Goal: Task Accomplishment & Management: Manage account settings

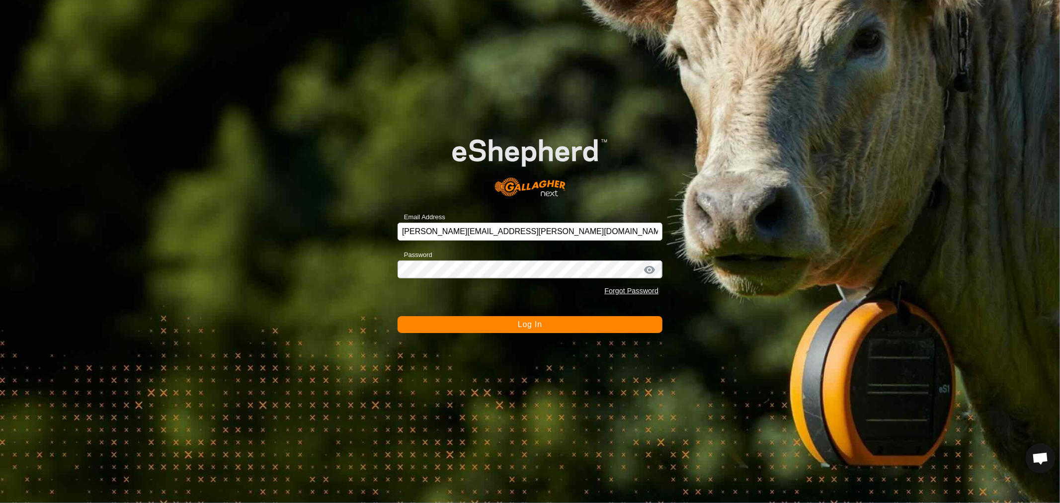
click at [445, 327] on button "Log In" at bounding box center [530, 324] width 265 height 17
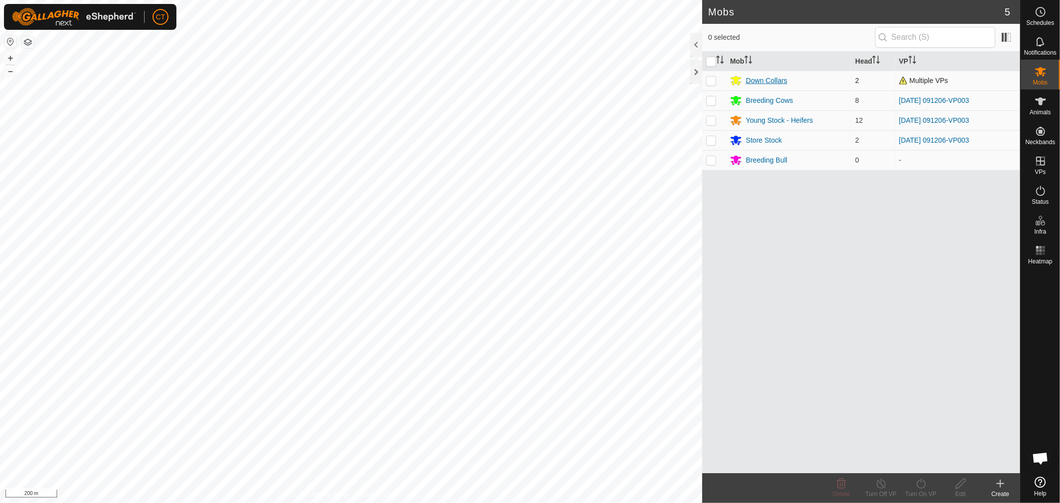
click at [769, 80] on div "Down Collars" at bounding box center [766, 81] width 41 height 10
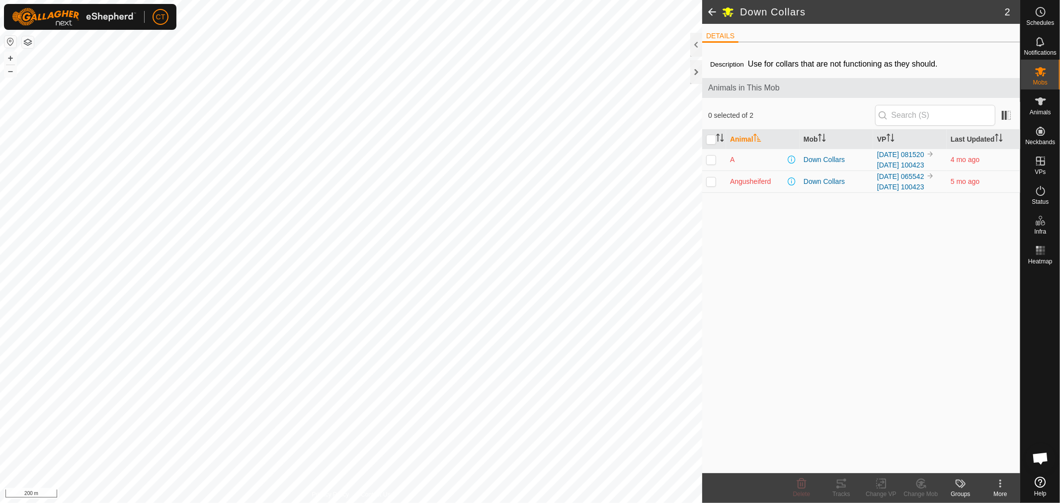
click at [712, 163] on p-checkbox at bounding box center [711, 160] width 10 height 8
checkbox input "true"
click at [1046, 108] on es-animals-svg-icon at bounding box center [1041, 101] width 18 height 16
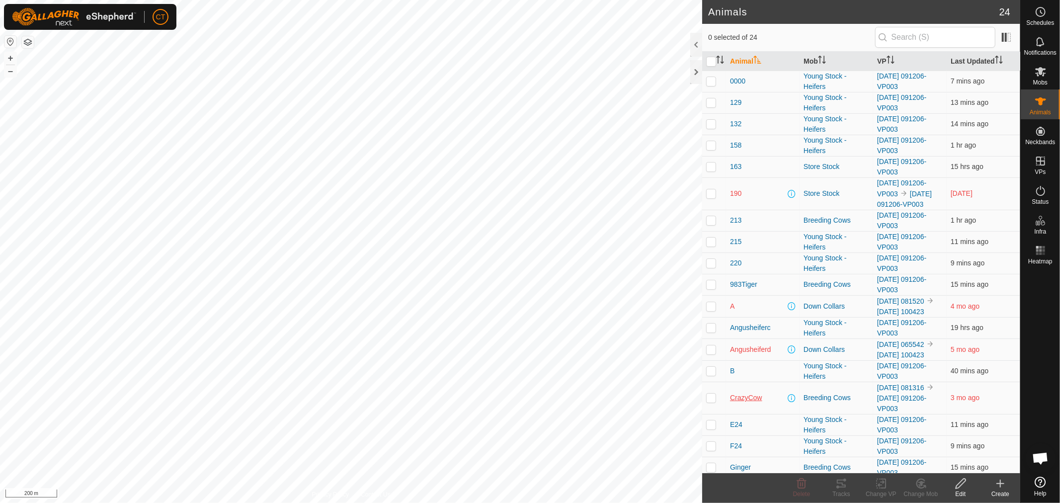
click at [741, 403] on span "CrazyCow" at bounding box center [746, 398] width 32 height 10
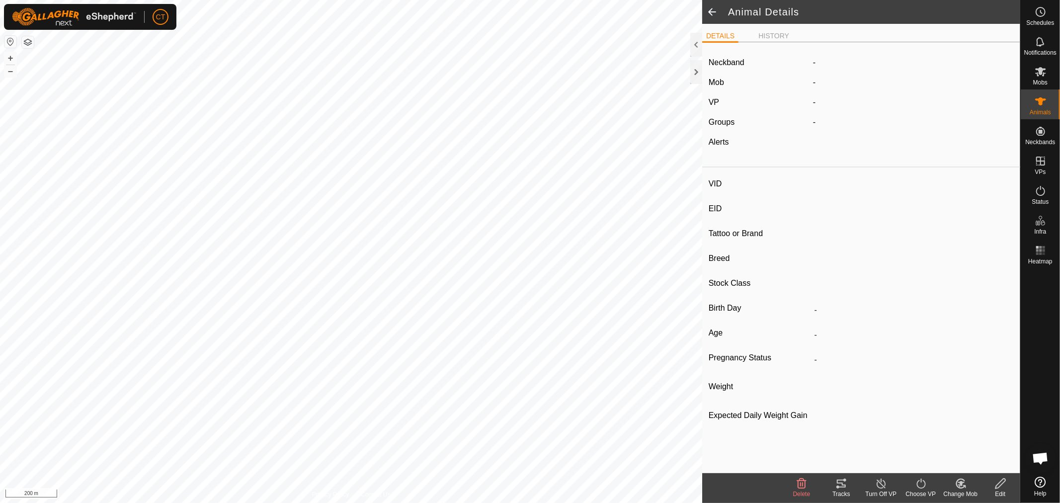
type input "CrazyCow"
type input "-"
type input "BWF"
type input "-"
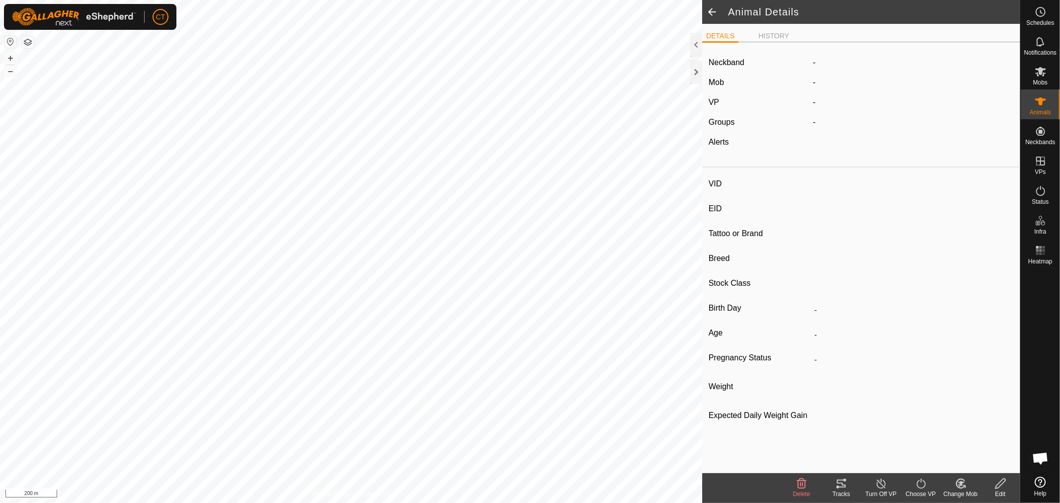
type input "532 kg"
type input "-"
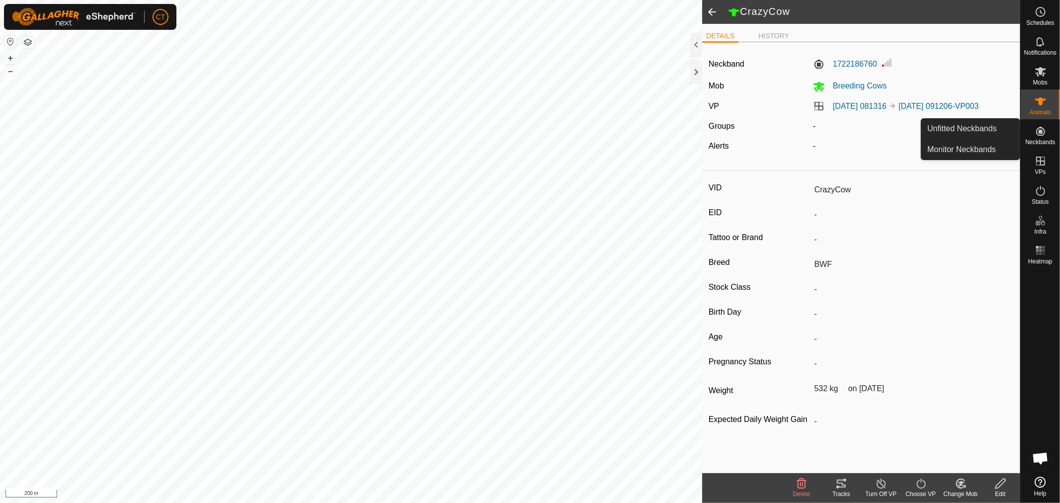
click at [1042, 133] on icon at bounding box center [1040, 131] width 9 height 9
click at [972, 132] on link "Unfitted Neckbands" at bounding box center [970, 129] width 98 height 20
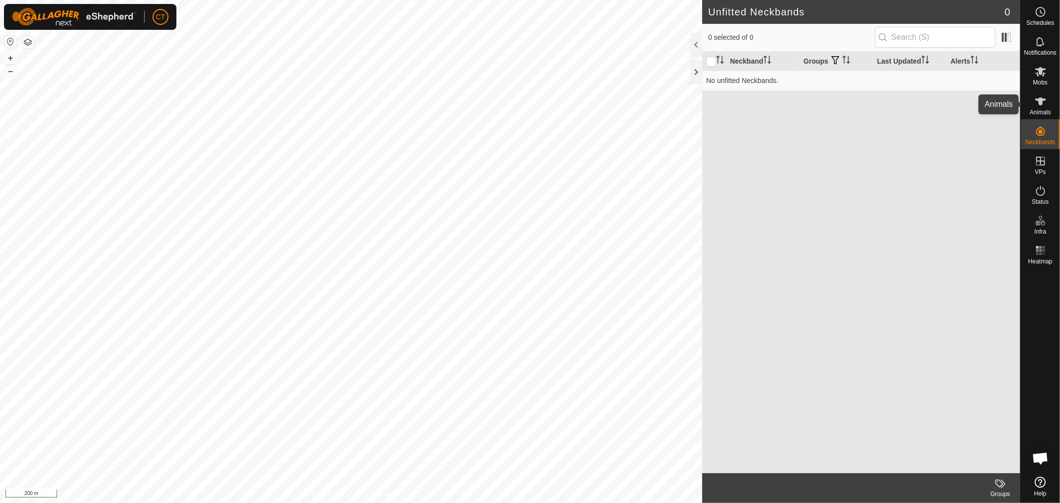
click at [1041, 105] on icon at bounding box center [1040, 101] width 12 height 12
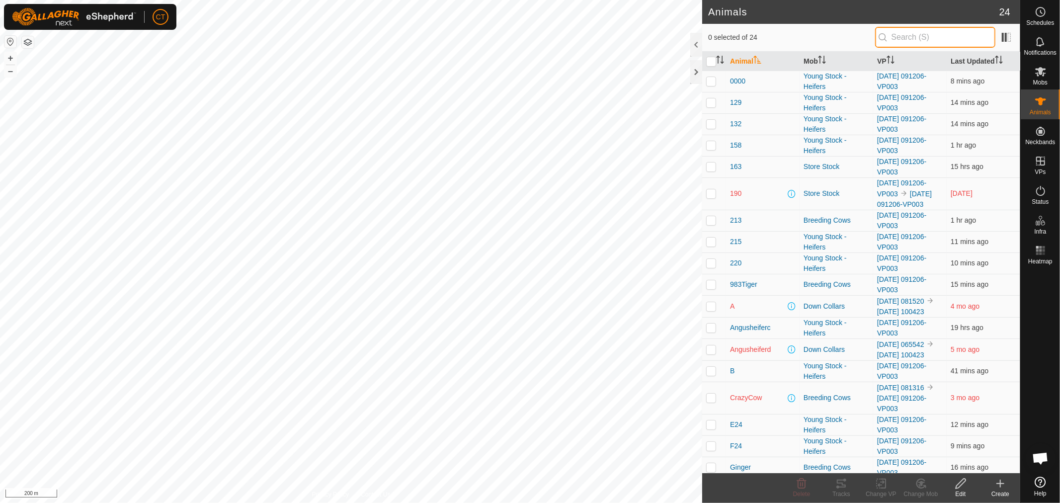
click at [923, 37] on input "text" at bounding box center [935, 37] width 120 height 21
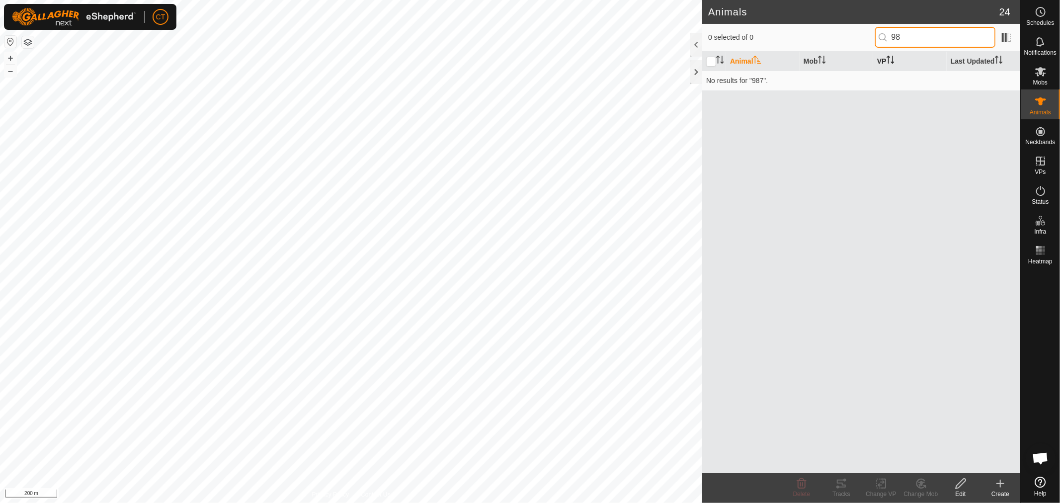
type input "9"
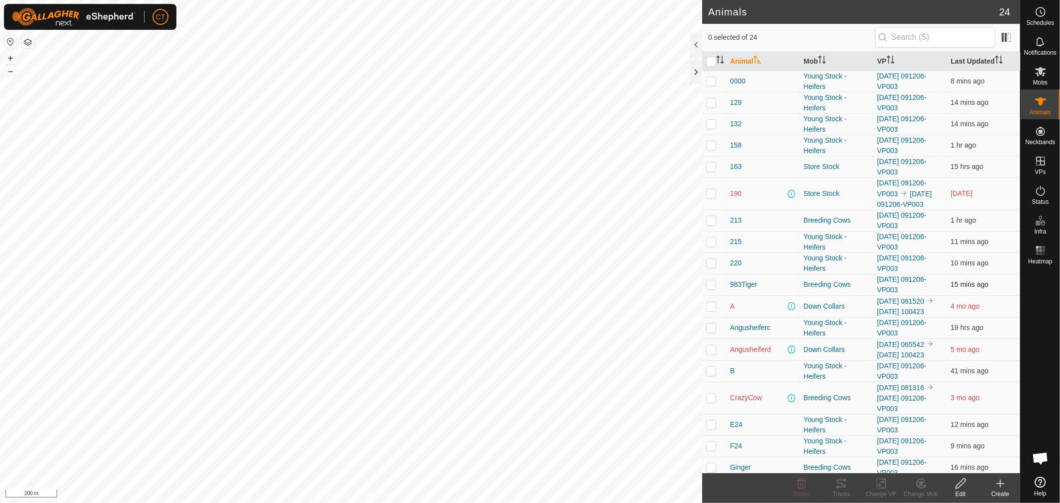
click at [712, 286] on p-checkbox at bounding box center [711, 284] width 10 height 8
checkbox input "false"
click at [712, 353] on p-checkbox at bounding box center [711, 349] width 10 height 8
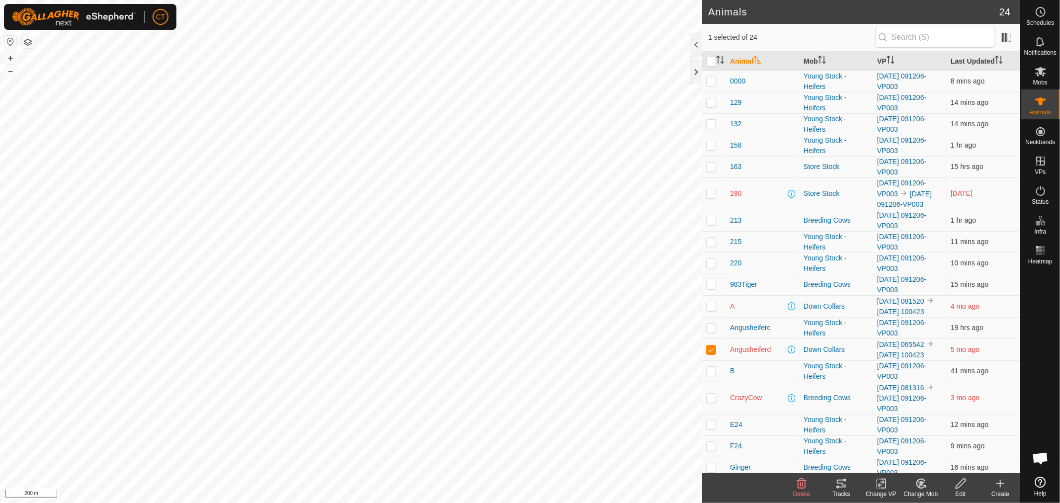
checkbox input "false"
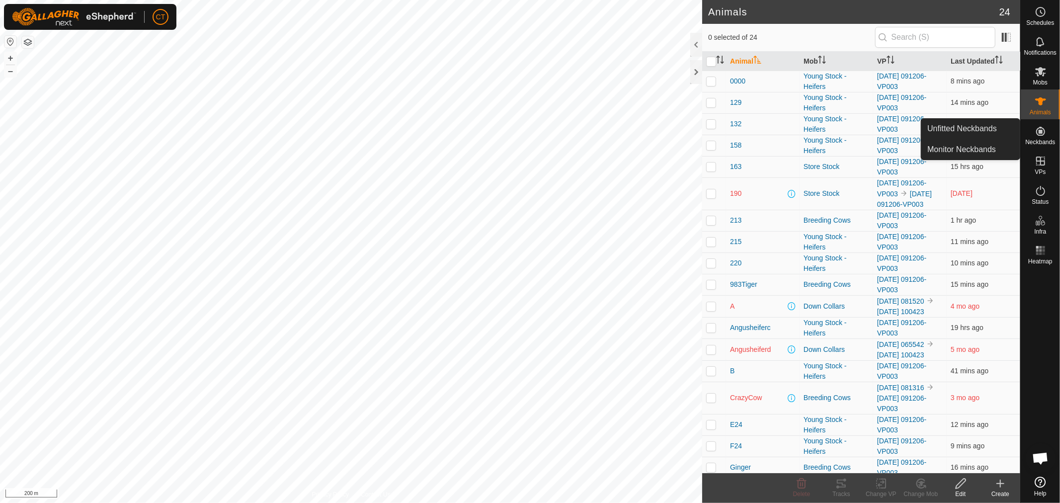
click at [1042, 133] on icon at bounding box center [1040, 131] width 12 height 12
click at [1036, 136] on icon at bounding box center [1040, 131] width 12 height 12
click at [963, 147] on link "Monitor Neckbands" at bounding box center [970, 150] width 98 height 20
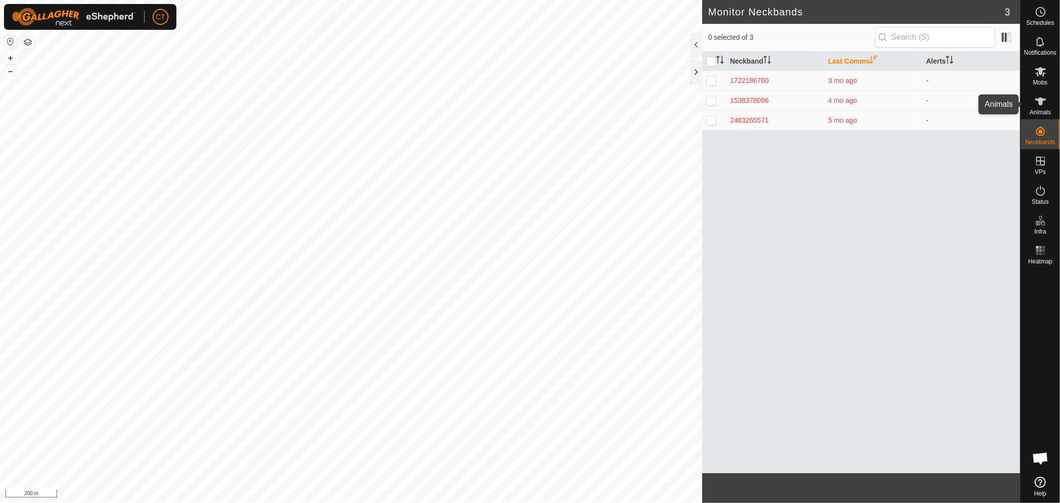
click at [1037, 103] on icon at bounding box center [1040, 101] width 12 height 12
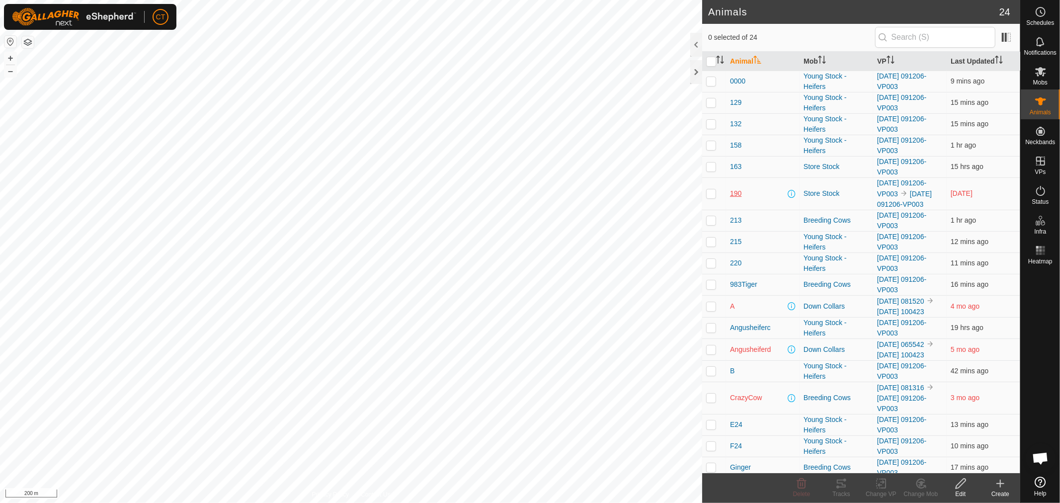
click at [734, 193] on span "190" at bounding box center [735, 193] width 11 height 10
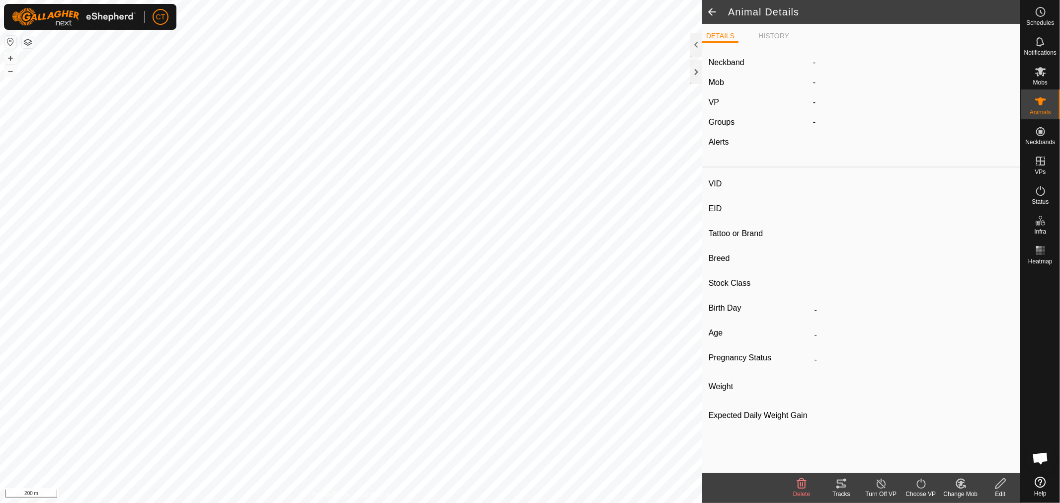
type input "190"
type input "-"
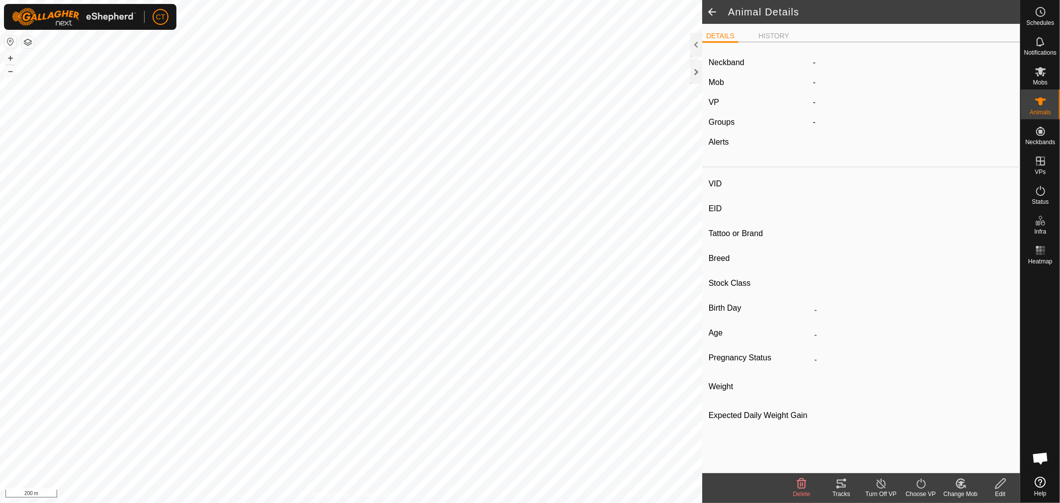
type input "349 kg"
type input "-"
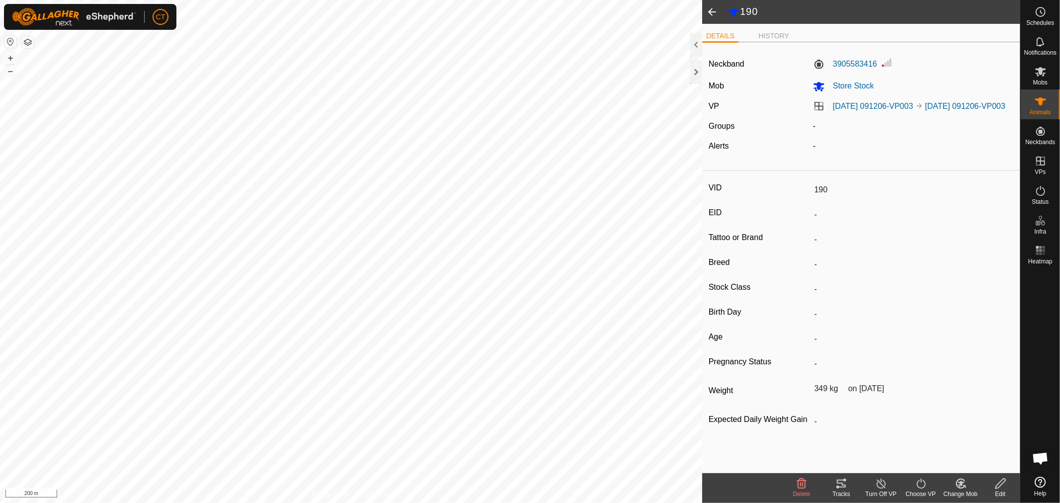
click at [711, 13] on span at bounding box center [712, 12] width 20 height 24
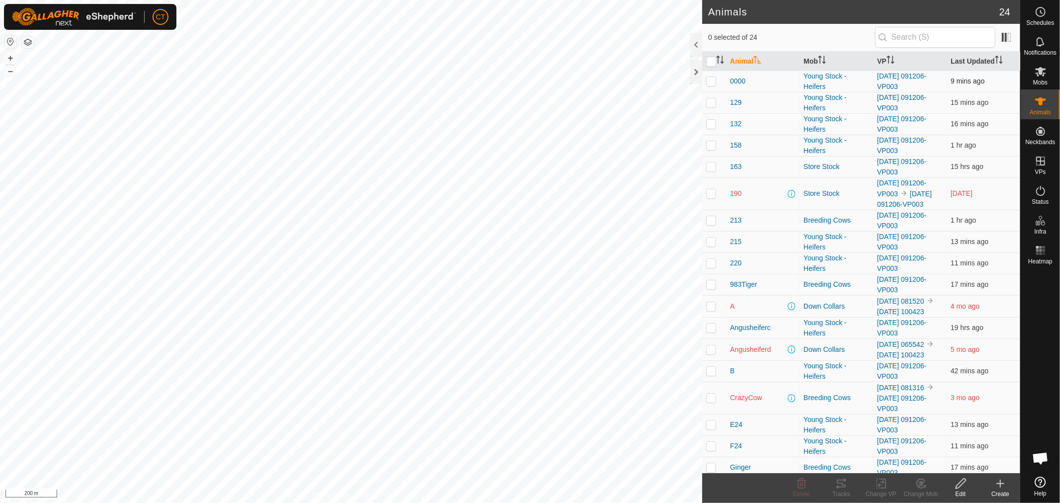
click at [712, 82] on p-checkbox at bounding box center [711, 81] width 10 height 8
checkbox input "false"
click at [738, 79] on span "0000" at bounding box center [737, 81] width 15 height 10
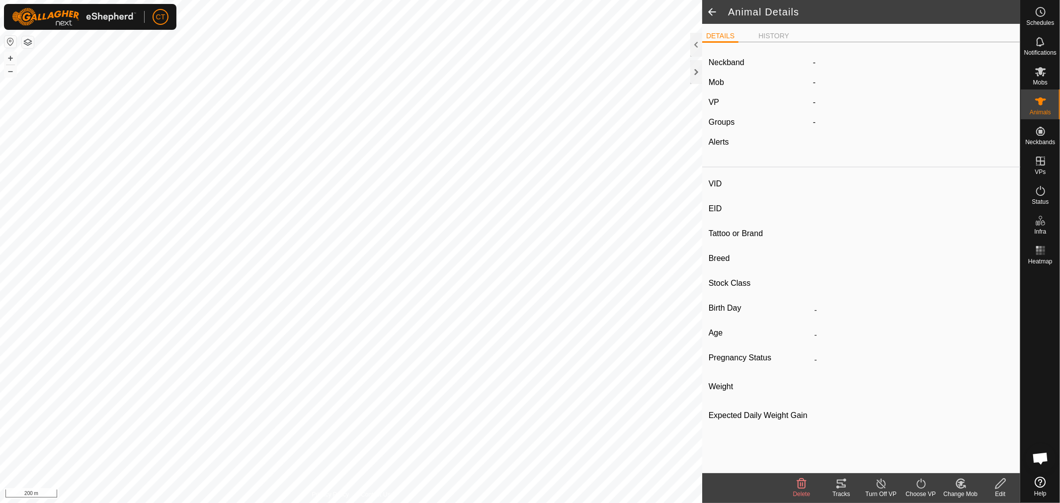
type input "0000"
type input "-"
type input "Angus"
type input "-"
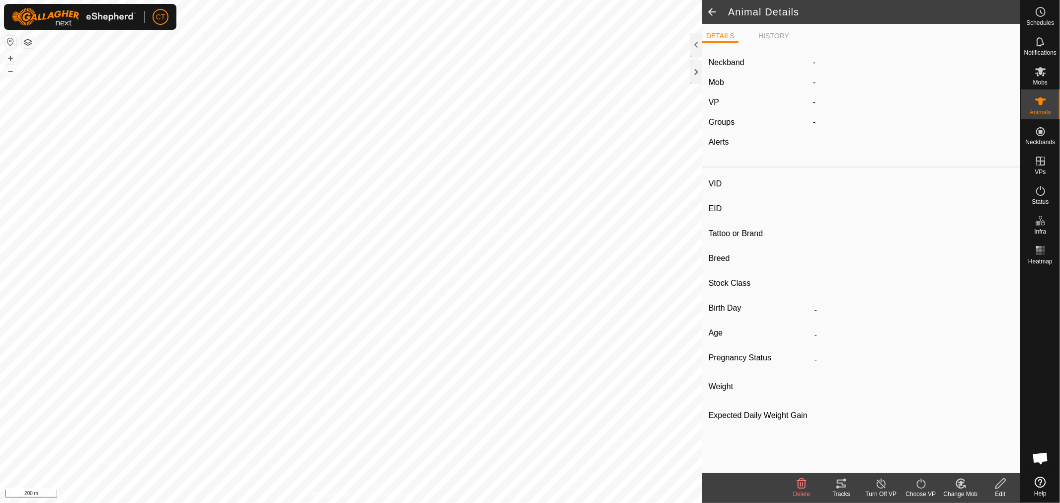
type input "0 kg"
type input "-"
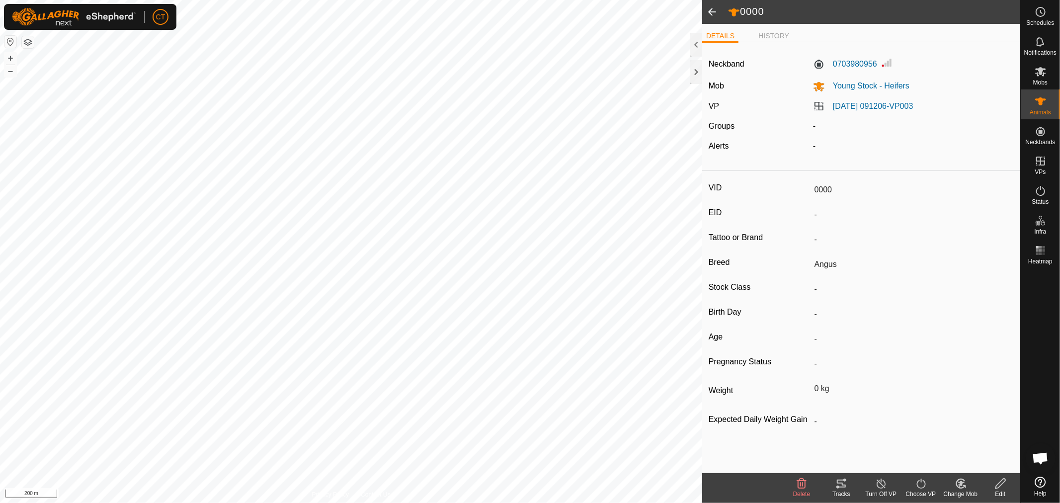
click at [715, 9] on span at bounding box center [712, 12] width 20 height 24
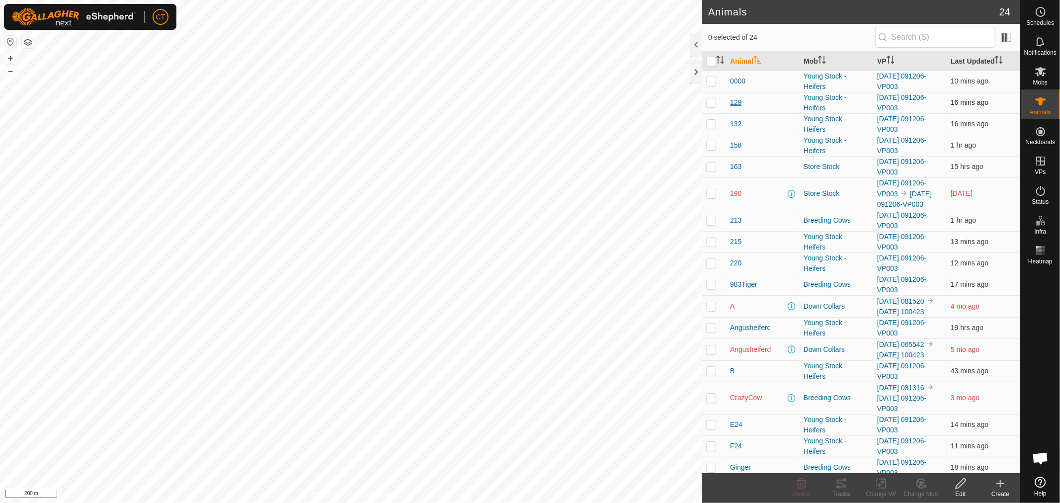
click at [736, 101] on span "129" at bounding box center [735, 102] width 11 height 10
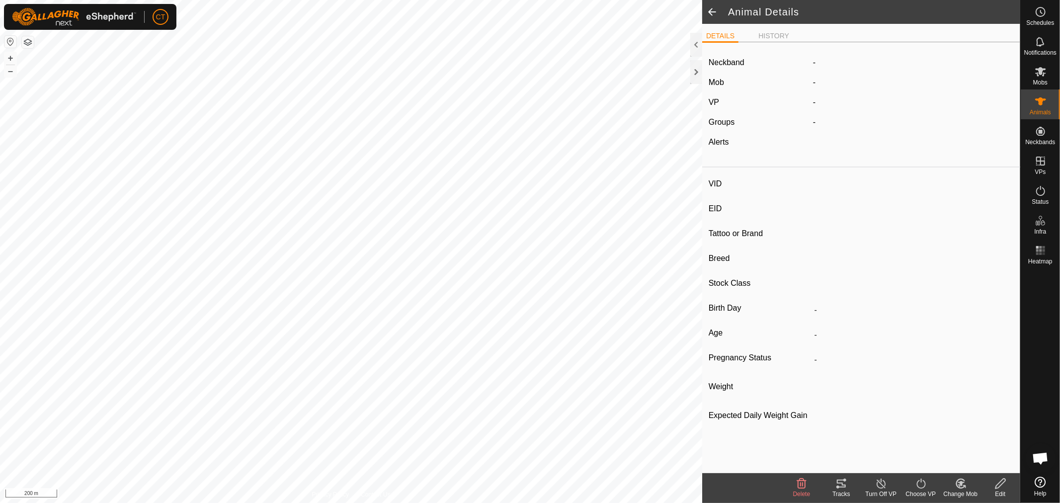
type input "129"
type input "-"
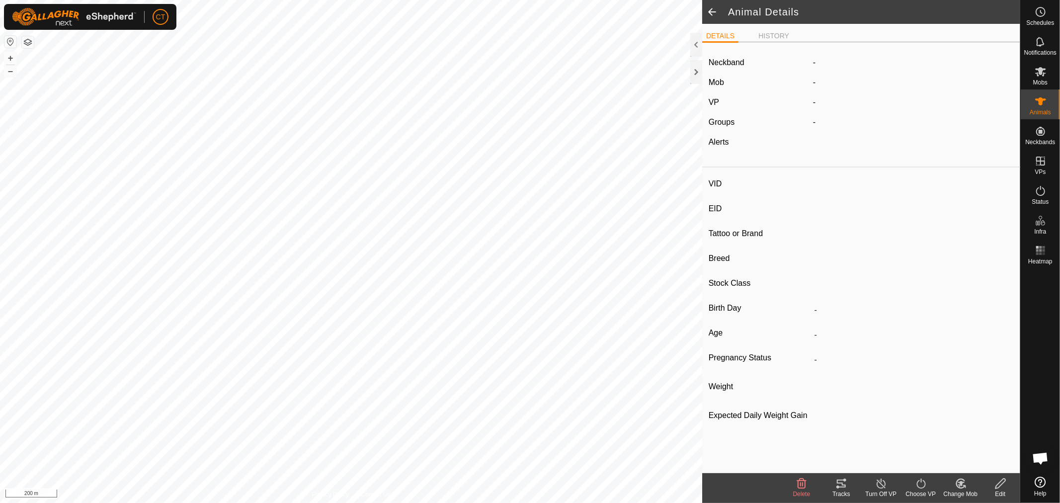
type input "200 kg"
type input "-"
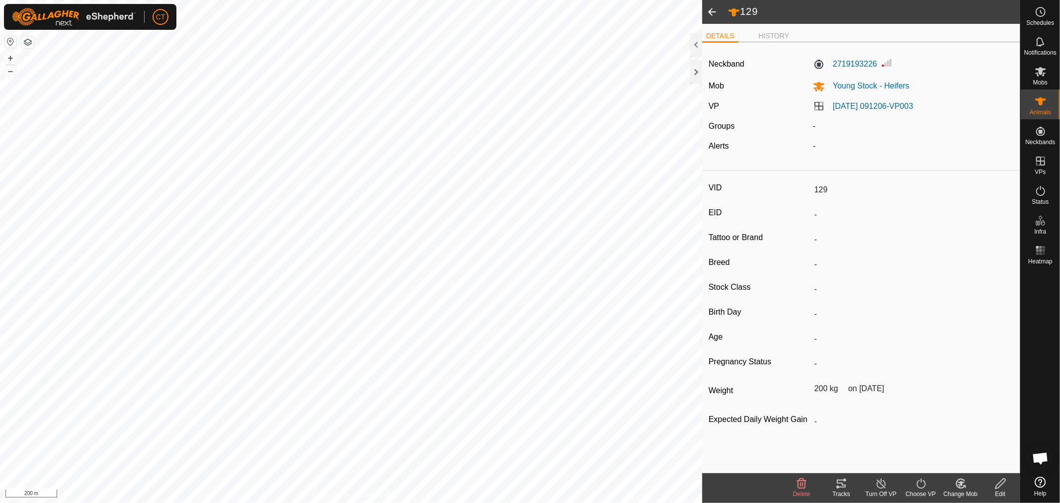
click at [1003, 486] on icon at bounding box center [1000, 483] width 12 height 12
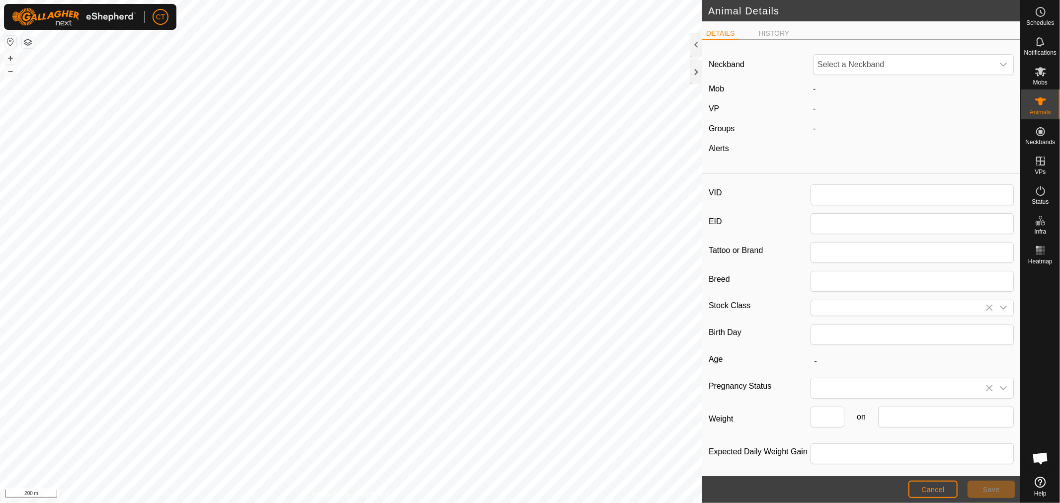
type input "129"
type input "200"
type input "[DATE]"
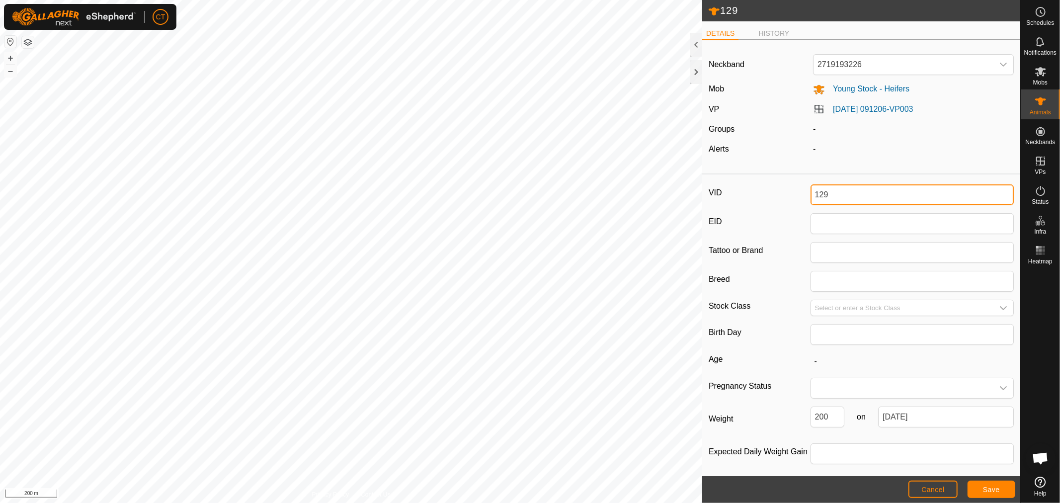
drag, startPoint x: 836, startPoint y: 193, endPoint x: 796, endPoint y: 189, distance: 39.9
click at [794, 191] on div "VID 129" at bounding box center [861, 194] width 305 height 21
click at [980, 491] on button "Save" at bounding box center [991, 488] width 48 height 17
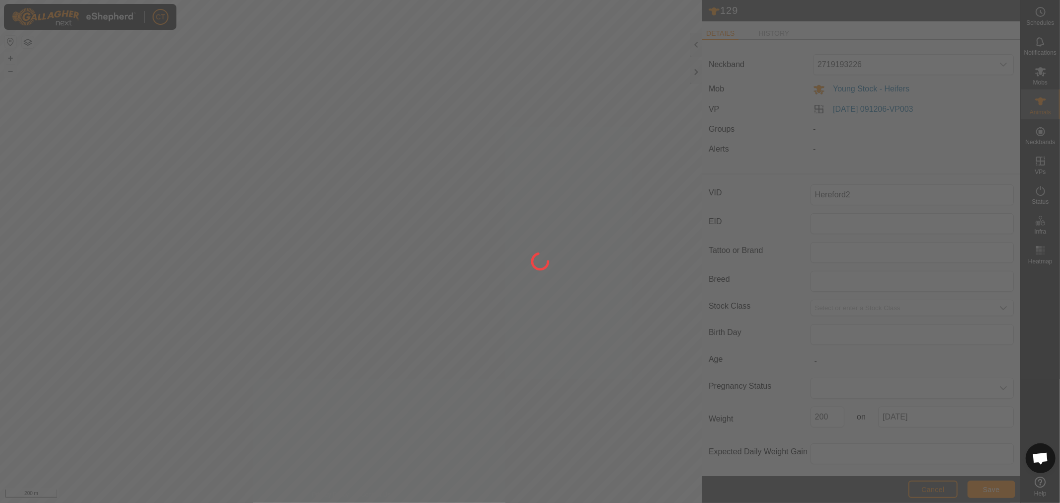
type input "129"
type input "-"
type input "200 kg"
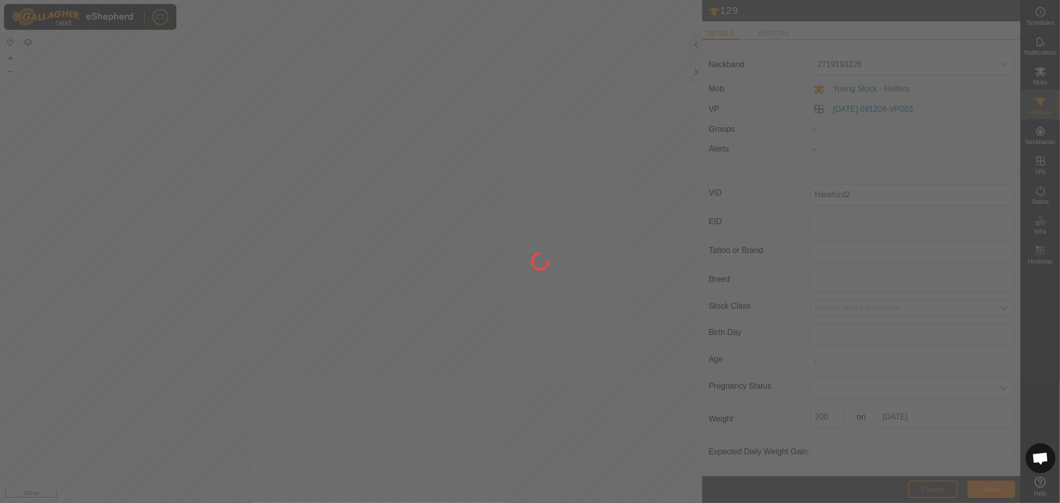
type input "-"
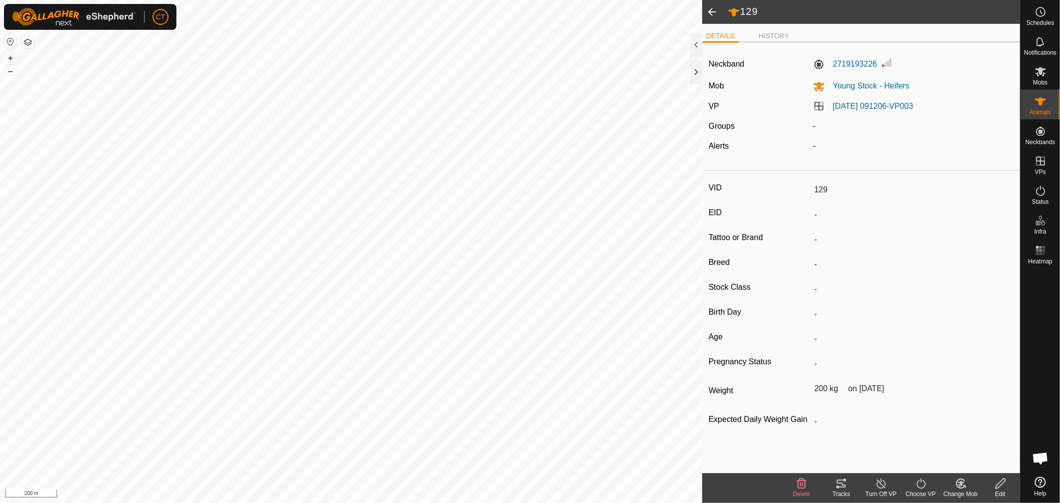
type input "Hereford2"
click at [955, 485] on icon at bounding box center [961, 483] width 12 height 12
click at [973, 442] on link "Choose Mob..." at bounding box center [990, 441] width 98 height 20
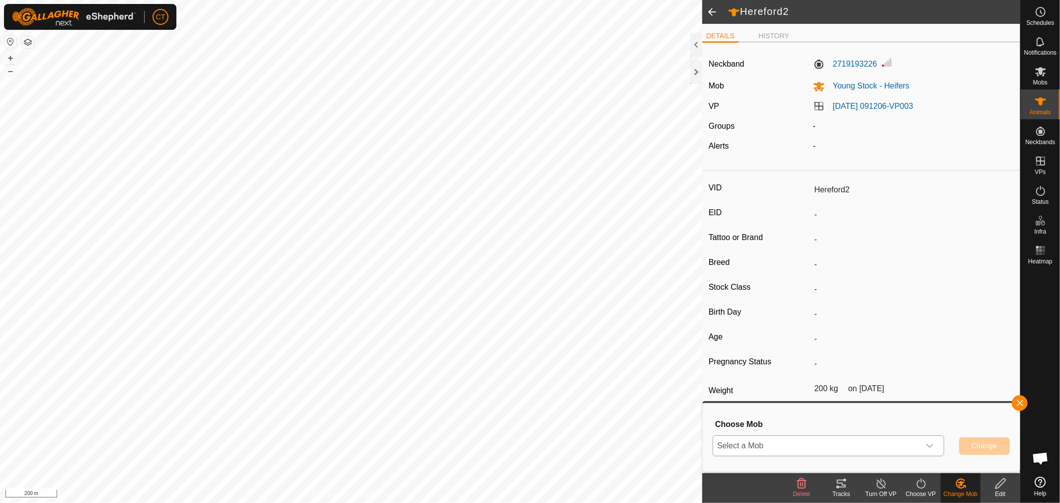
click at [787, 447] on span "Select a Mob" at bounding box center [816, 446] width 207 height 20
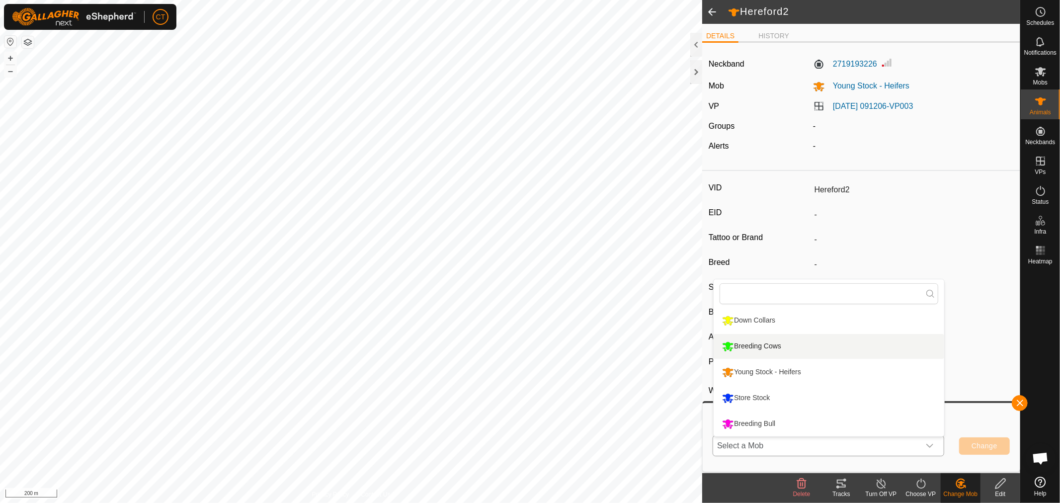
click at [776, 344] on li "Breeding Cows" at bounding box center [829, 346] width 231 height 25
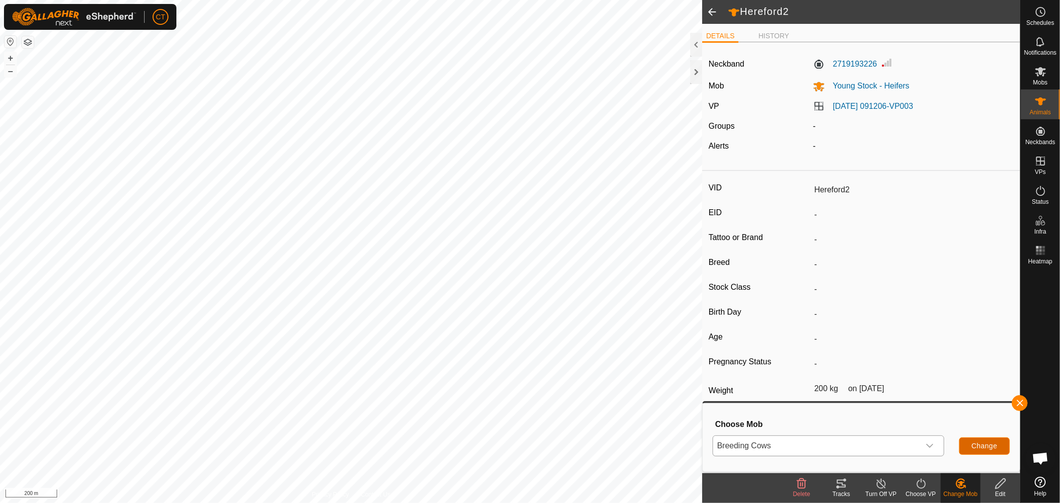
click at [984, 440] on button "Change" at bounding box center [984, 445] width 51 height 17
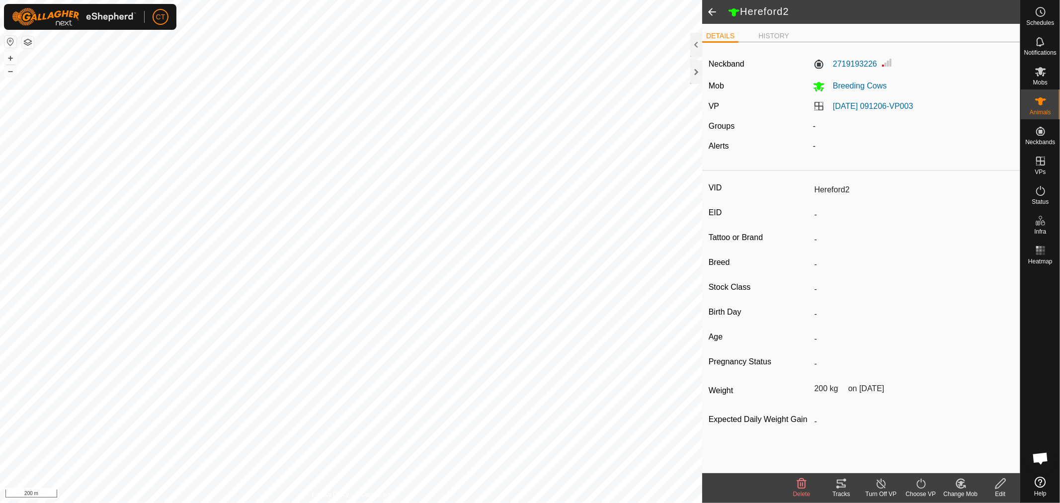
click at [714, 13] on span at bounding box center [712, 12] width 20 height 24
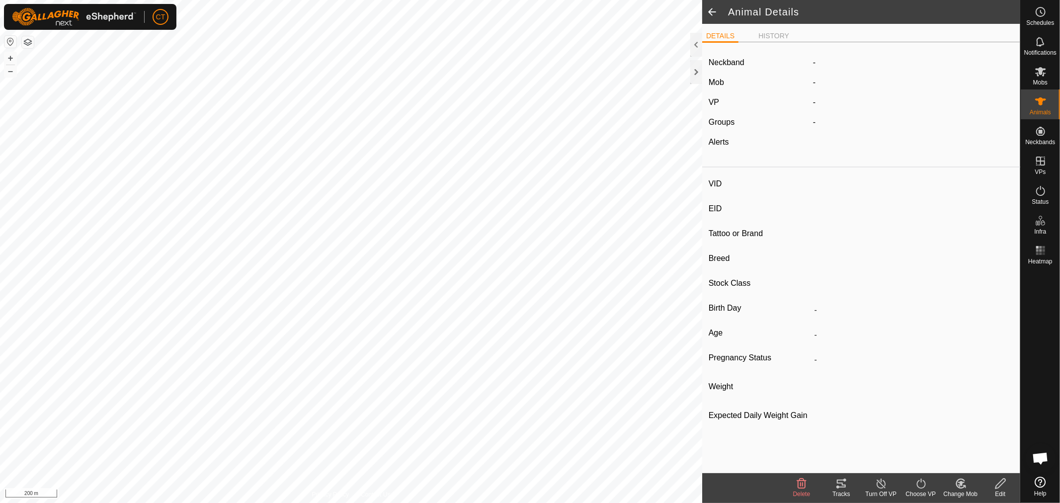
type input "Hereford2"
type input "-"
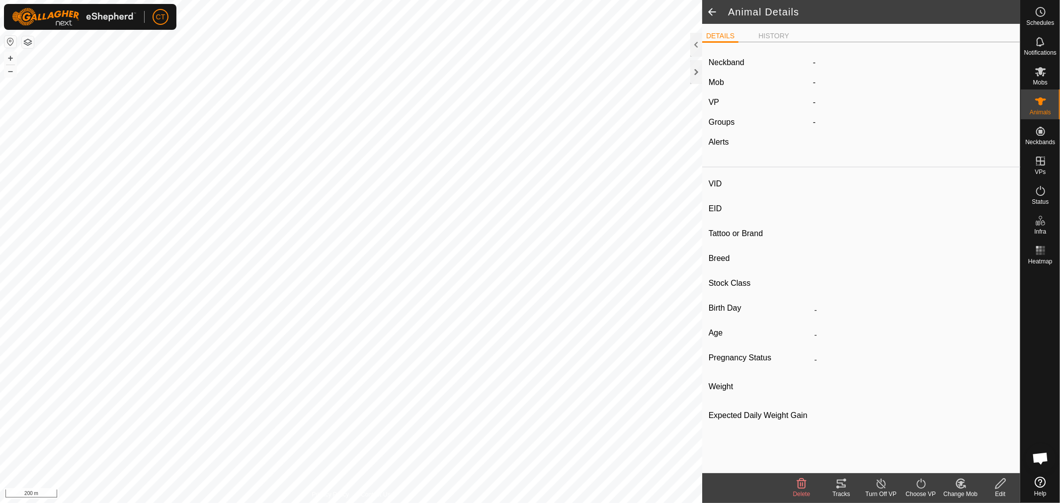
type input "200 kg"
type input "-"
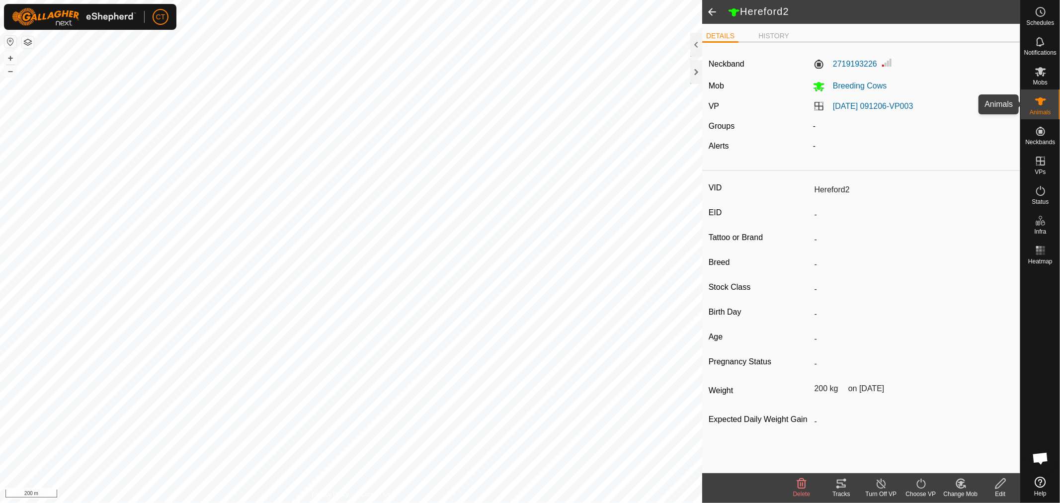
click at [1044, 102] on icon at bounding box center [1040, 101] width 12 height 12
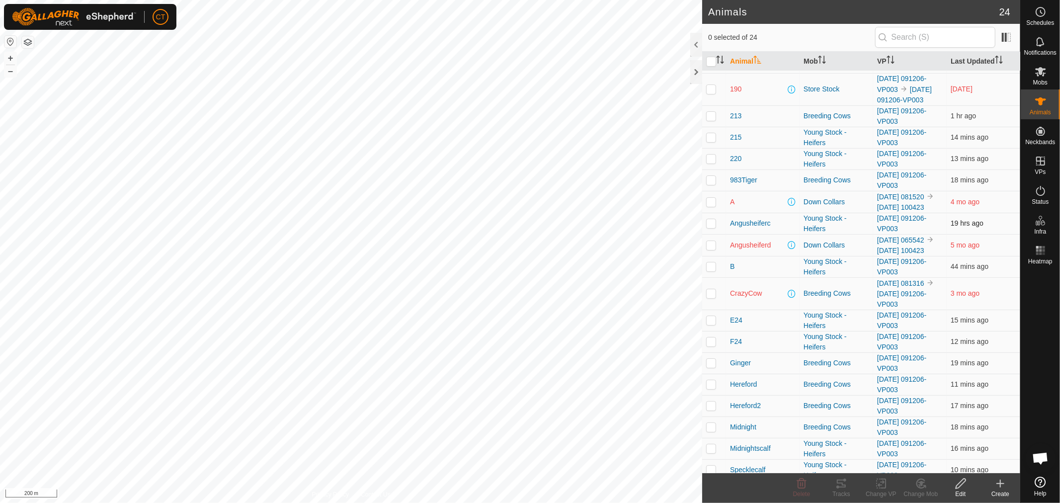
scroll to position [110, 0]
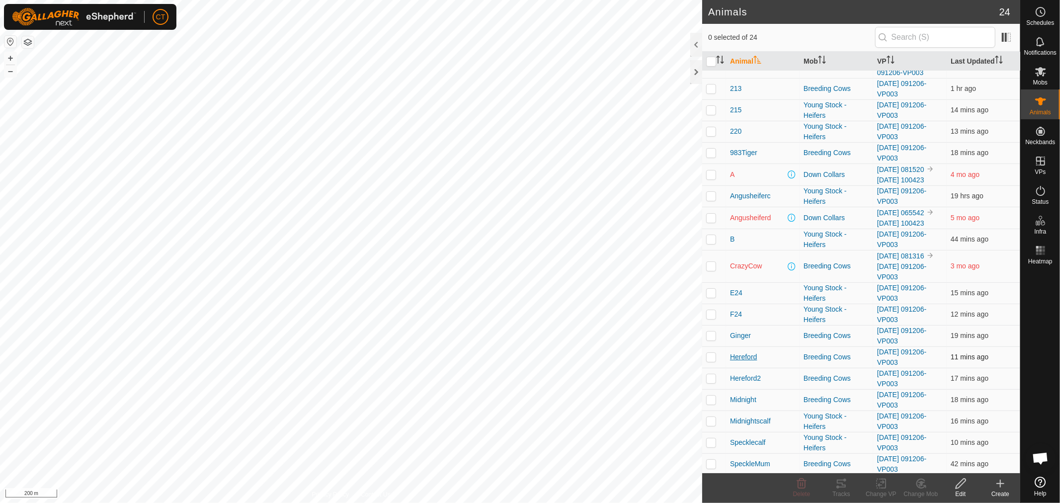
click at [736, 362] on span "Hereford" at bounding box center [743, 357] width 27 height 10
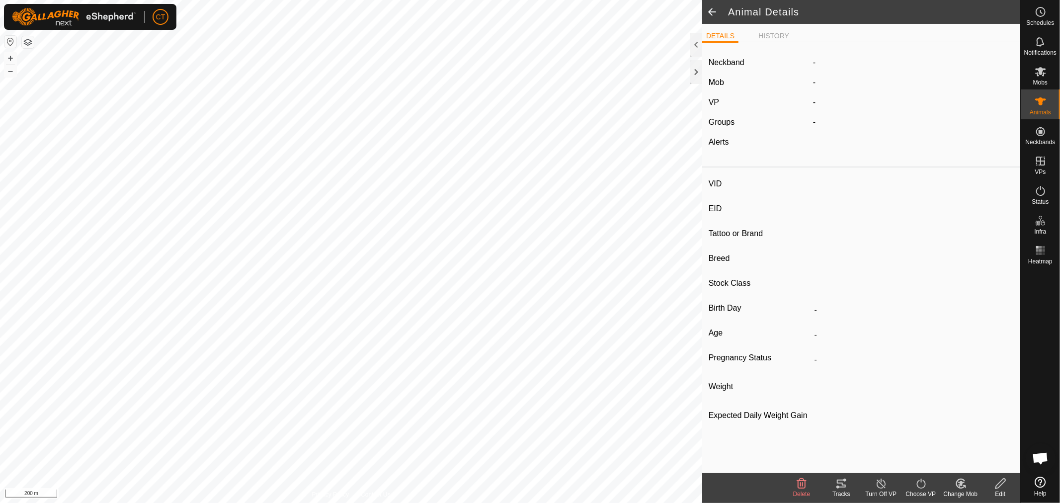
type input "Hereford"
type input "-"
type input "Hereford"
type input "-"
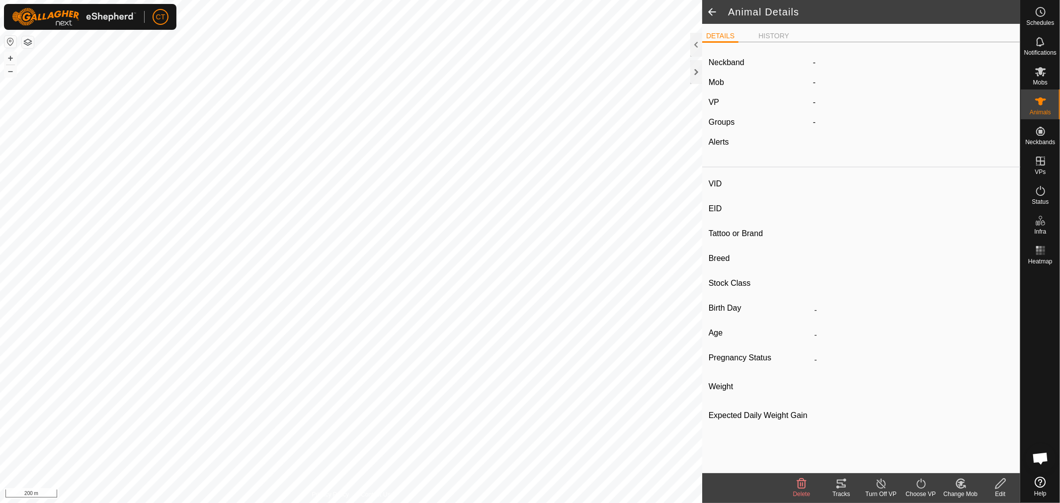
type input "500 kg"
type input "-"
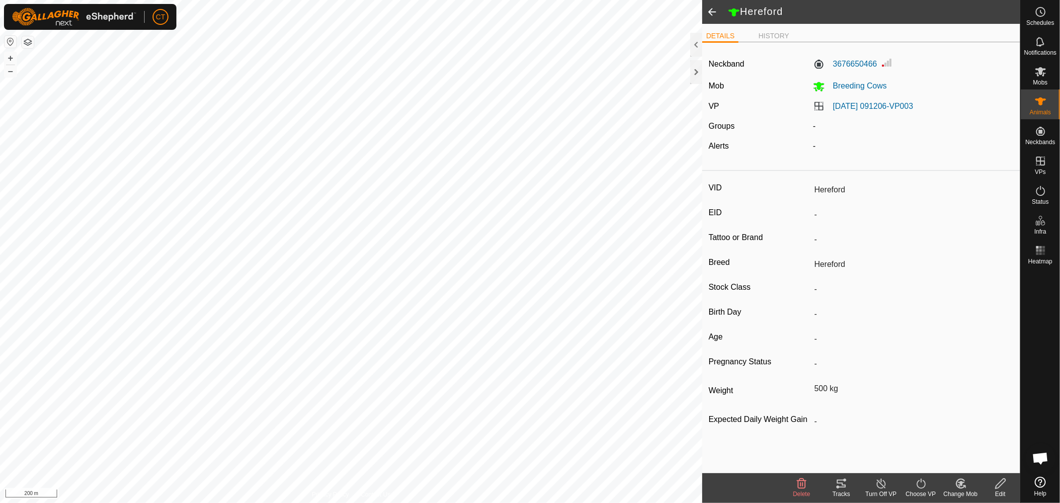
click at [711, 12] on span at bounding box center [712, 12] width 20 height 24
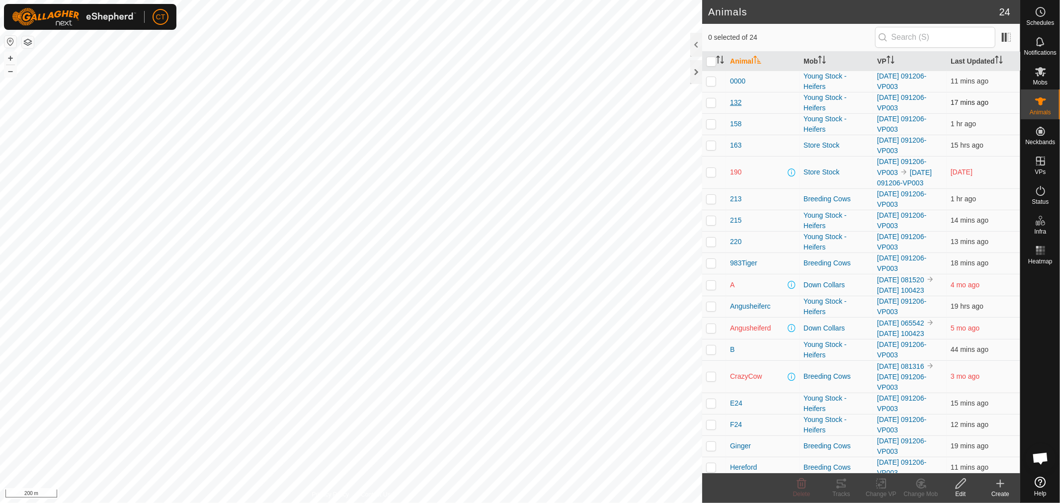
click at [737, 102] on span "132" at bounding box center [735, 102] width 11 height 10
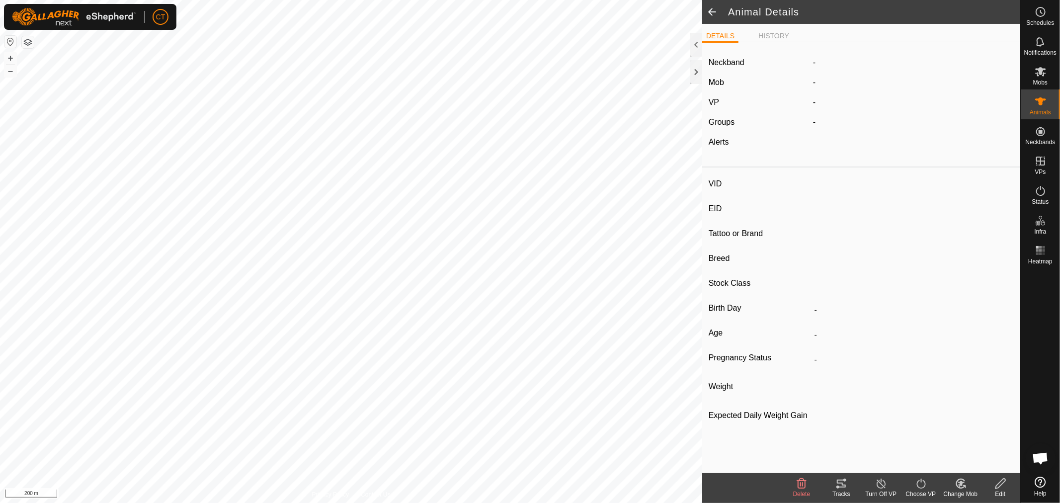
type input "132"
type input "-"
type input "Ayrshire X Beef"
type input "-"
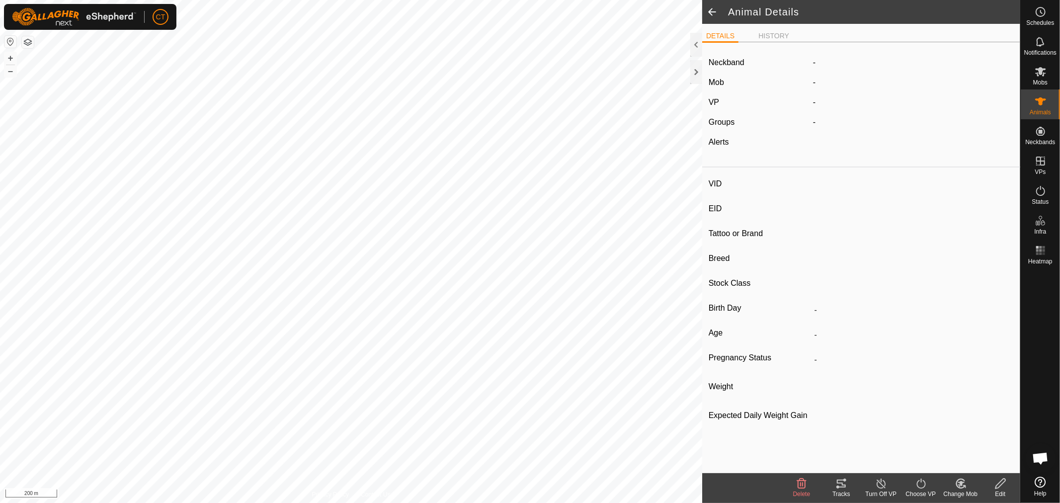
type input "216 kg"
type input "-"
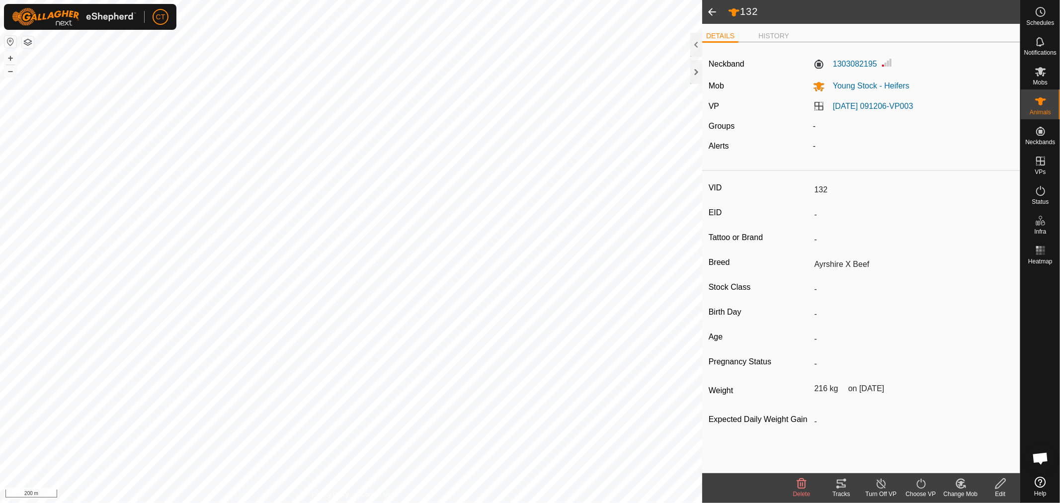
click at [711, 10] on span at bounding box center [712, 12] width 20 height 24
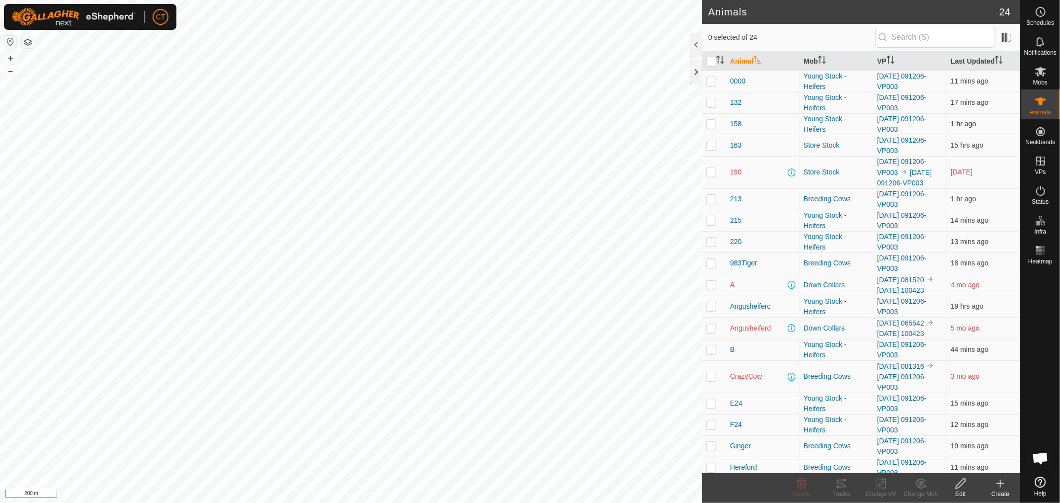
click at [736, 121] on span "158" at bounding box center [735, 124] width 11 height 10
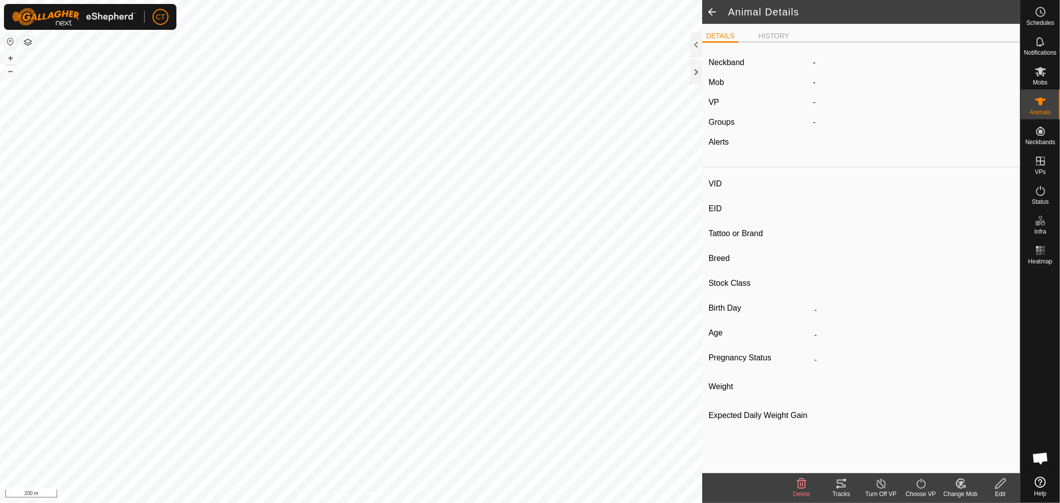
type input "158"
type input "-"
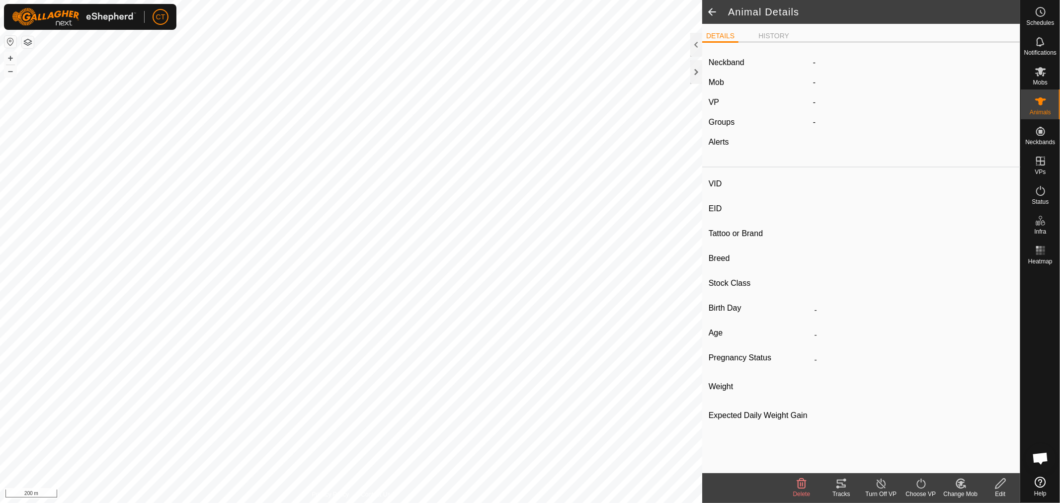
type input "211 kg"
type input "-"
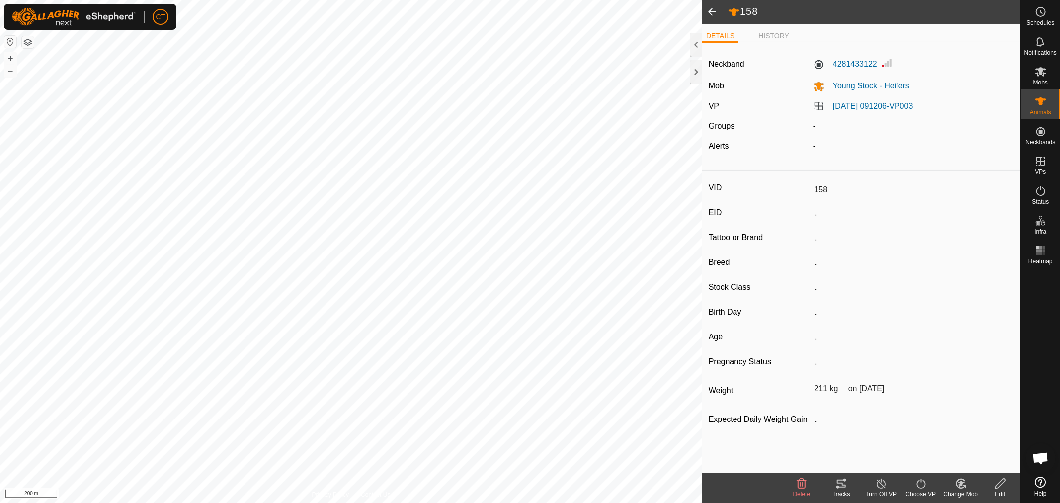
click at [709, 12] on span at bounding box center [712, 12] width 20 height 24
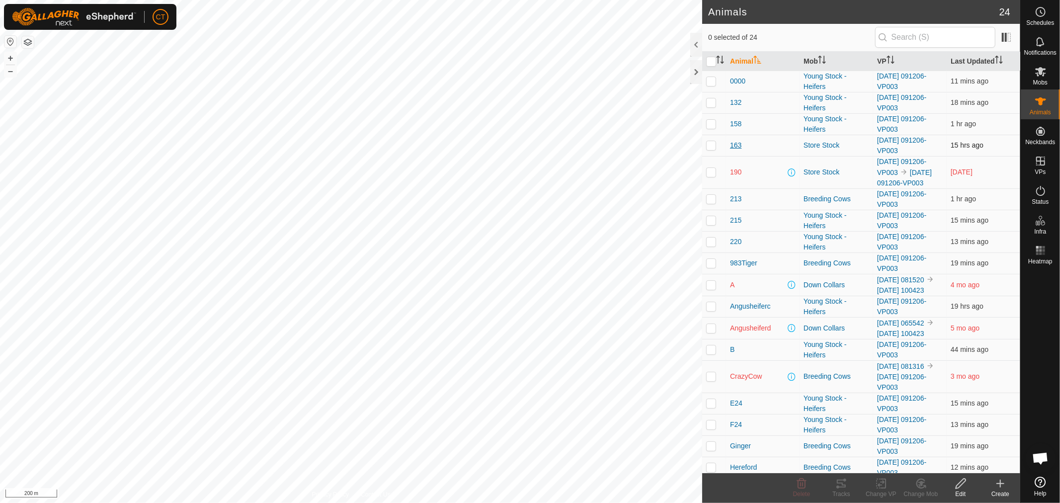
click at [733, 145] on span "163" at bounding box center [735, 145] width 11 height 10
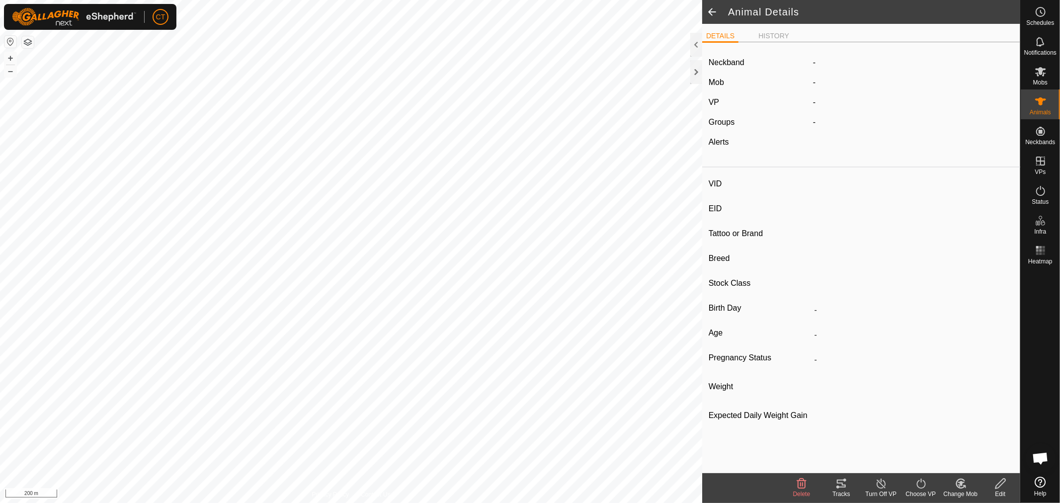
type input "163"
type input "-"
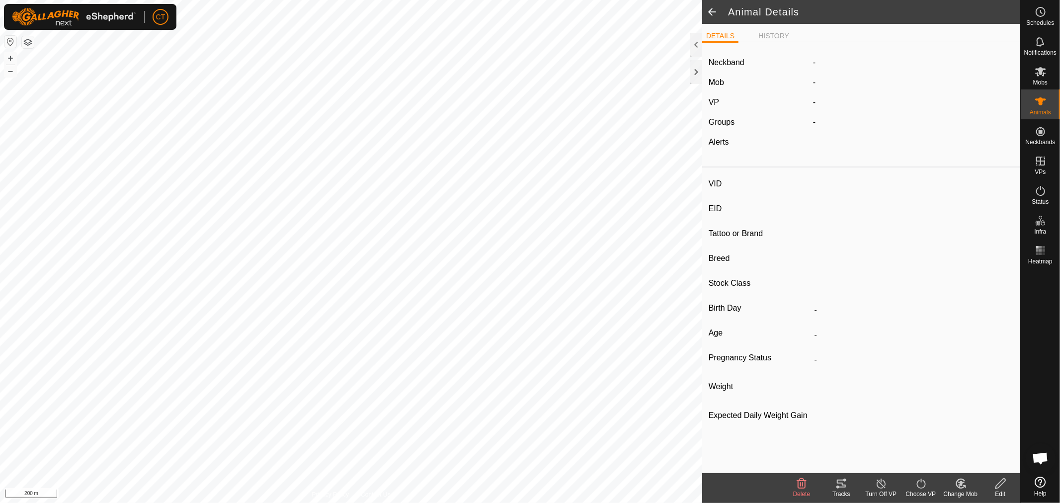
type input "230 kg"
type input "-"
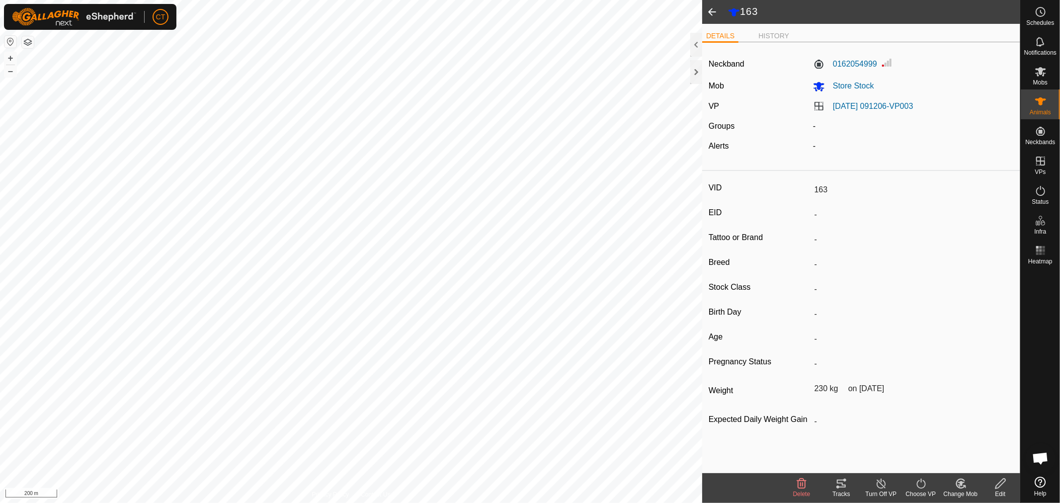
click at [713, 16] on span at bounding box center [712, 12] width 20 height 24
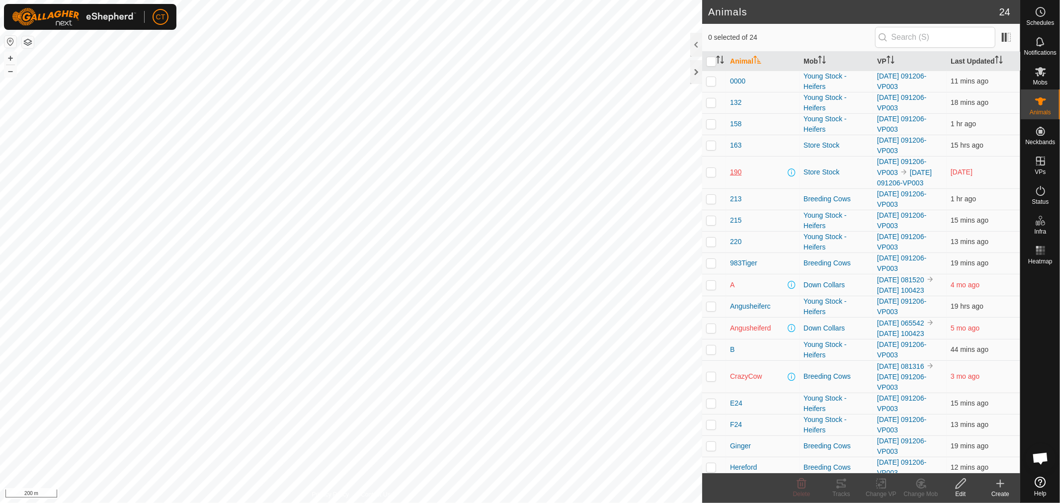
click at [735, 171] on span "190" at bounding box center [735, 172] width 11 height 10
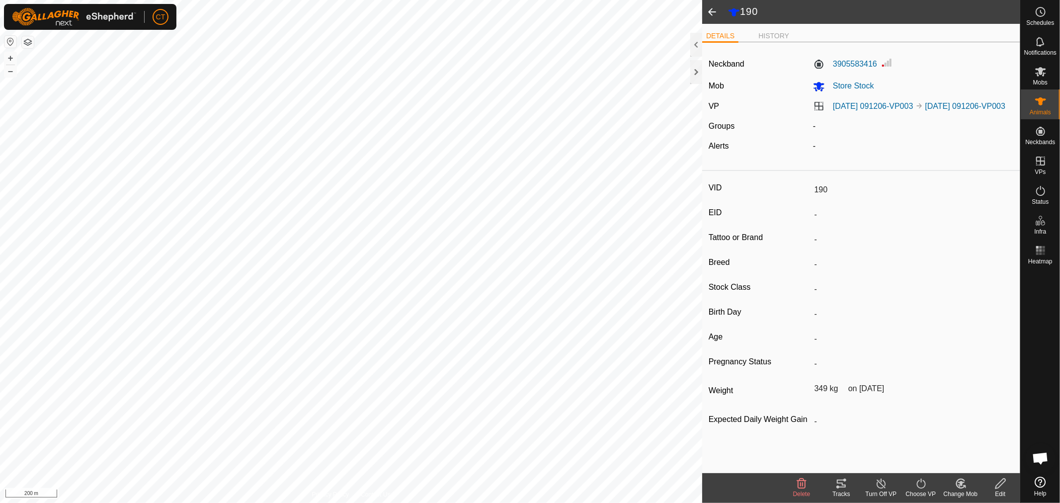
click at [711, 8] on span at bounding box center [712, 12] width 20 height 24
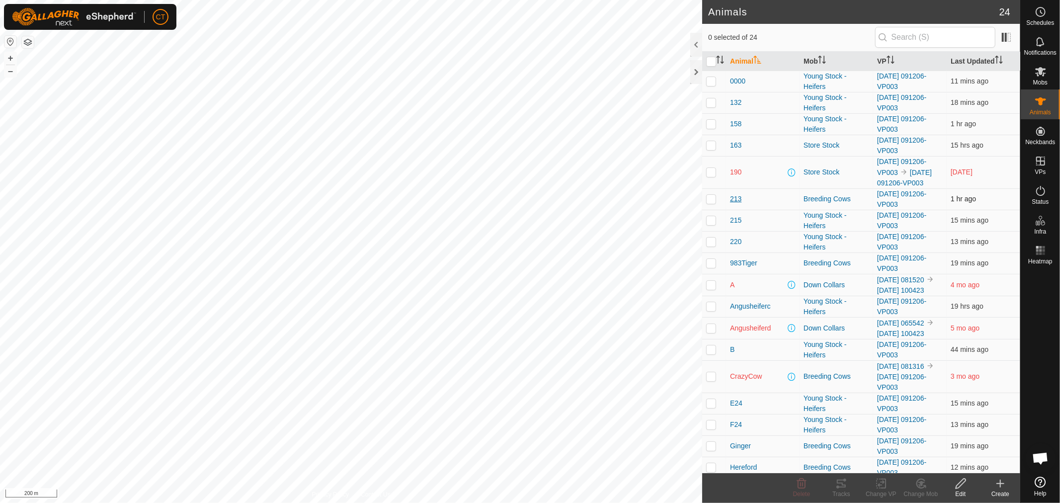
click at [735, 195] on span "213" at bounding box center [735, 199] width 11 height 10
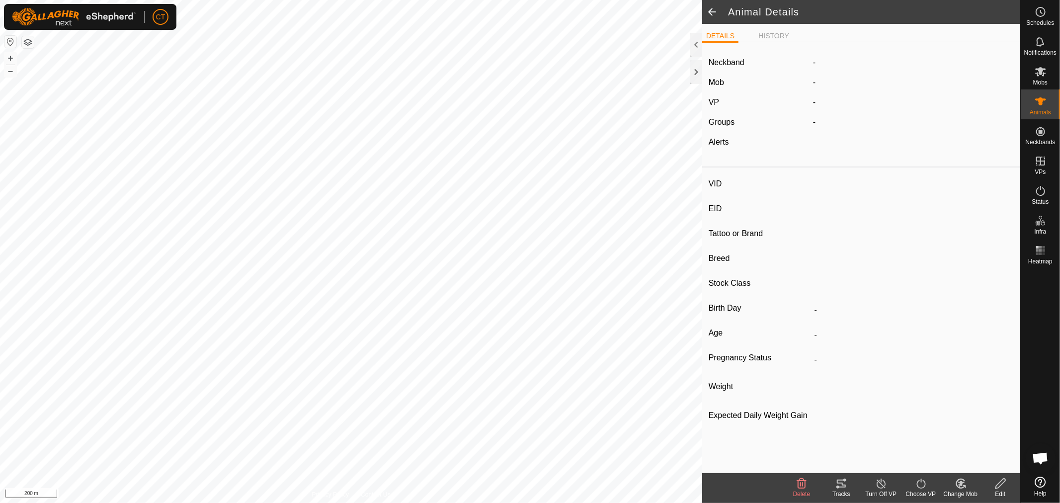
type input "213"
type input "-"
type input "White Face"
type input "-"
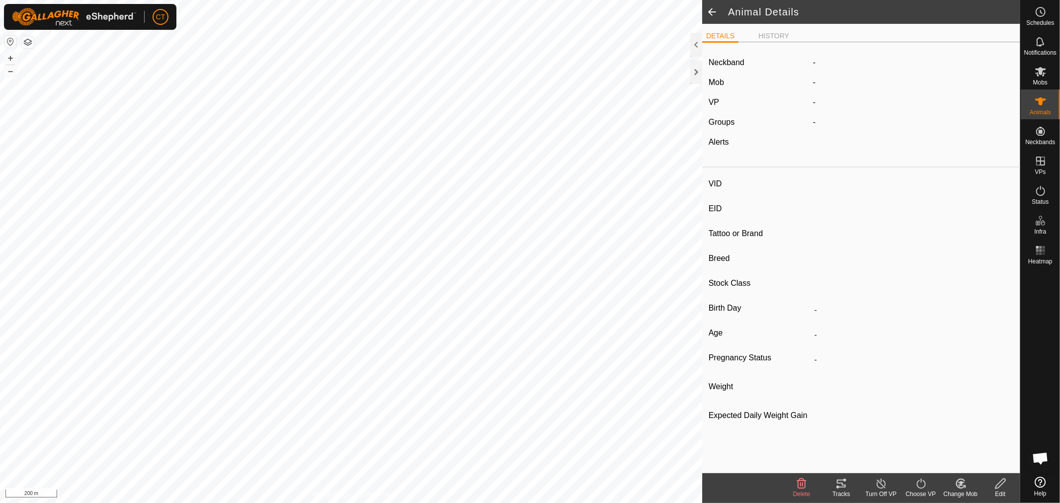
type input "Joined"
type input "371 kg"
type input "-"
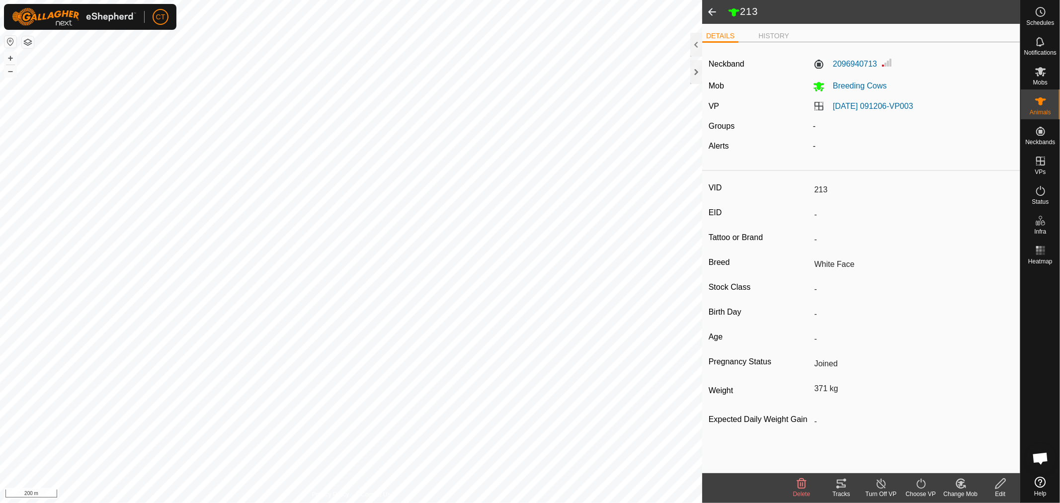
click at [712, 7] on span at bounding box center [712, 12] width 20 height 24
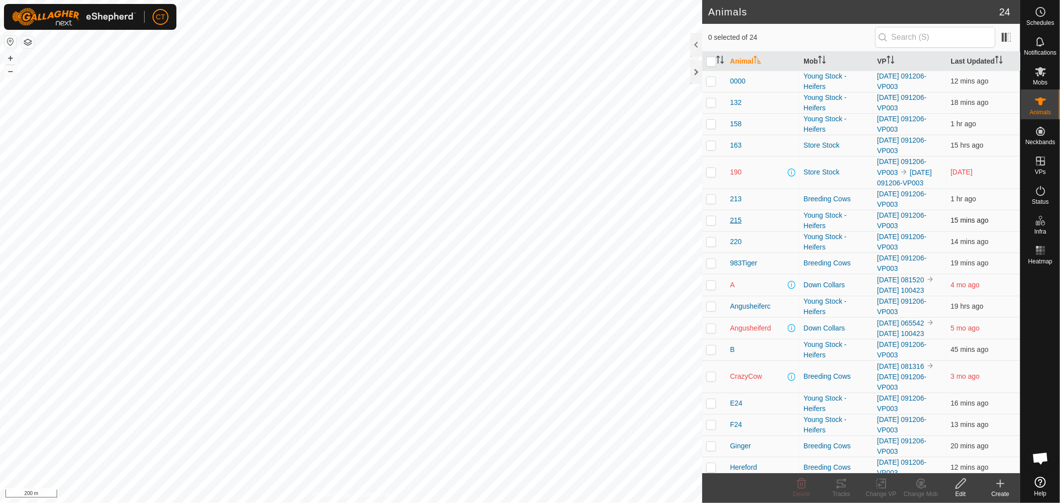
click at [736, 217] on span "215" at bounding box center [735, 220] width 11 height 10
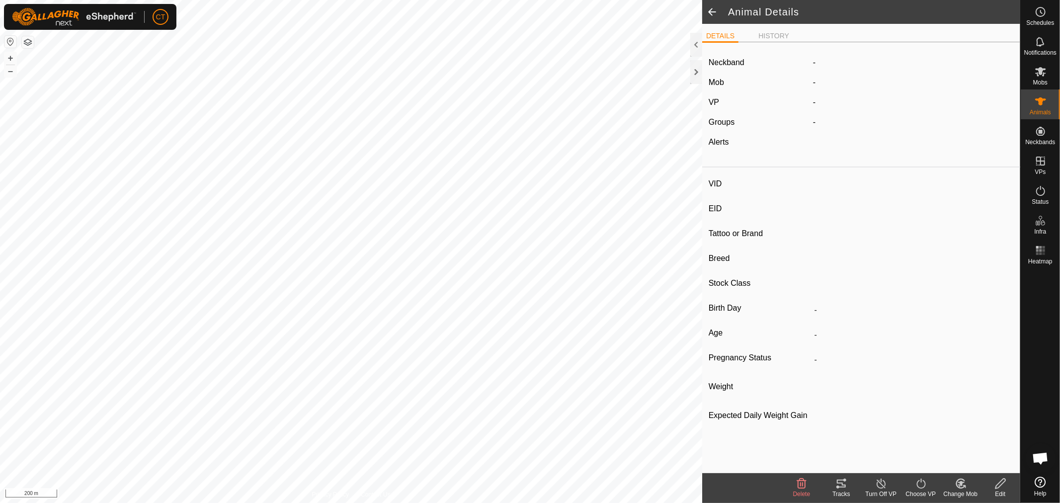
type input "215"
type input "-"
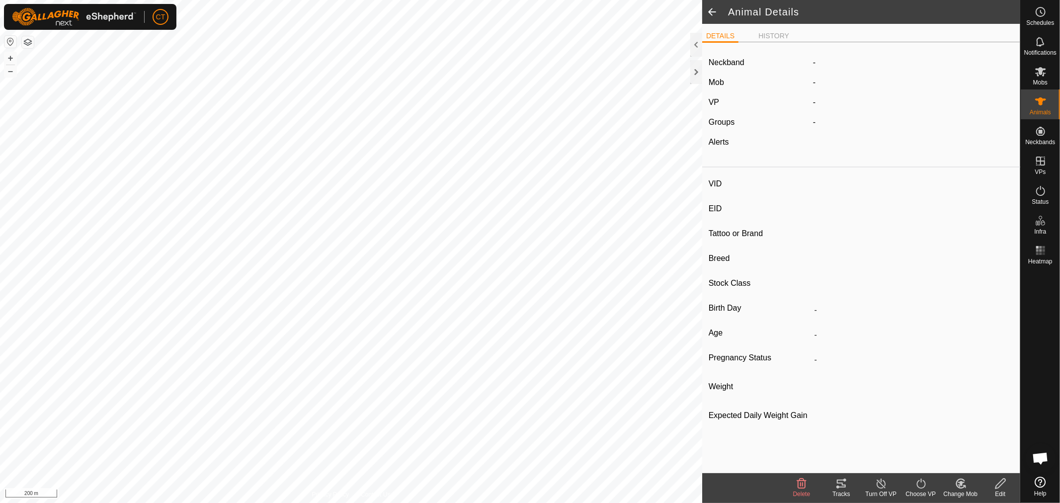
type input "200 kg"
type input "-"
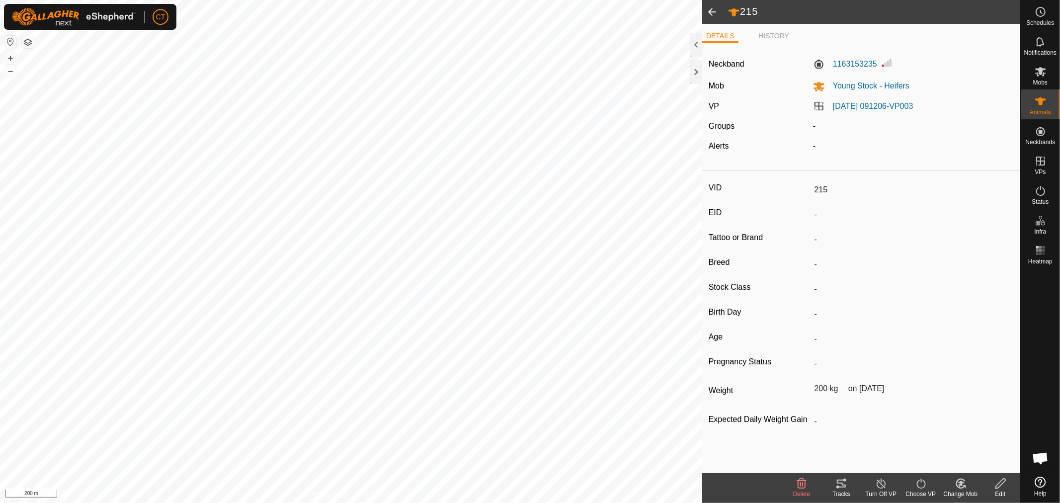
click at [711, 10] on span at bounding box center [712, 12] width 20 height 24
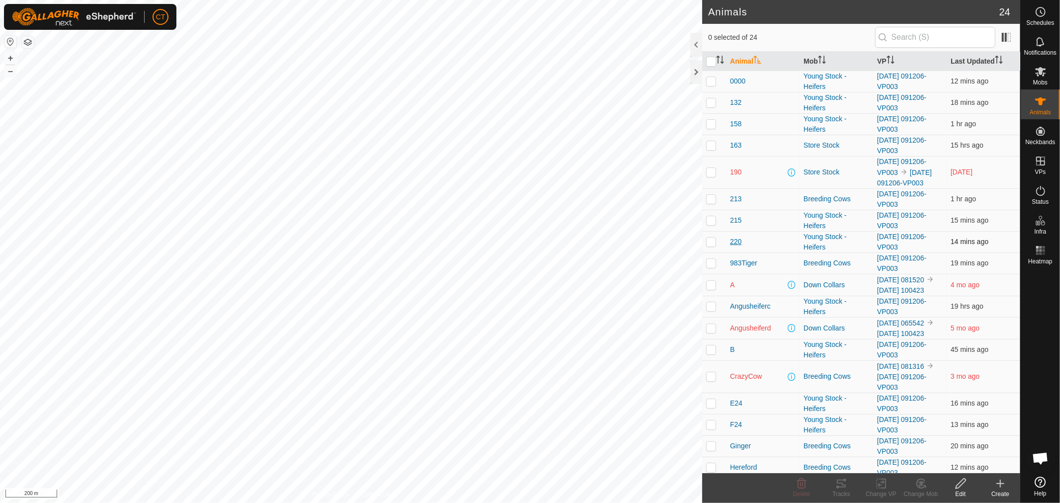
click at [735, 241] on span "220" at bounding box center [735, 242] width 11 height 10
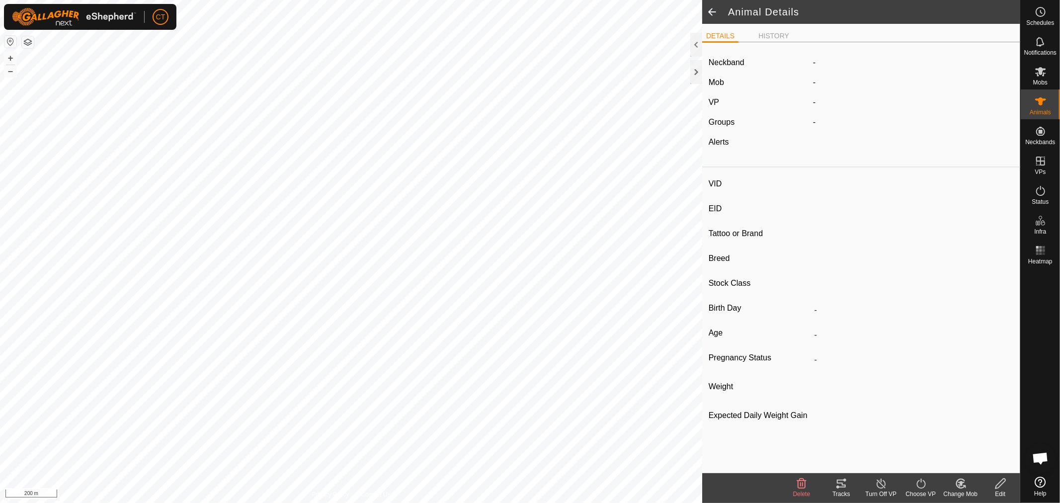
type input "220"
type input "-"
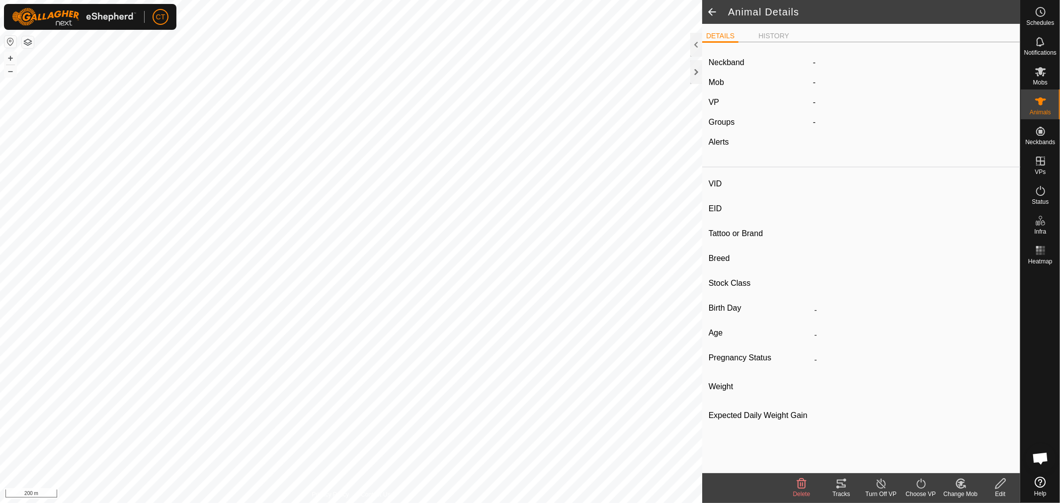
type input "298 kg"
type input "-"
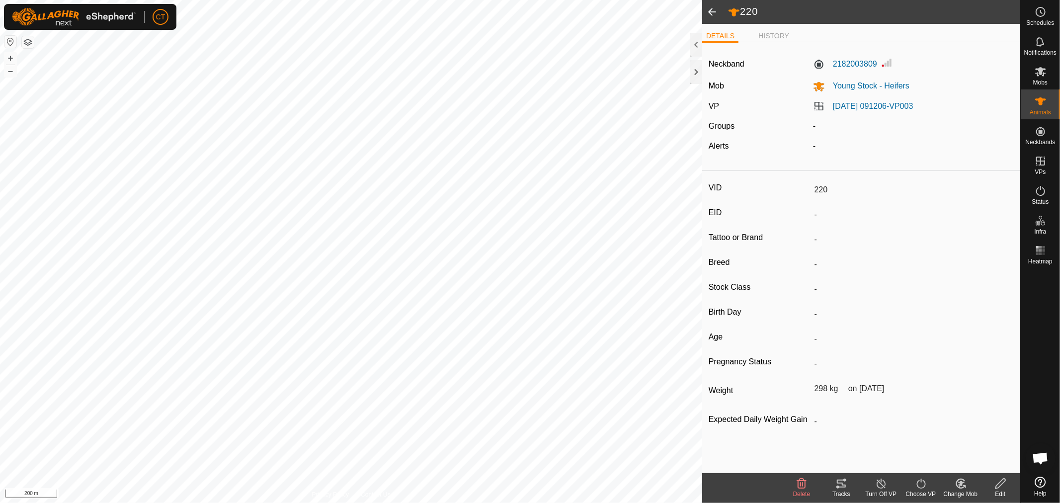
click at [710, 11] on span at bounding box center [712, 12] width 20 height 24
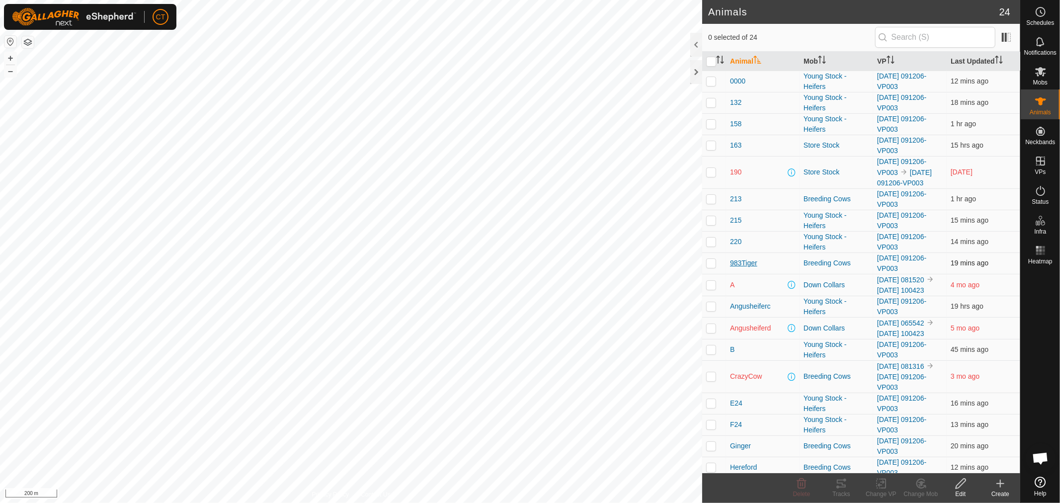
click at [738, 264] on span "983Tiger" at bounding box center [743, 263] width 27 height 10
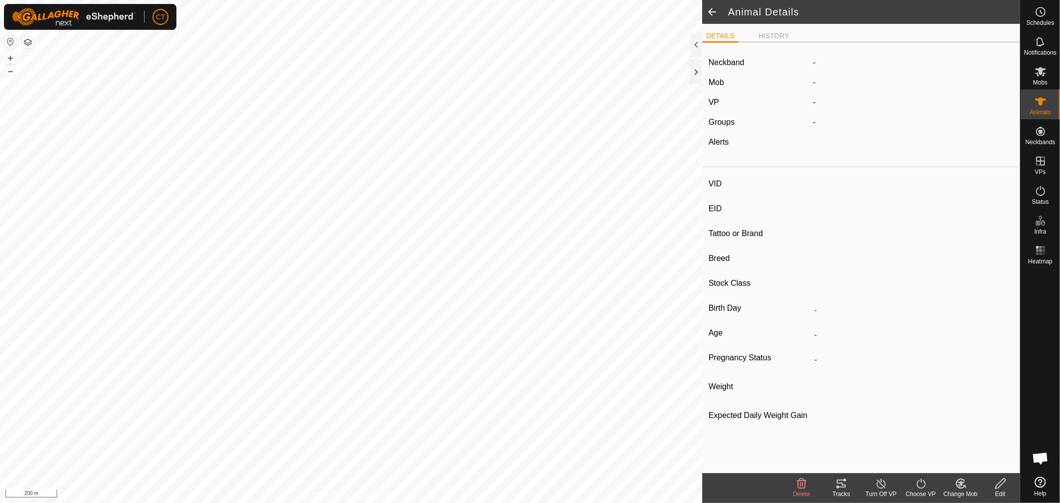
type input "983Tiger"
type input "-"
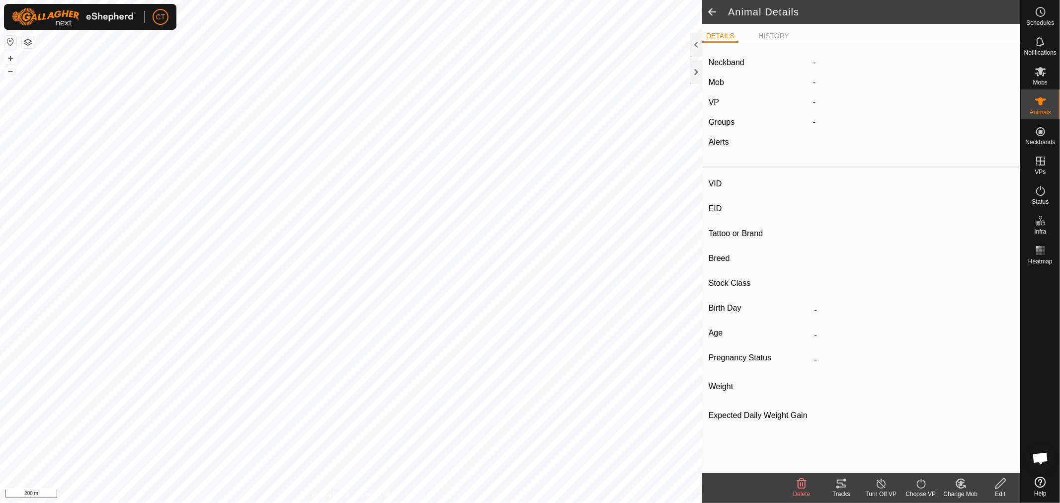
type input "Joined"
type input "408 kg"
type input "-"
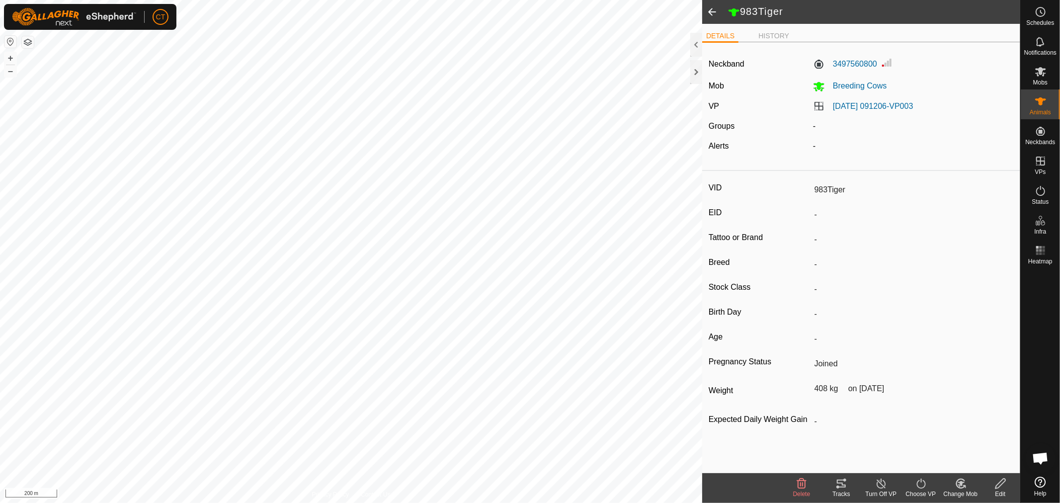
click at [1001, 483] on icon at bounding box center [1000, 483] width 12 height 12
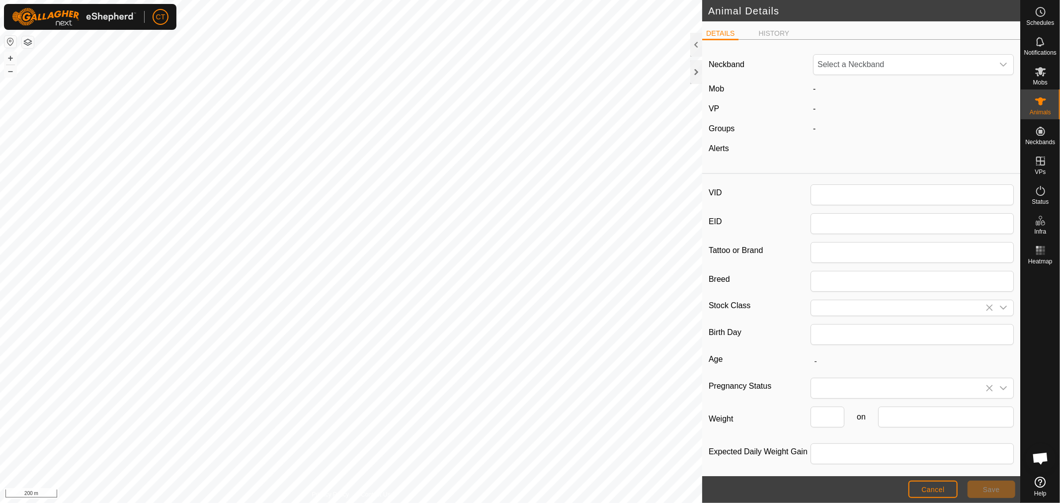
type input "983Tiger"
type input "408"
type input "[DATE]"
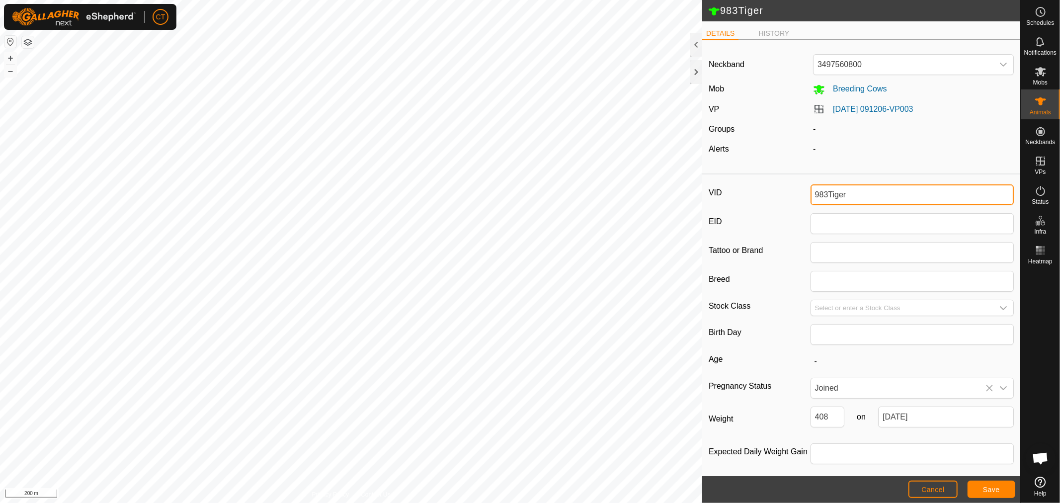
drag, startPoint x: 863, startPoint y: 195, endPoint x: 757, endPoint y: 190, distance: 105.9
click at [757, 190] on div "VID 983Tiger" at bounding box center [861, 194] width 305 height 21
type input "129"
drag, startPoint x: 828, startPoint y: 418, endPoint x: 791, endPoint y: 420, distance: 37.3
click at [792, 420] on div "Weight 408 on [DATE]" at bounding box center [861, 420] width 305 height 29
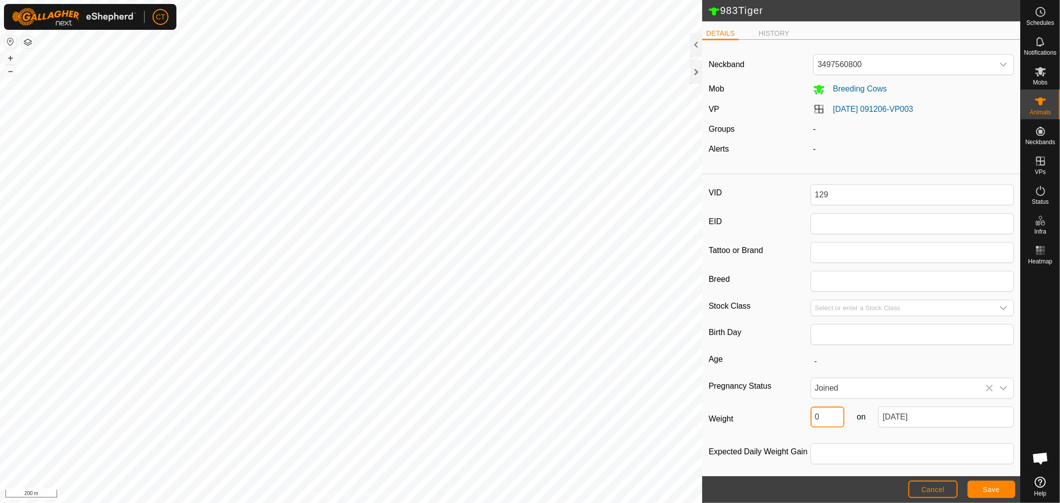
type input "0"
click at [987, 490] on span "Save" at bounding box center [991, 489] width 17 height 8
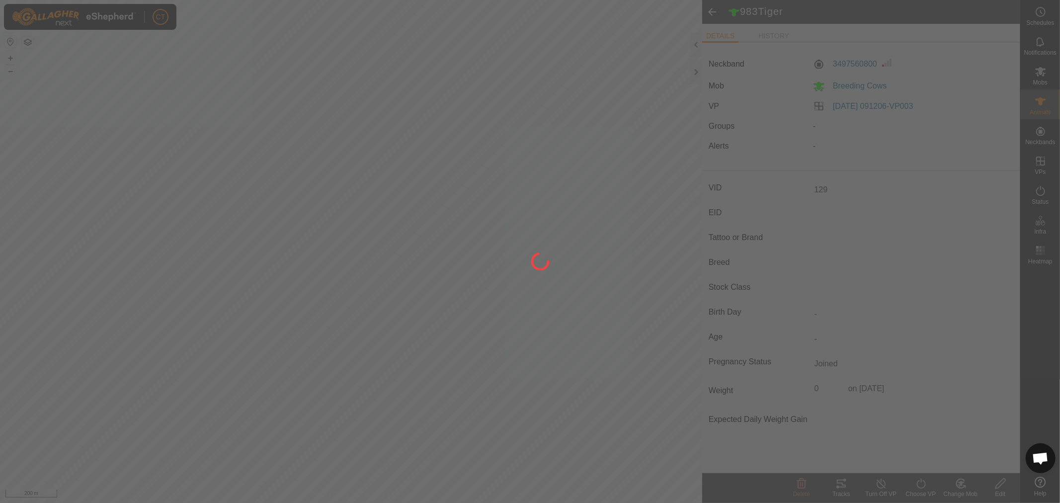
type input "983Tiger"
type input "-"
type input "408 kg"
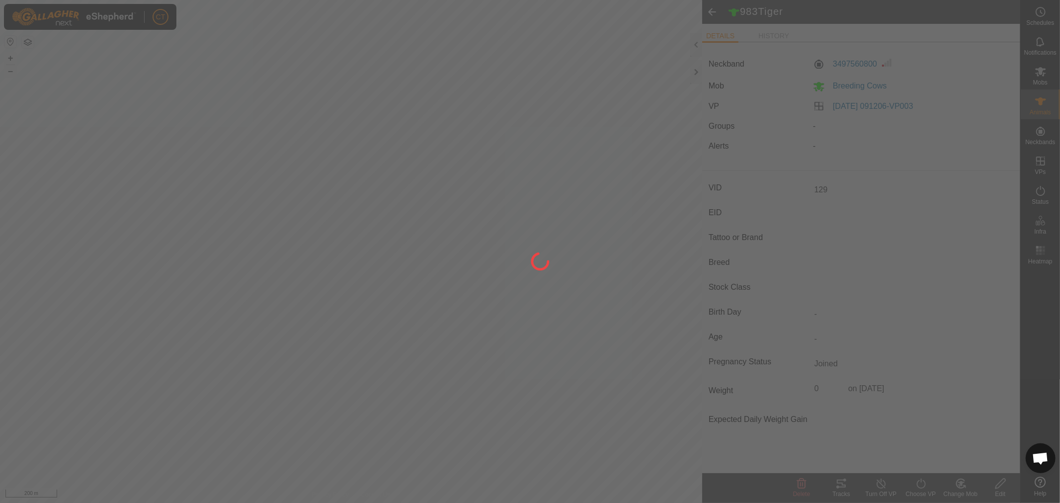
type input "-"
type input "129"
type input "0 kg"
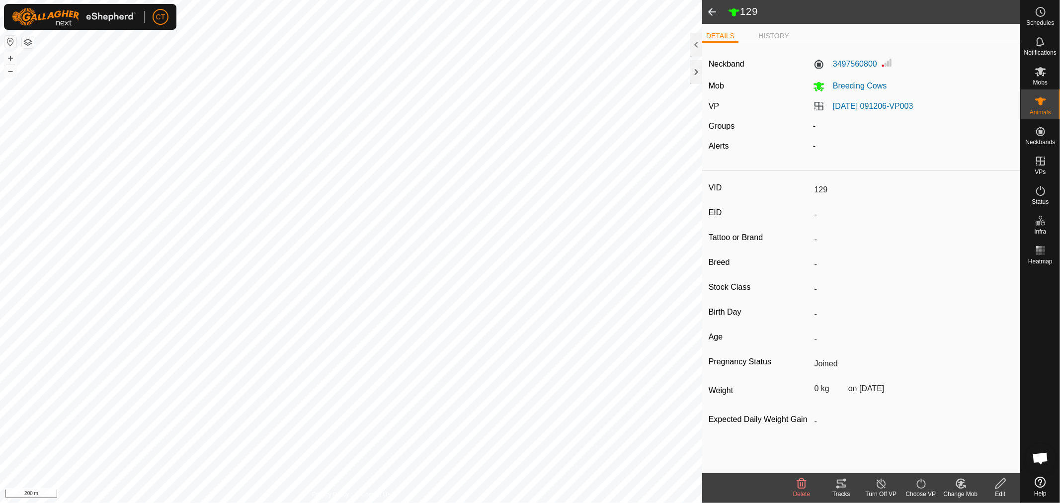
click at [961, 484] on icon at bounding box center [960, 483] width 7 height 5
click at [983, 438] on link "Choose Mob..." at bounding box center [990, 441] width 98 height 20
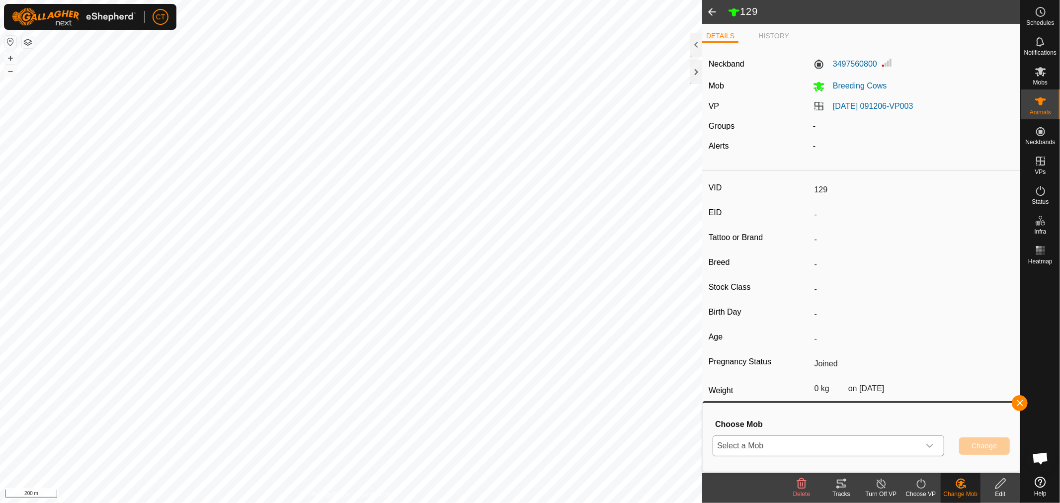
click at [768, 441] on span "Select a Mob" at bounding box center [816, 446] width 207 height 20
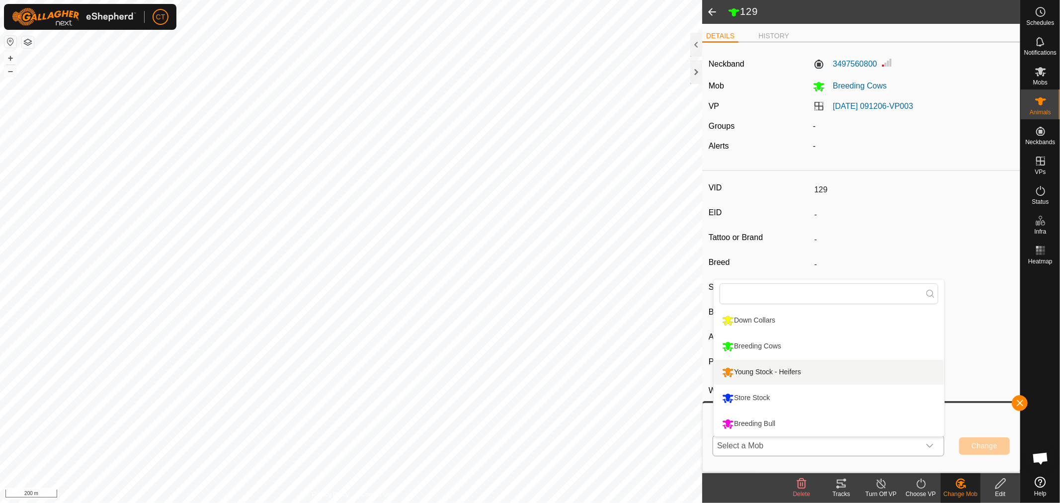
click at [761, 369] on li "Young Stock - Heifers" at bounding box center [829, 372] width 231 height 25
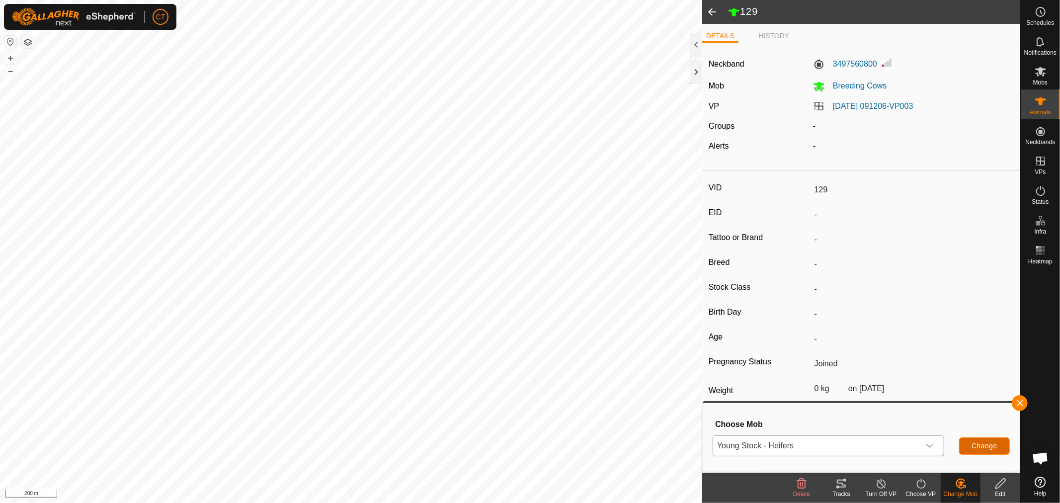
click at [979, 439] on button "Change" at bounding box center [984, 445] width 51 height 17
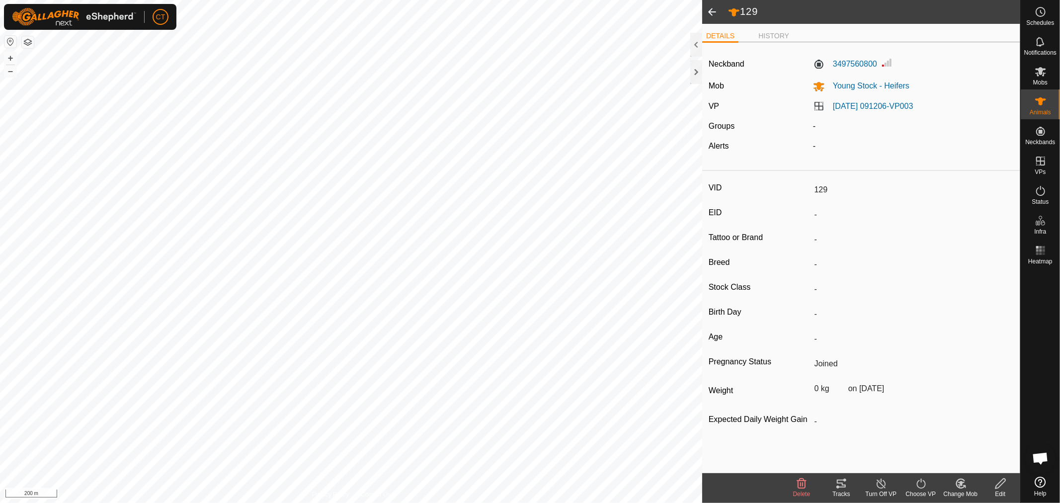
click at [710, 11] on span at bounding box center [712, 12] width 20 height 24
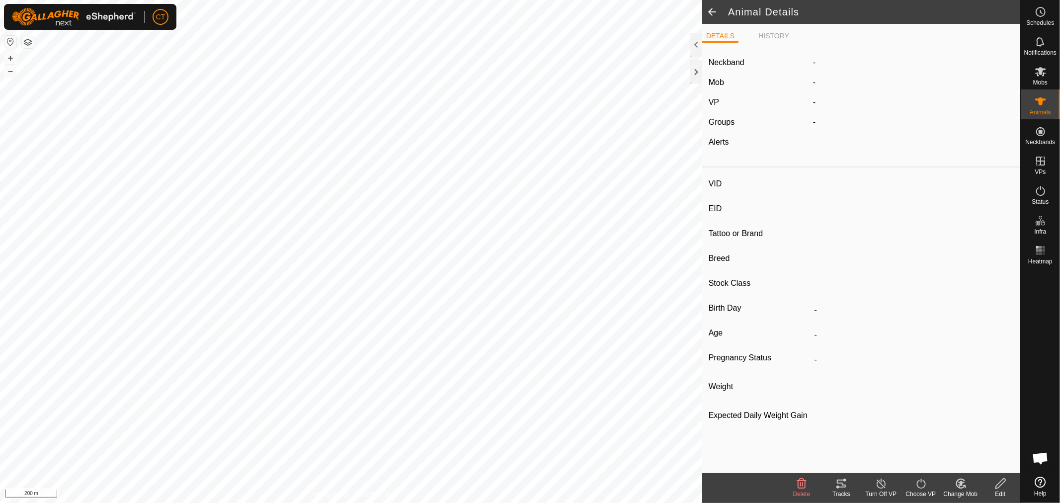
type input "129"
type input "-"
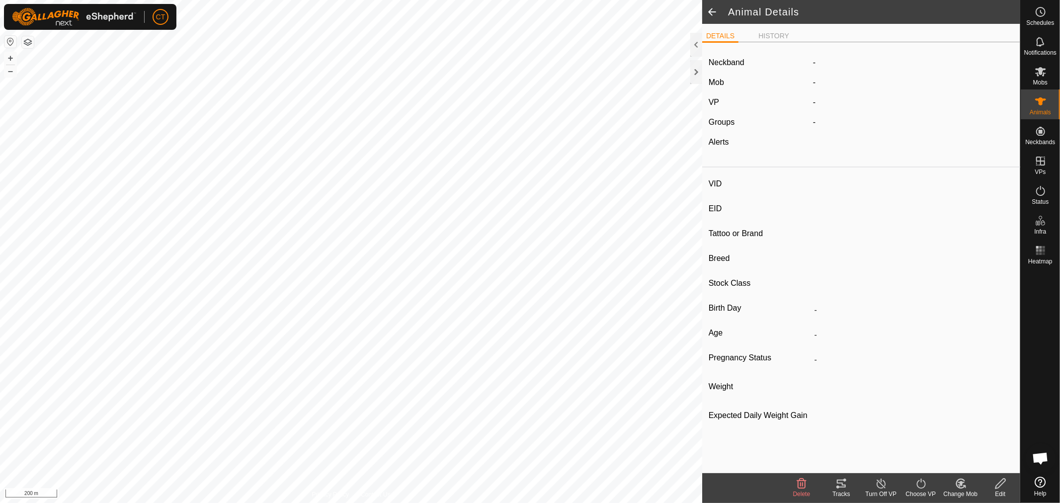
type input "Joined"
type input "0 kg"
type input "-"
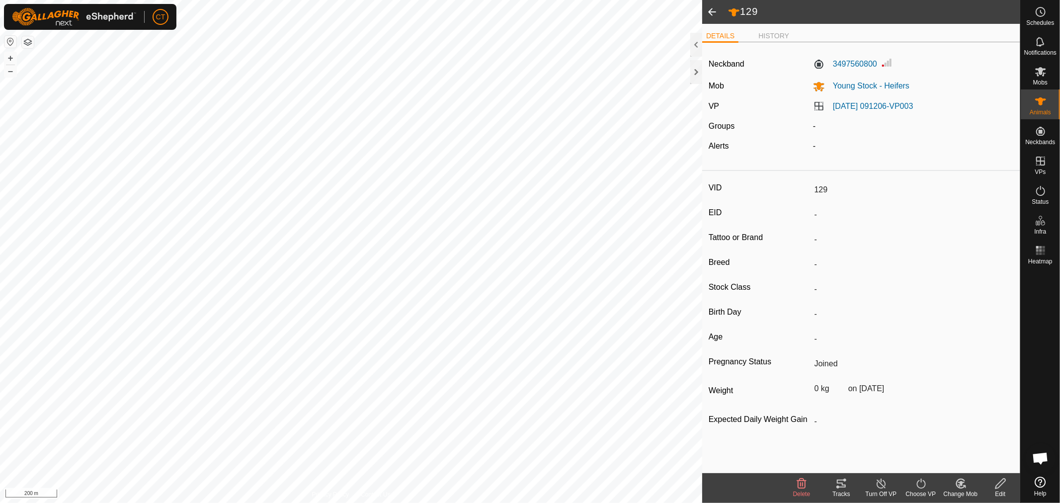
click at [713, 12] on span at bounding box center [712, 12] width 20 height 24
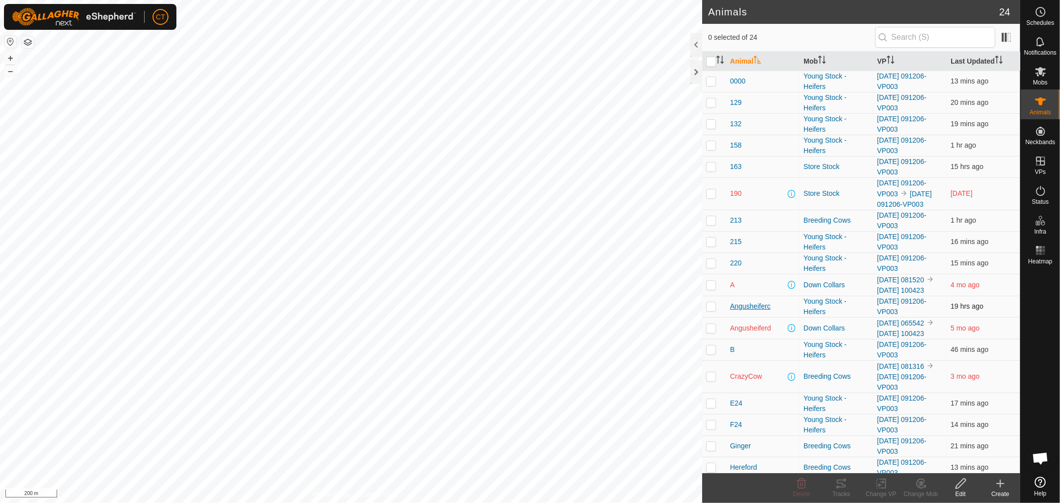
click at [734, 312] on span "Angusheiferc" at bounding box center [750, 306] width 41 height 10
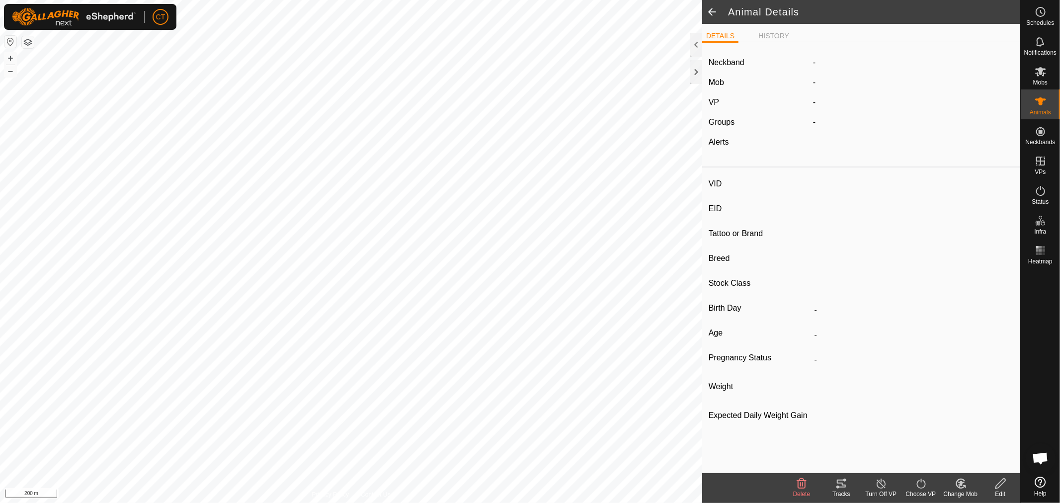
type input "Angusheiferc"
type input "-"
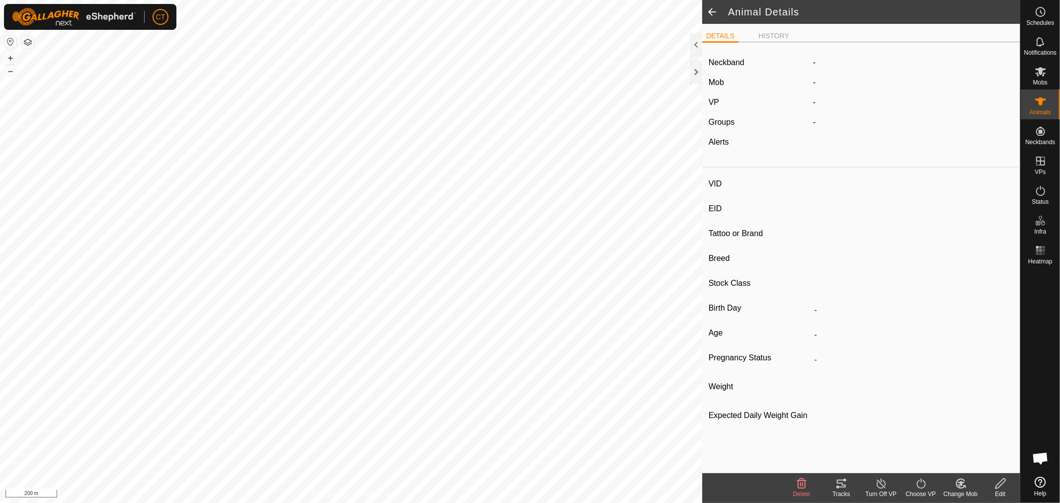
type input "238 kg"
type input "-"
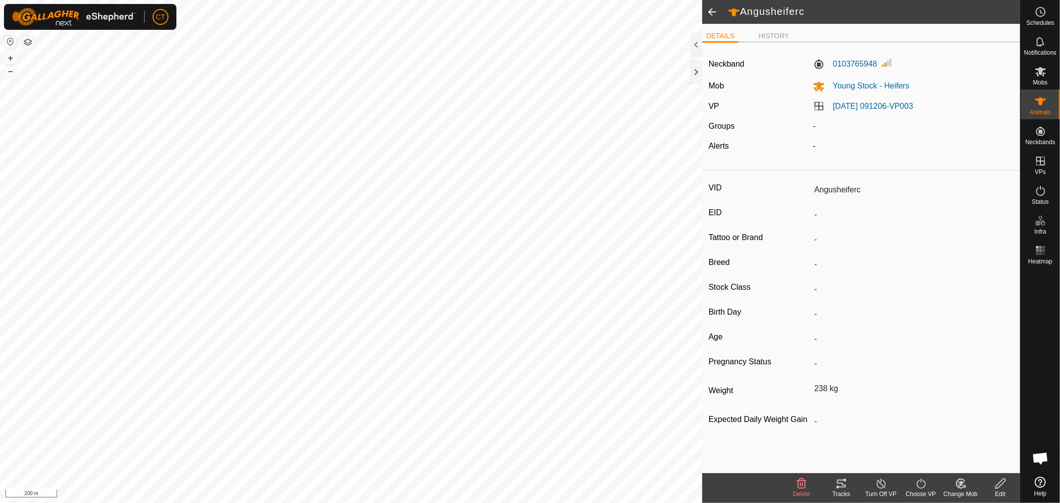
click at [712, 15] on span at bounding box center [712, 12] width 20 height 24
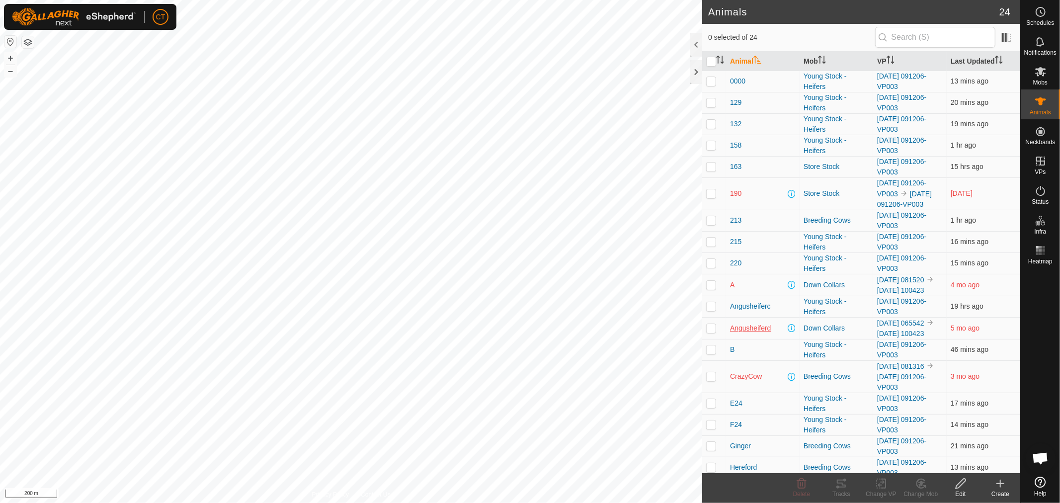
click at [750, 333] on span "Angusheiferd" at bounding box center [750, 328] width 41 height 10
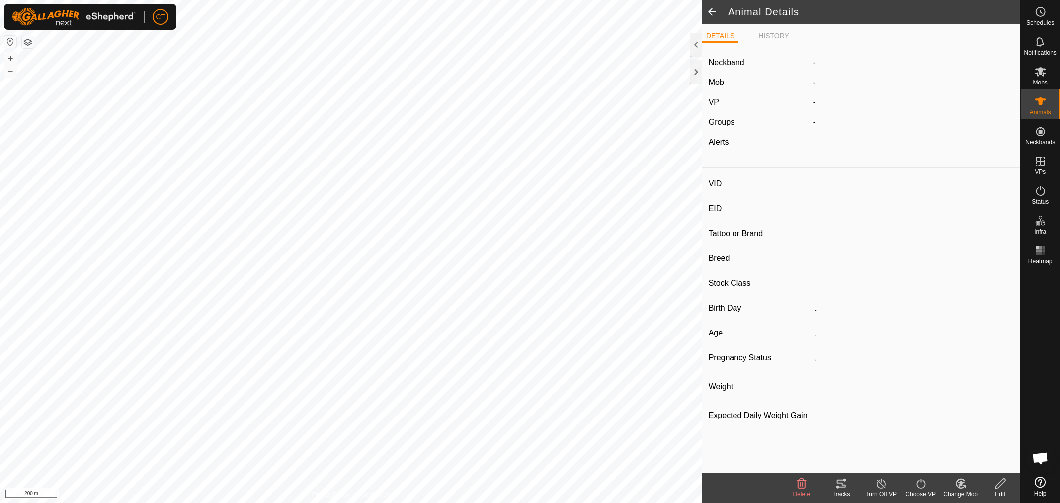
type input "Angusheiferd"
type input "-"
type input "Angus"
type input "-"
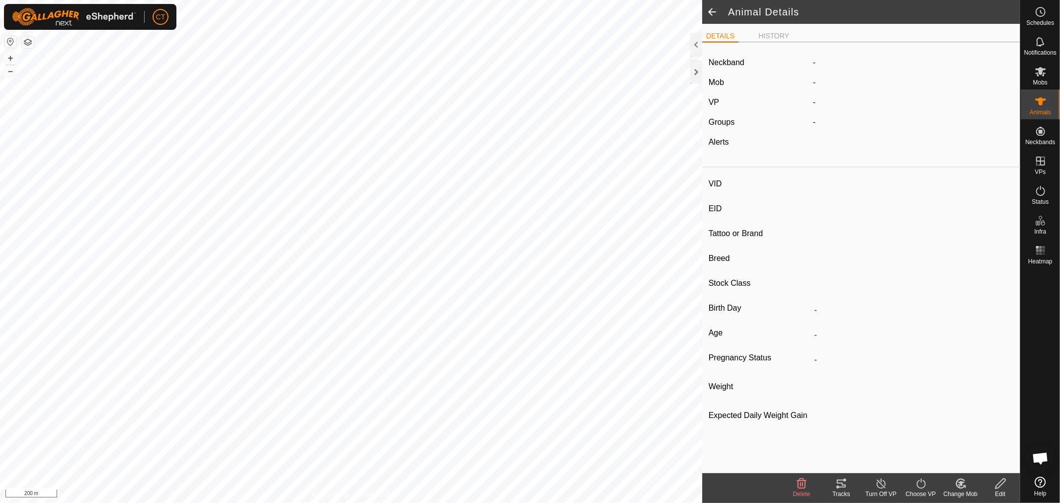
type input "255 kg"
type input "-"
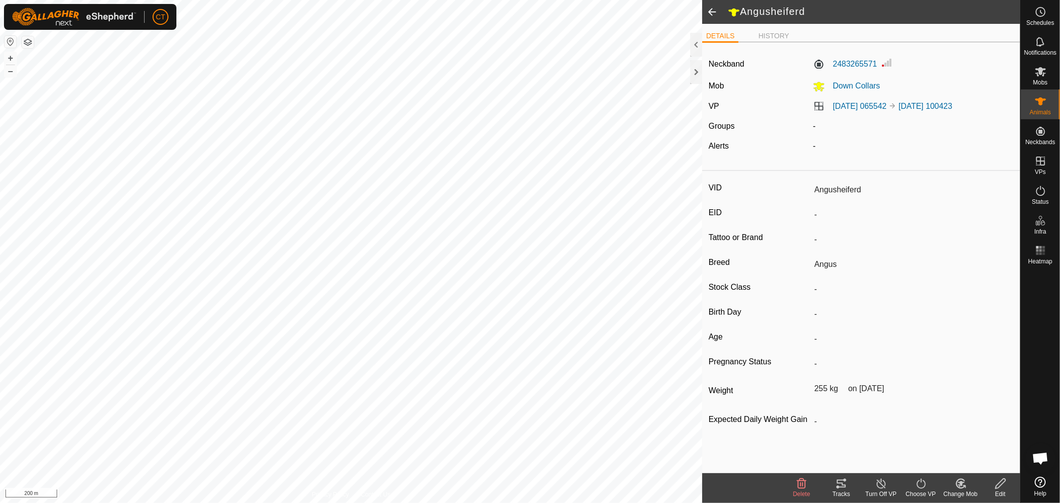
click at [711, 11] on span at bounding box center [712, 12] width 20 height 24
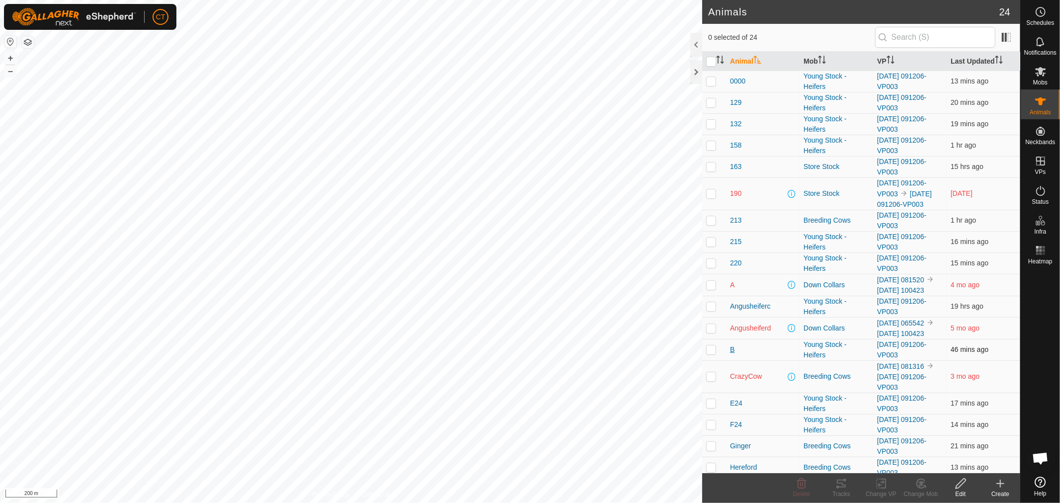
click at [732, 355] on span "B" at bounding box center [732, 349] width 4 height 10
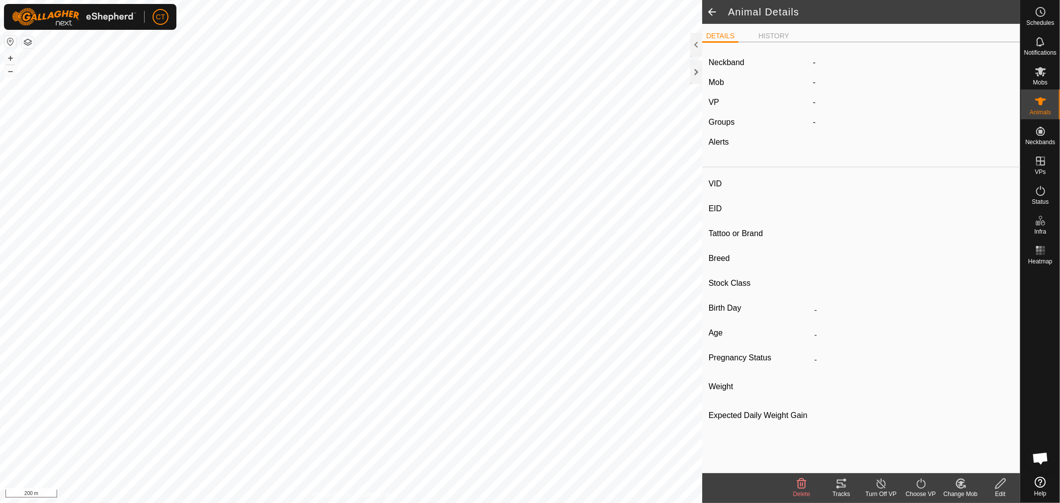
type input "B"
type input "-"
type input "Angus"
type input "-"
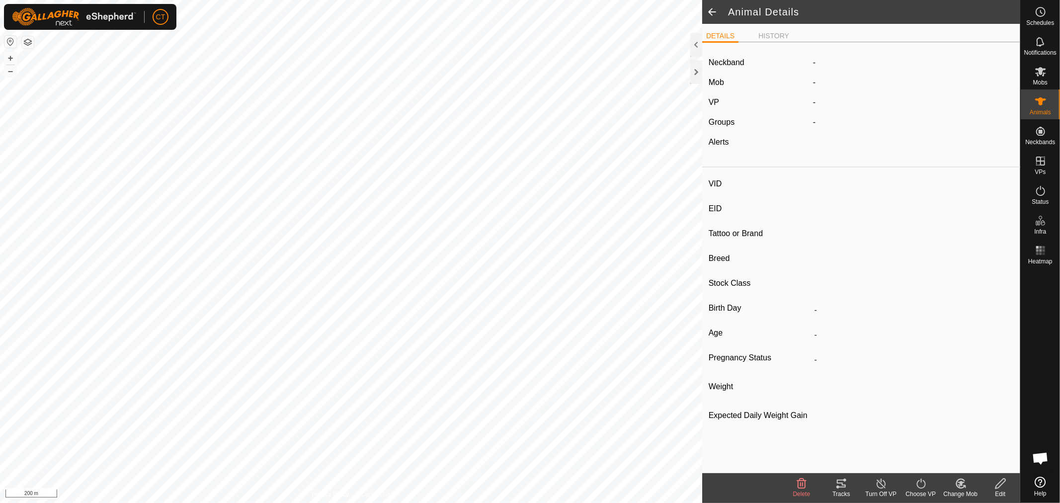
type input "269 kg"
type input "-"
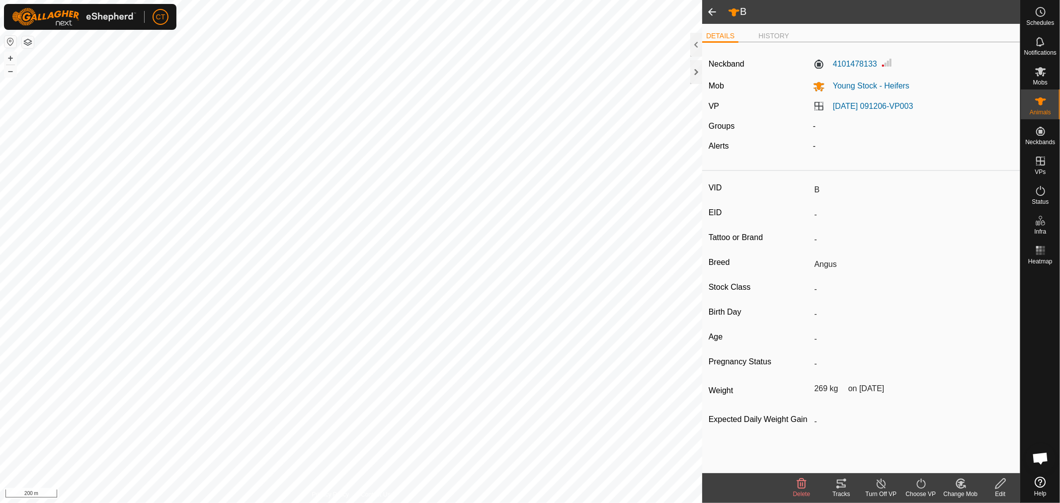
click at [708, 12] on span at bounding box center [712, 12] width 20 height 24
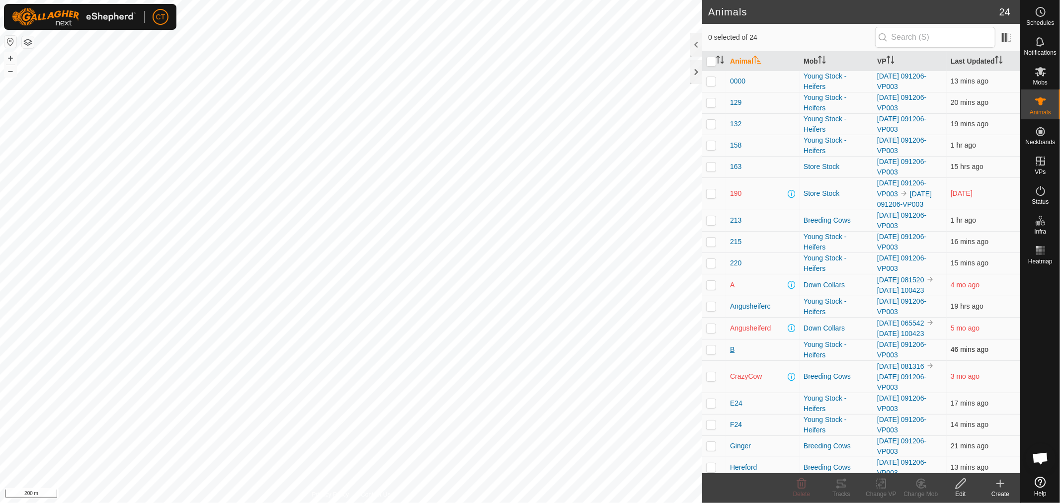
click at [732, 355] on span "B" at bounding box center [732, 349] width 4 height 10
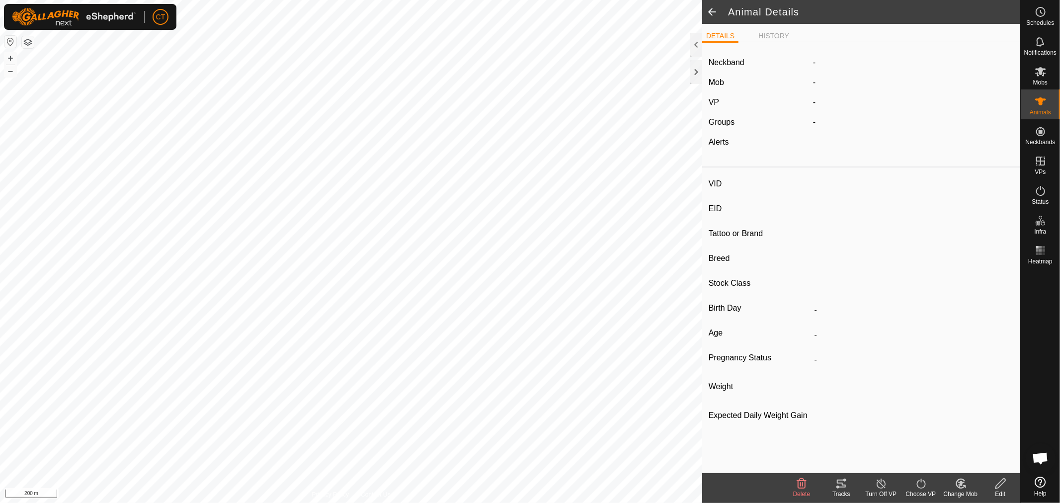
type input "B"
type input "-"
type input "Angus"
type input "-"
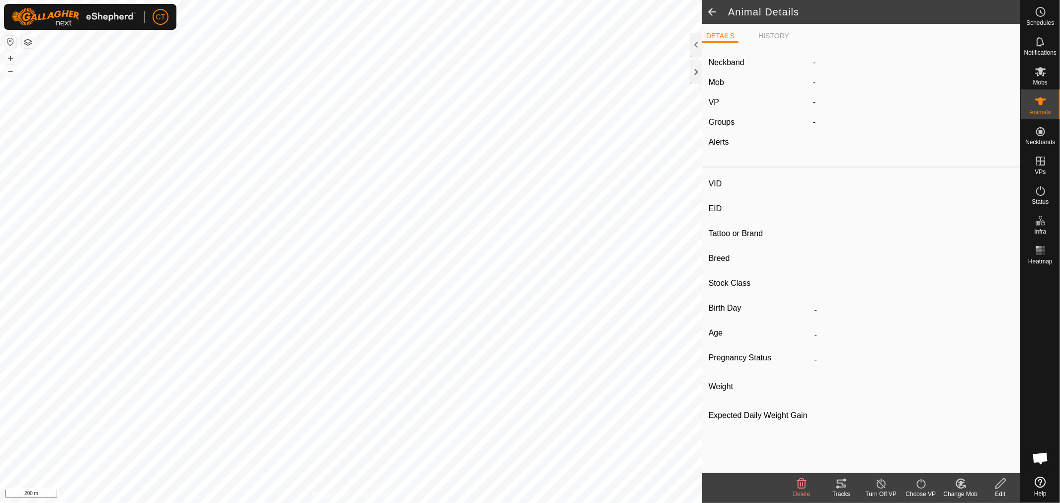
type input "269 kg"
type input "-"
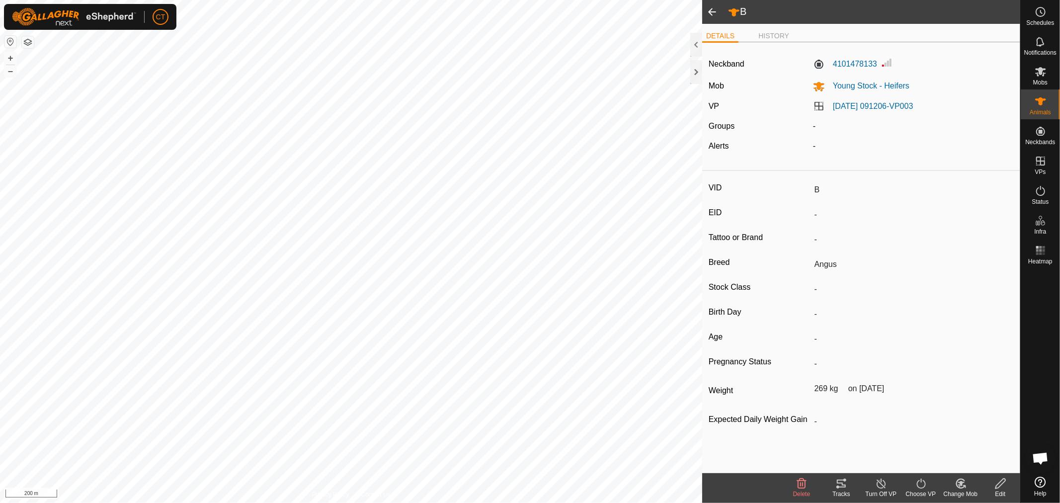
click at [713, 13] on span at bounding box center [712, 12] width 20 height 24
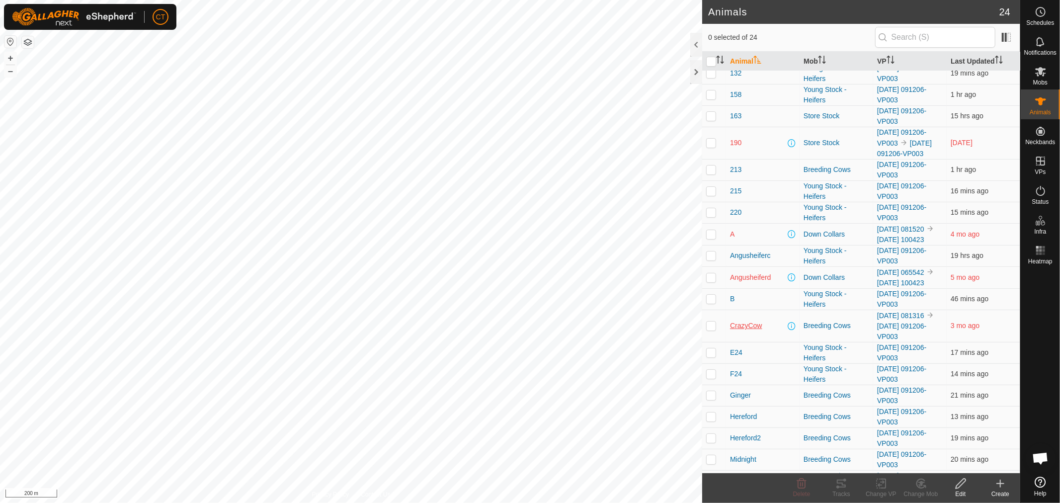
scroll to position [110, 0]
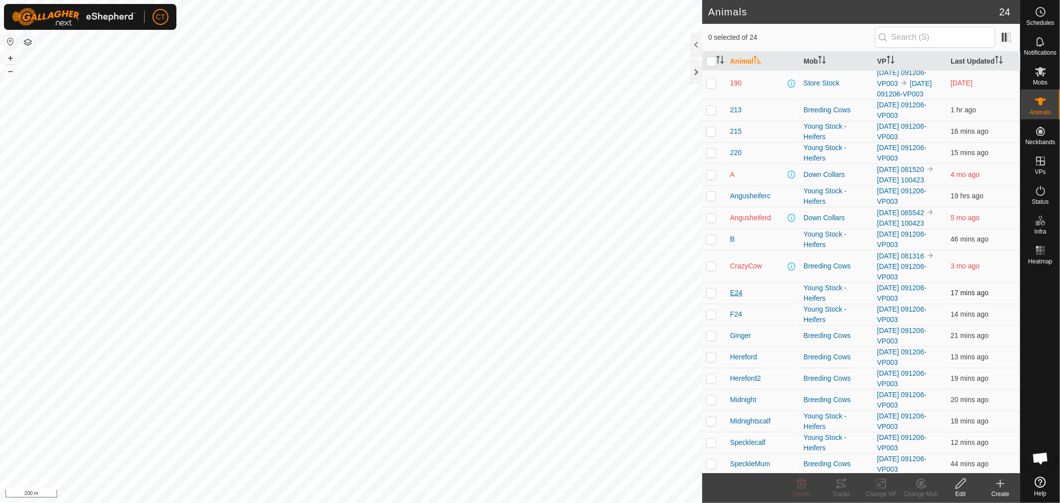
click at [733, 298] on span "E24" at bounding box center [736, 293] width 12 height 10
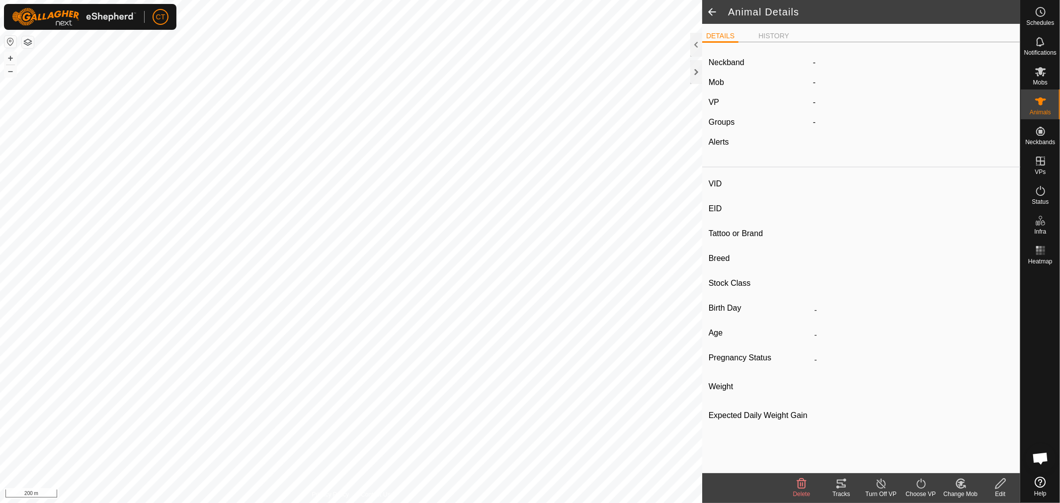
type input "E24"
type input "-"
type input "Angus"
type input "-"
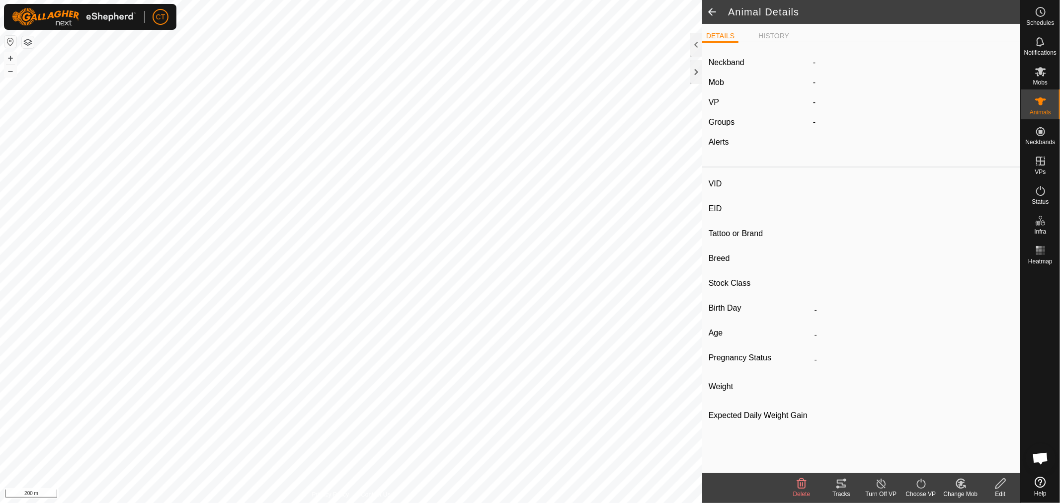
type input "218 kg"
type input "-"
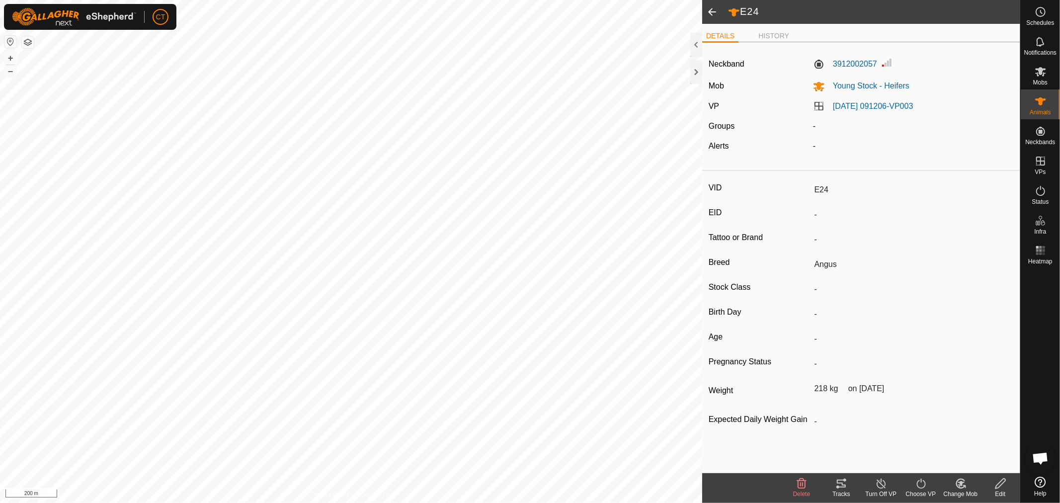
click at [714, 10] on span at bounding box center [712, 12] width 20 height 24
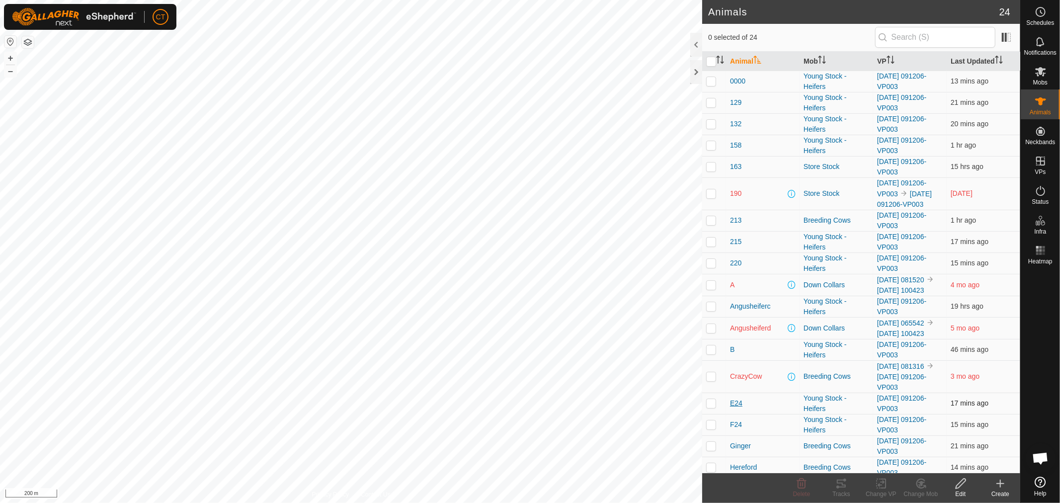
click at [735, 408] on span "E24" at bounding box center [736, 403] width 12 height 10
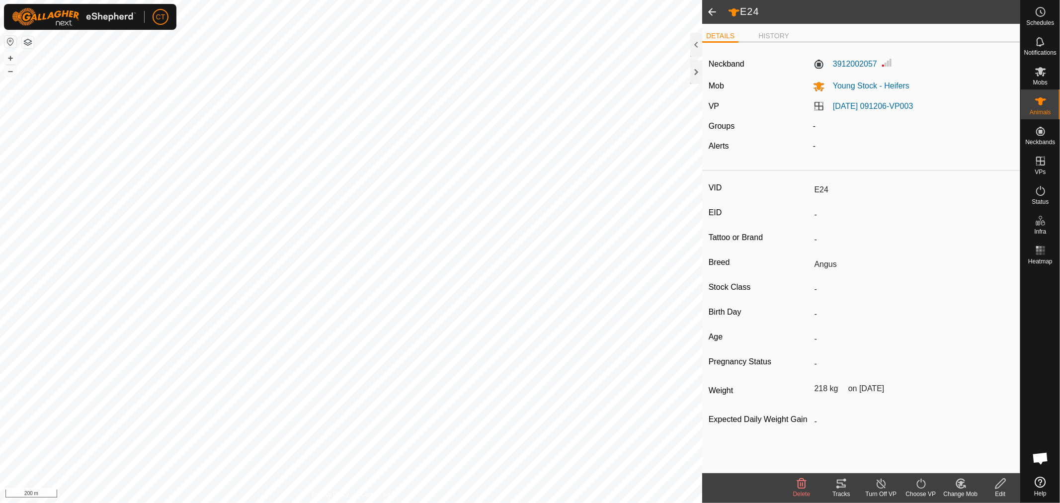
click at [712, 13] on span at bounding box center [712, 12] width 20 height 24
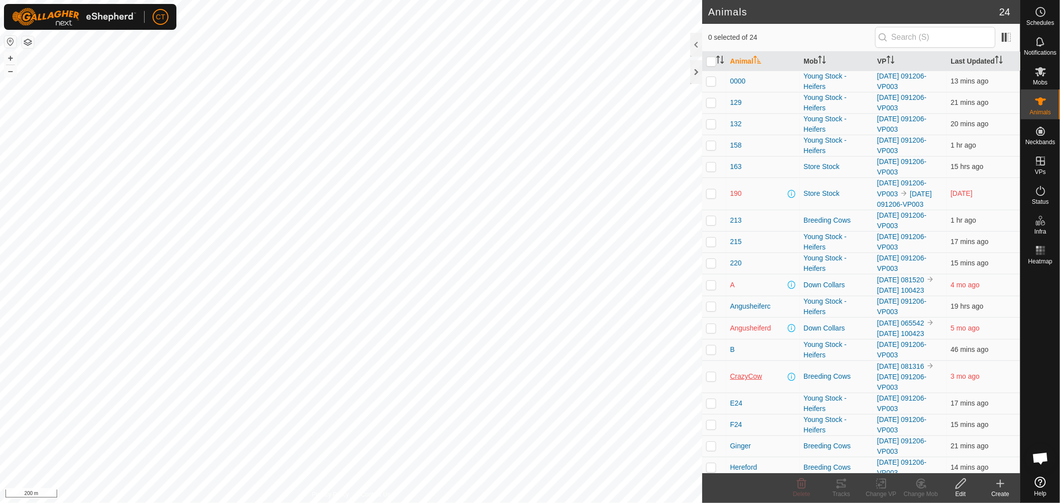
click at [751, 382] on span "CrazyCow" at bounding box center [746, 376] width 32 height 10
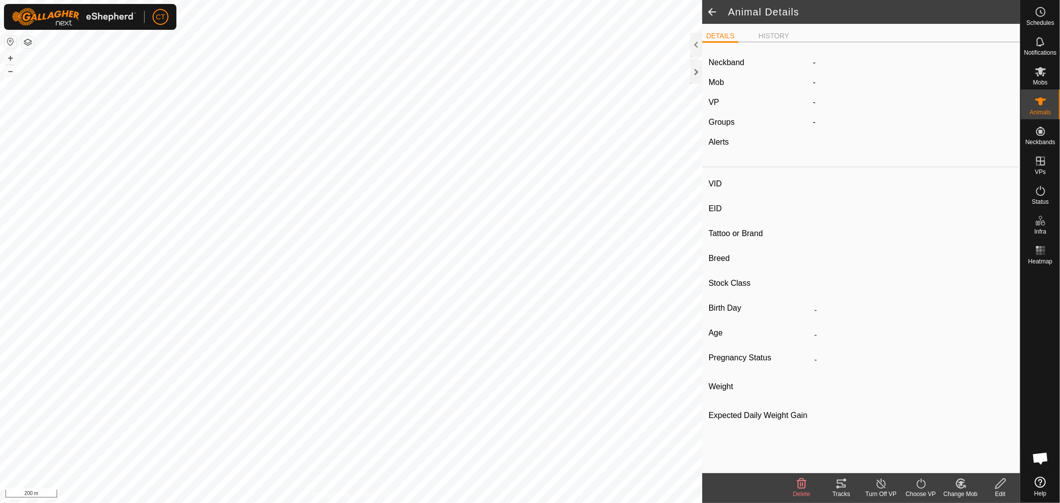
type input "CrazyCow"
type input "-"
type input "BWF"
type input "-"
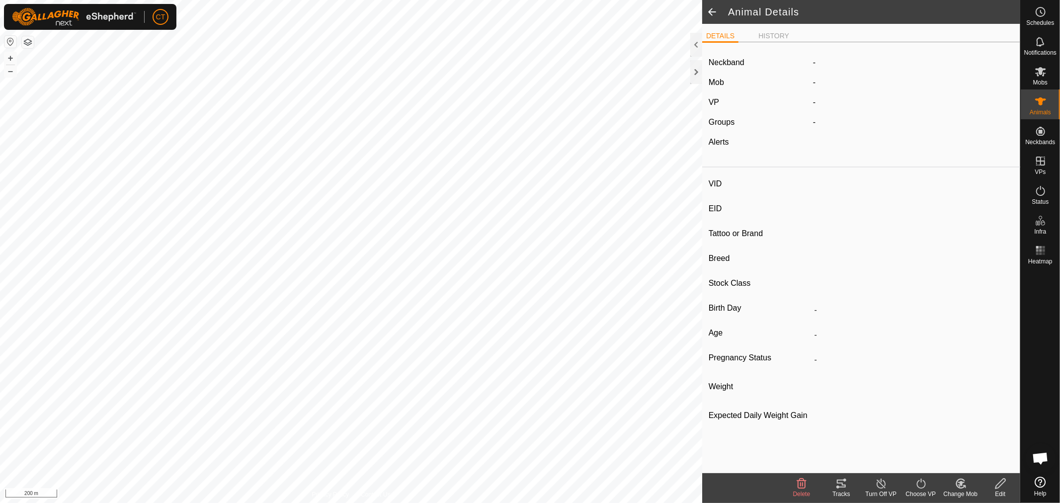
type input "532 kg"
type input "-"
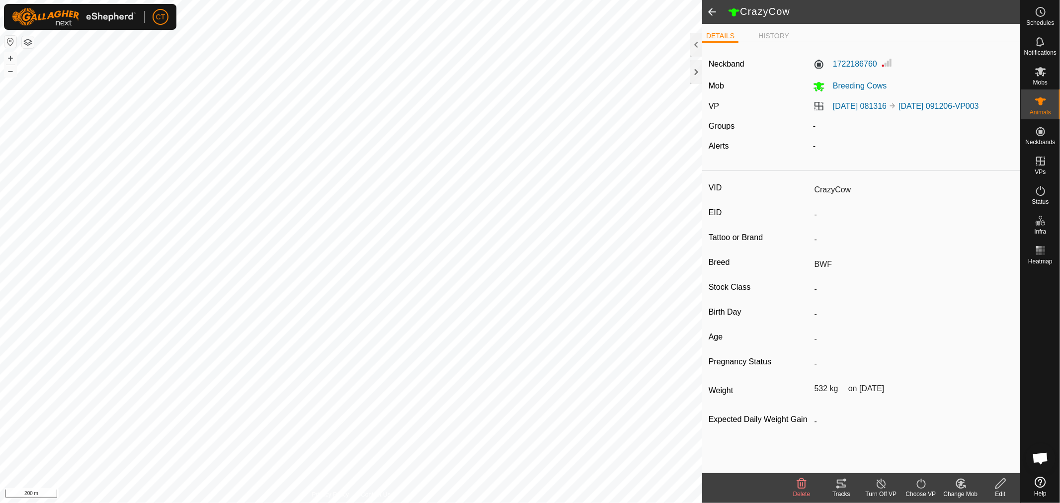
click at [995, 484] on icon at bounding box center [1000, 483] width 12 height 12
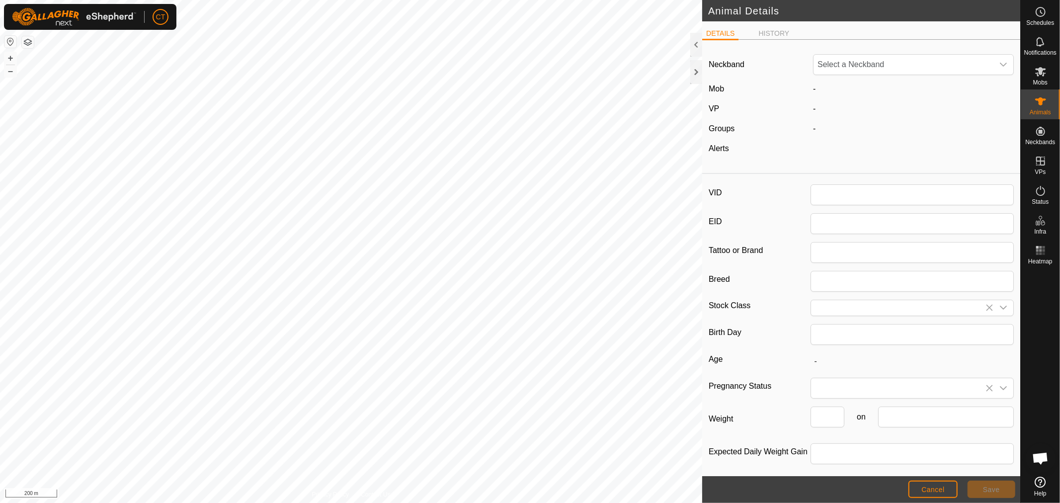
type input "CrazyCow"
type input "BWF"
type input "532"
type input "[DATE]"
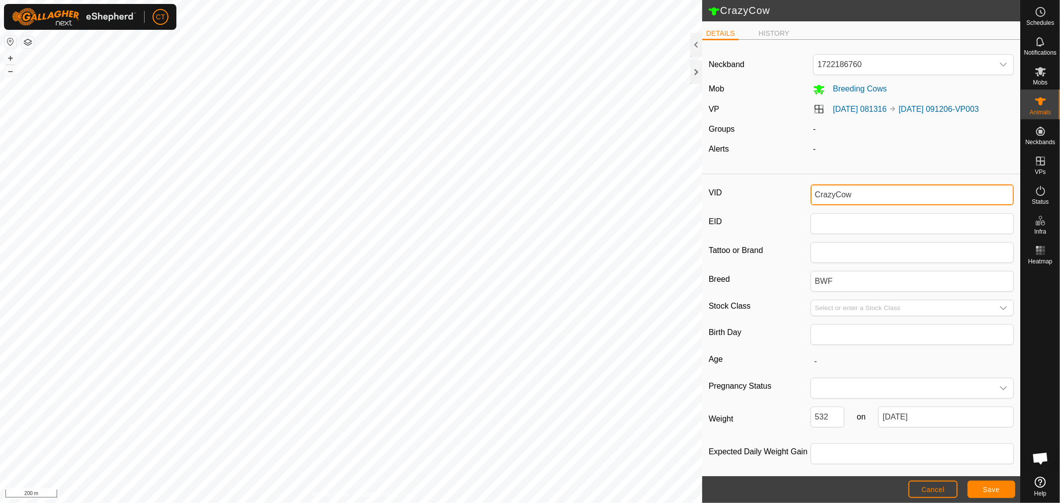
click at [863, 205] on input "CrazyCow" at bounding box center [912, 194] width 204 height 21
click at [989, 484] on button "Save" at bounding box center [991, 488] width 48 height 17
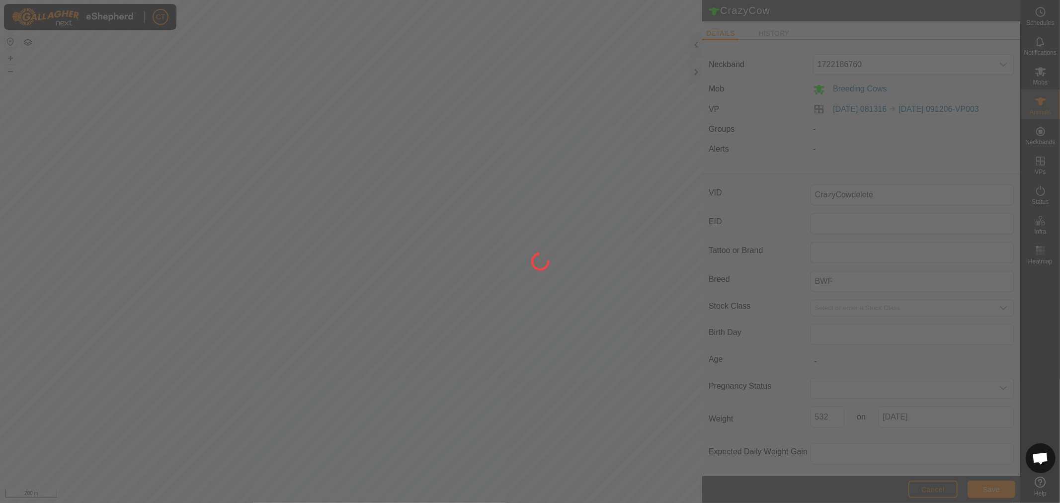
type input "CrazyCow"
type input "-"
type input "532 kg"
type input "-"
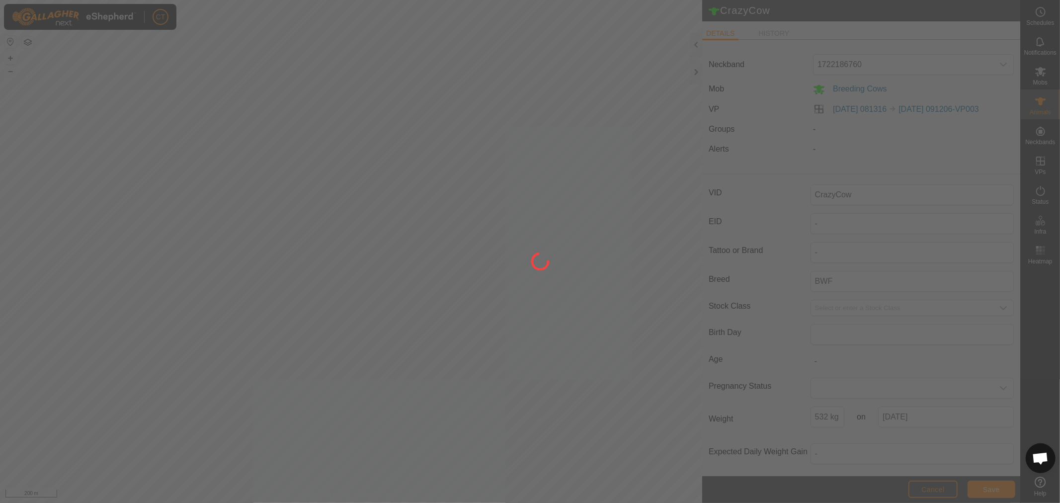
type input "CrazyCowdelete"
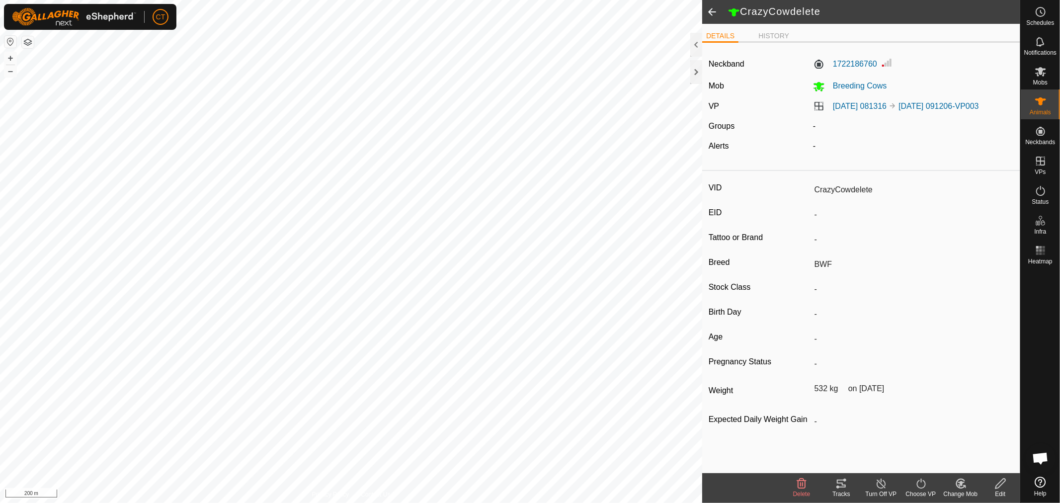
click at [707, 12] on span at bounding box center [712, 12] width 20 height 24
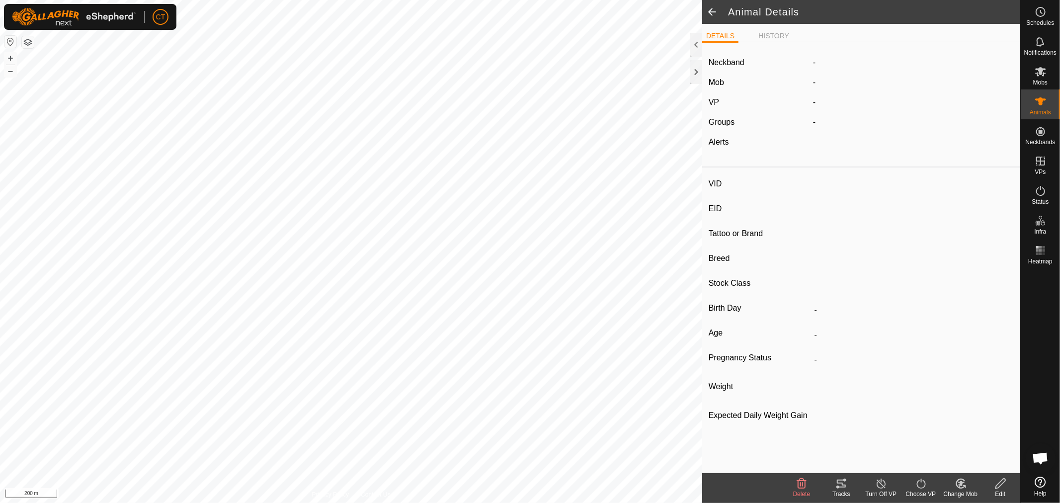
type input "CrazyCowdelete"
type input "-"
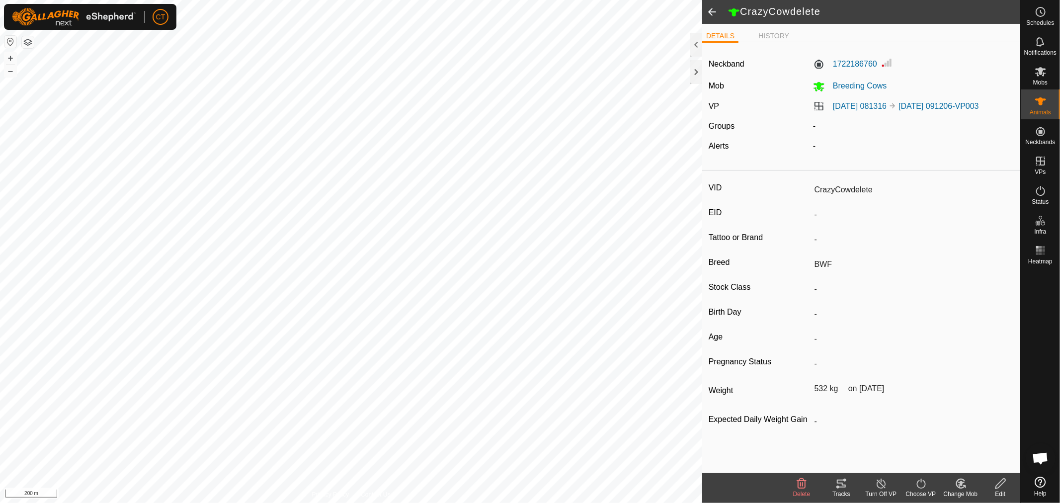
click at [718, 13] on span at bounding box center [712, 12] width 20 height 24
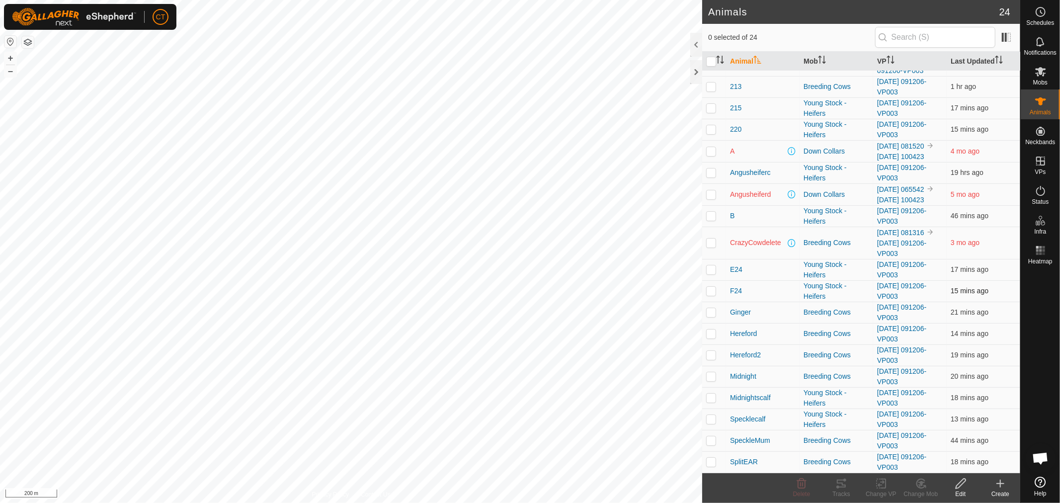
scroll to position [157, 0]
click at [738, 265] on span "E24" at bounding box center [736, 269] width 12 height 10
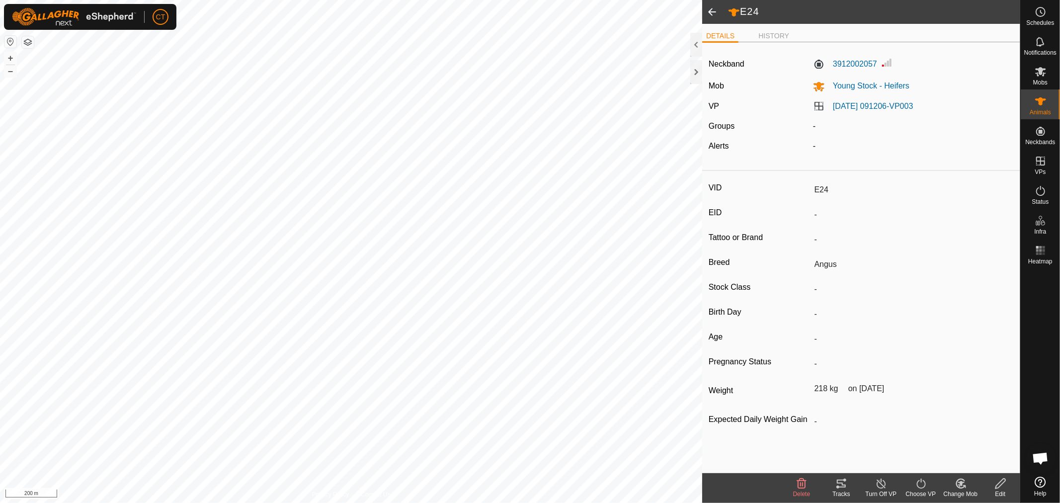
click at [709, 11] on span at bounding box center [712, 12] width 20 height 24
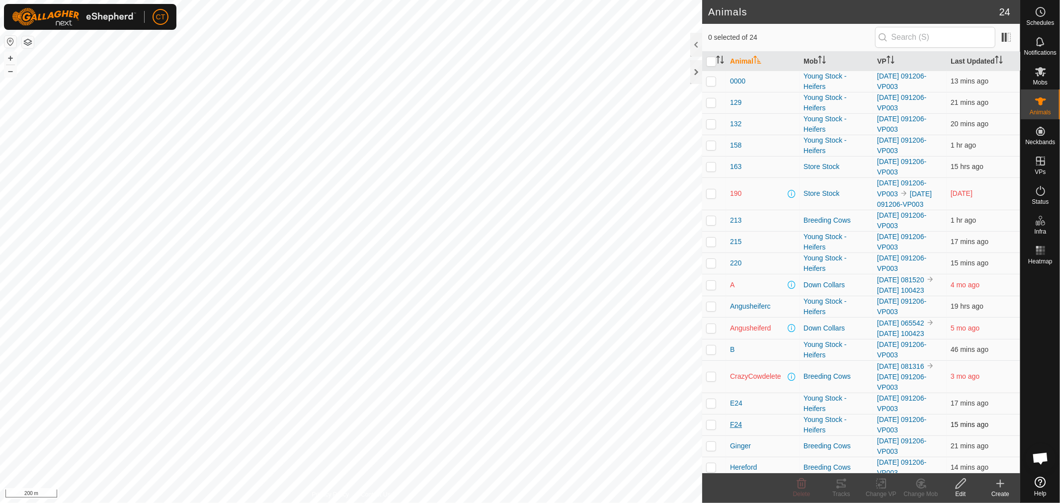
click at [734, 430] on span "F24" at bounding box center [736, 424] width 12 height 10
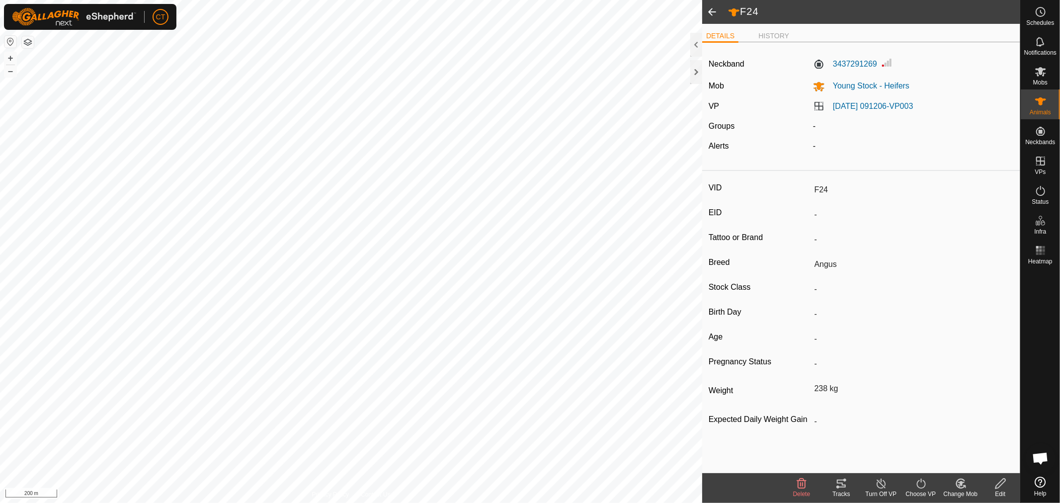
click at [709, 12] on span at bounding box center [712, 12] width 20 height 24
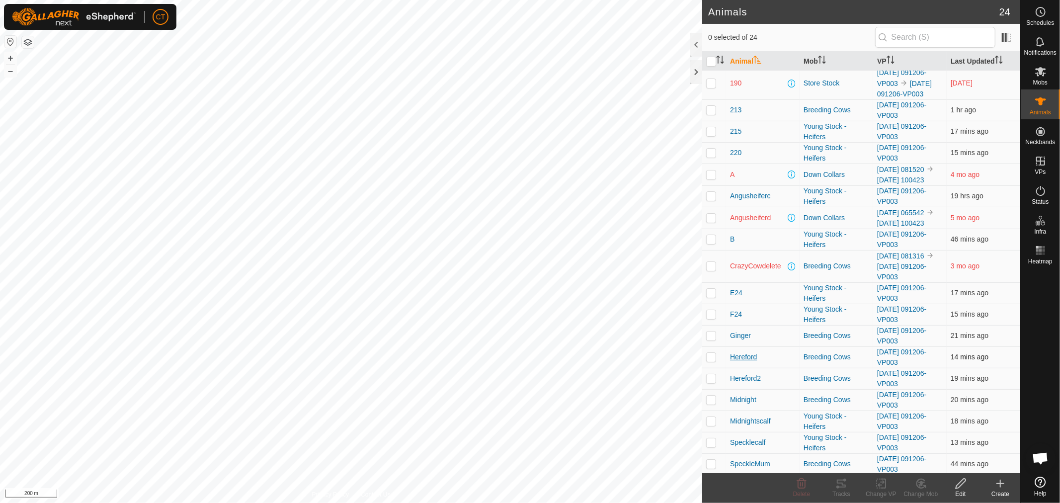
scroll to position [157, 0]
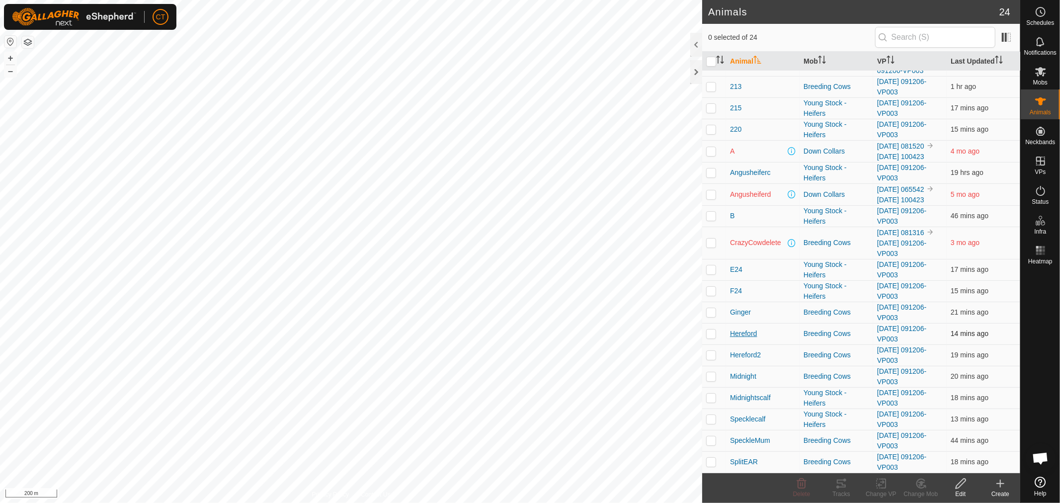
click at [738, 334] on span "Hereford" at bounding box center [743, 333] width 27 height 10
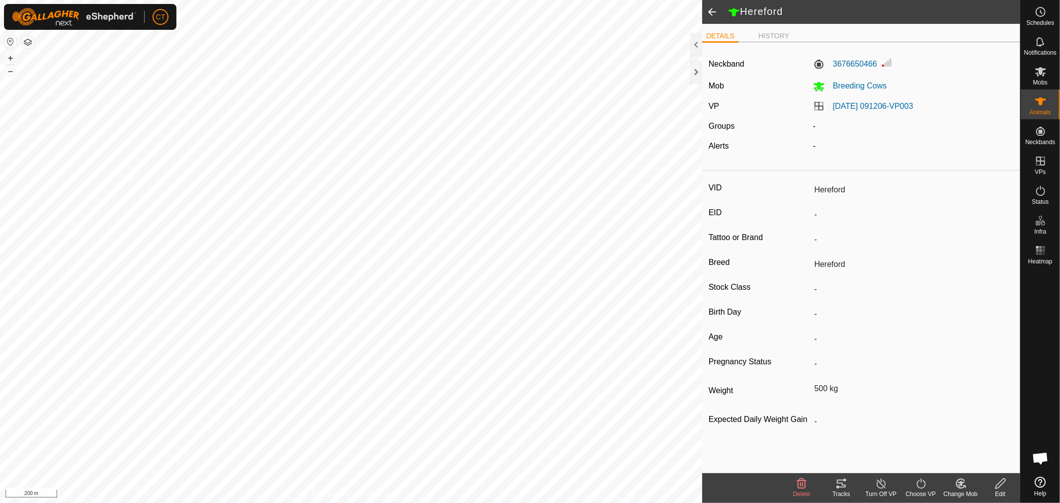
click at [713, 11] on span at bounding box center [712, 12] width 20 height 24
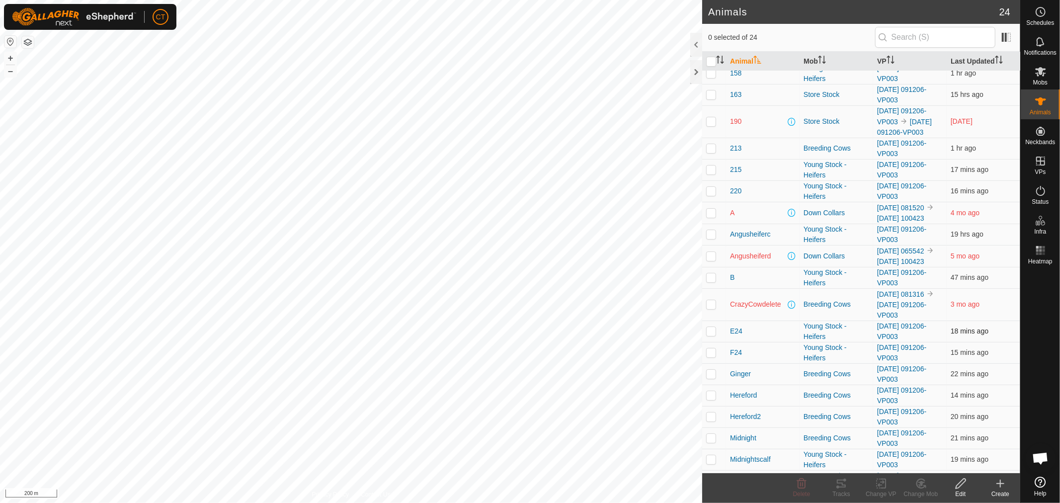
scroll to position [157, 0]
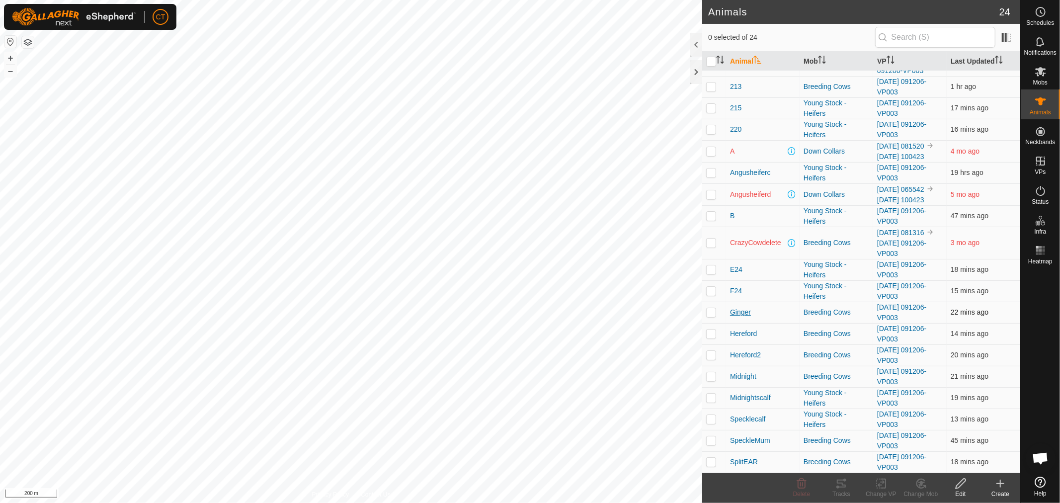
click at [738, 312] on span "Ginger" at bounding box center [740, 312] width 21 height 10
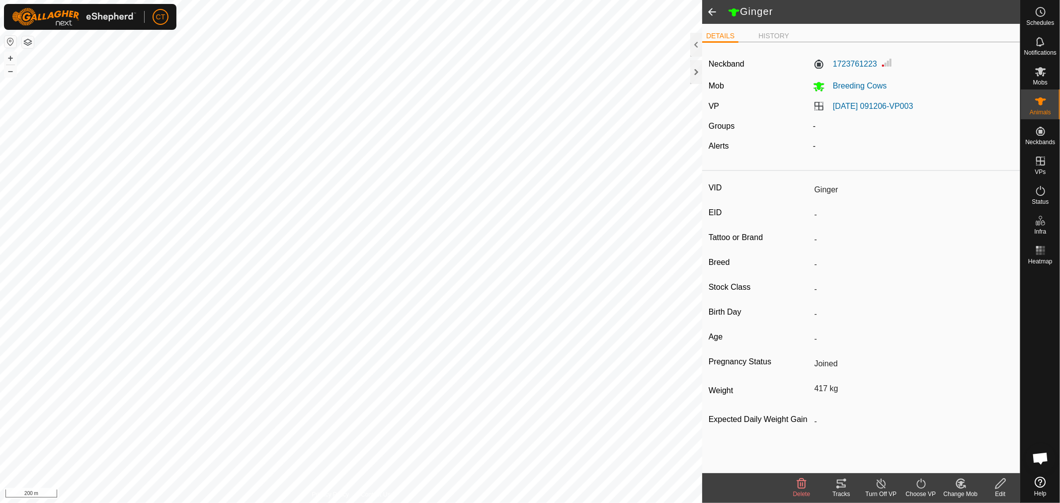
click at [713, 12] on span at bounding box center [712, 12] width 20 height 24
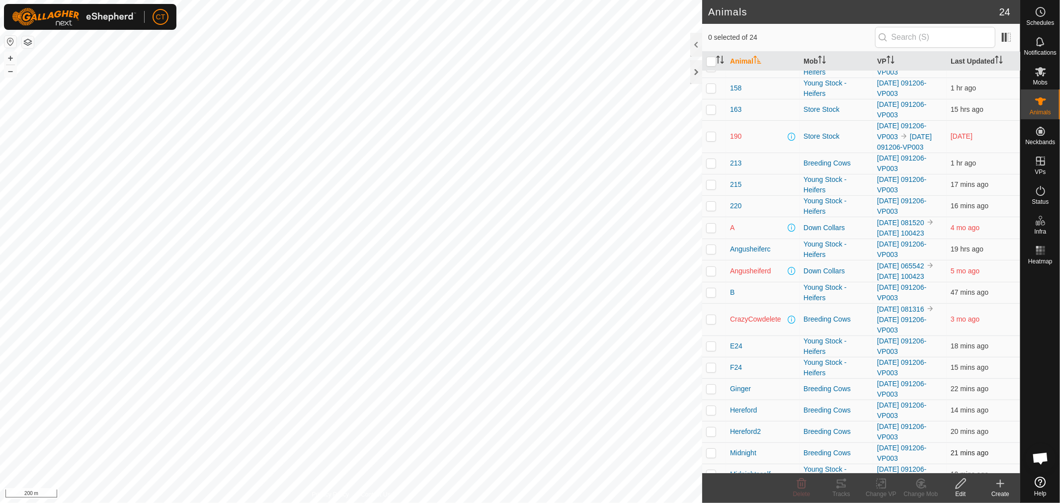
scroll to position [157, 0]
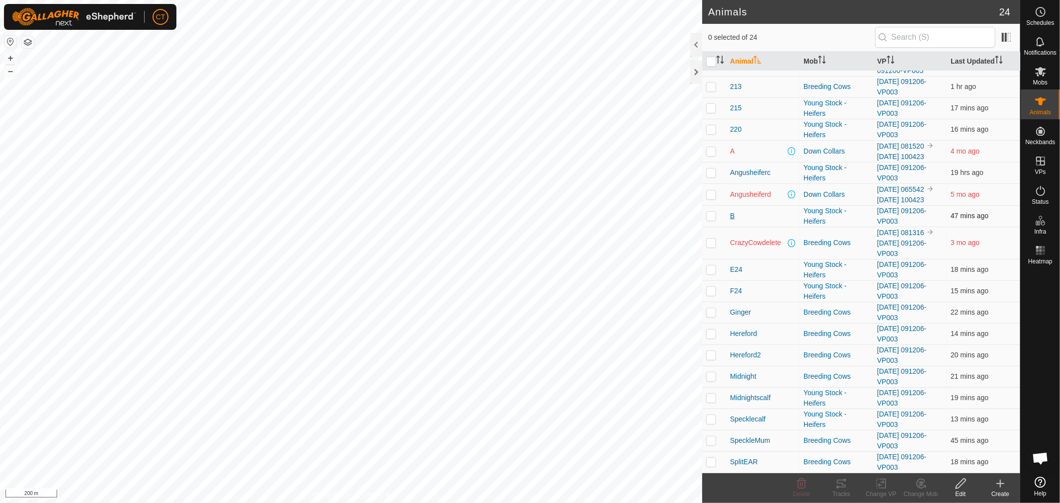
click at [731, 217] on span "B" at bounding box center [732, 216] width 4 height 10
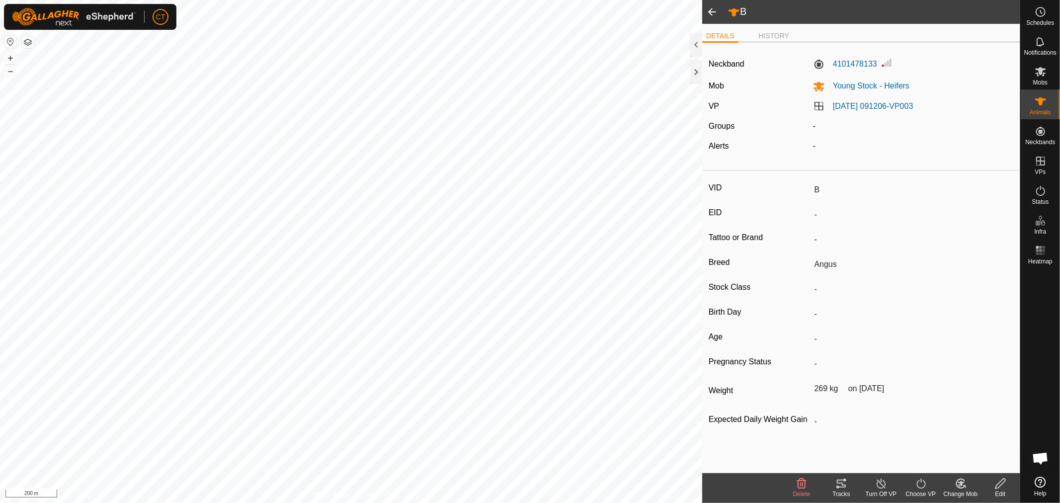
click at [712, 9] on span at bounding box center [712, 12] width 20 height 24
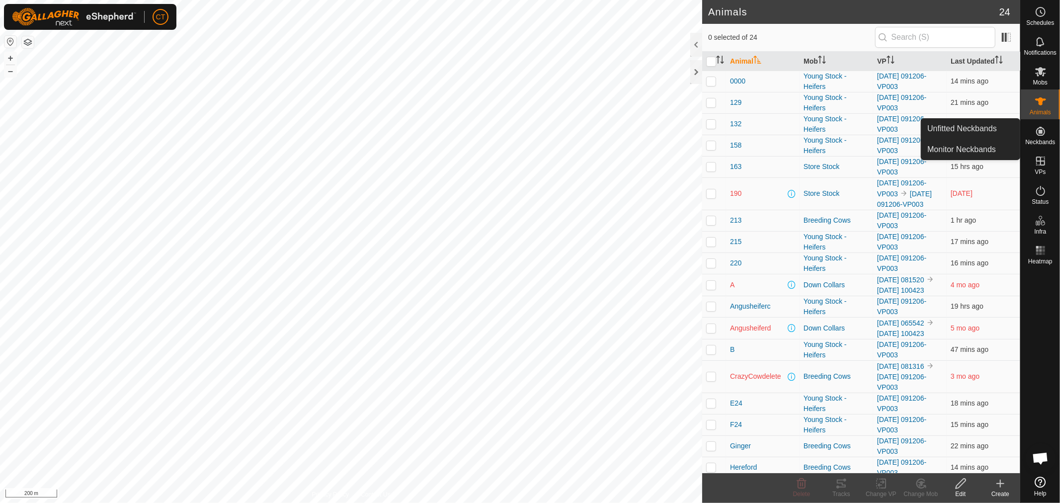
click at [1040, 132] on icon at bounding box center [1040, 131] width 9 height 9
click at [972, 125] on link "Unfitted Neckbands" at bounding box center [970, 129] width 98 height 20
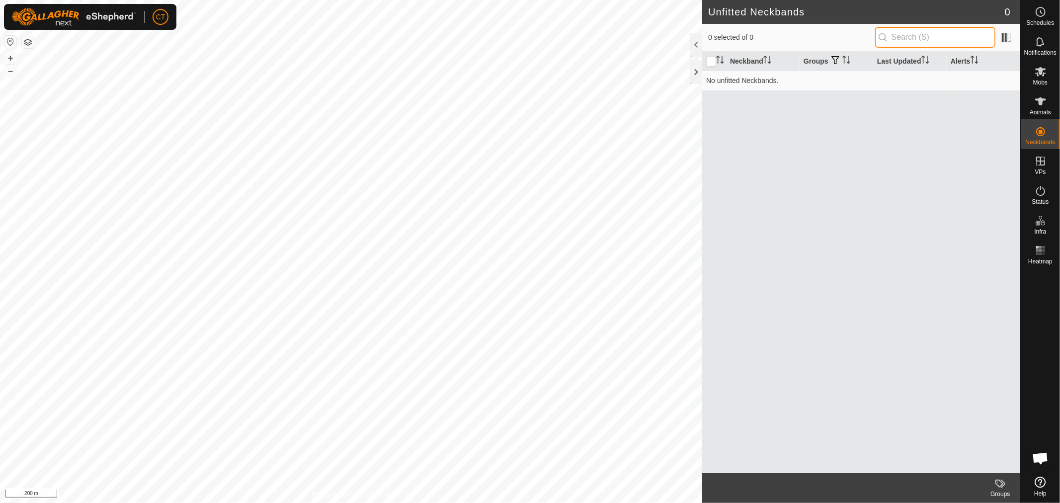
click at [930, 40] on input "text" at bounding box center [935, 37] width 120 height 21
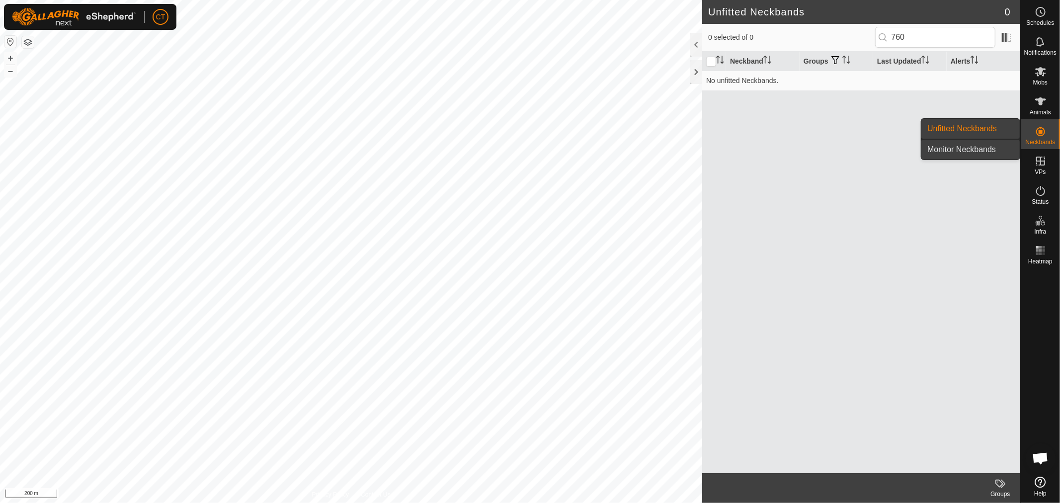
click at [994, 152] on link "Monitor Neckbands" at bounding box center [970, 150] width 98 height 20
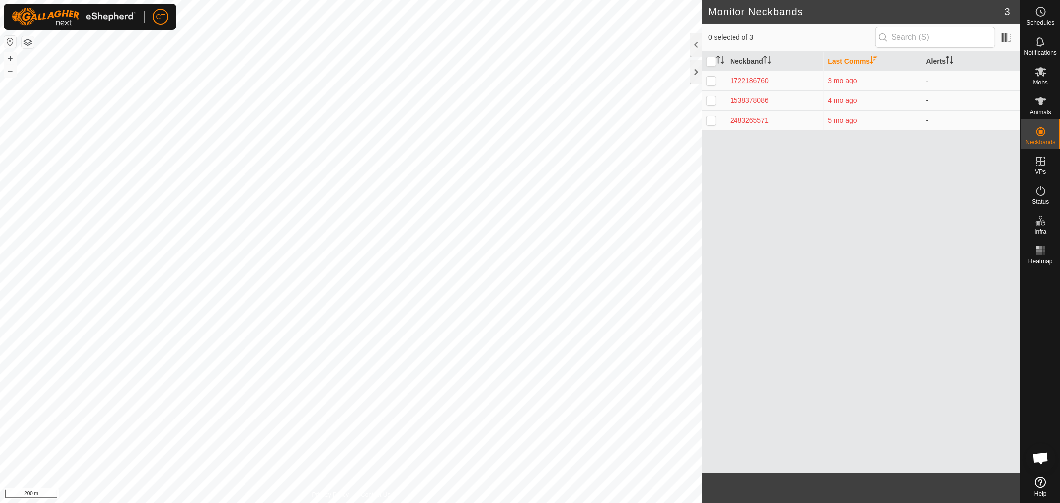
click at [753, 79] on div "1722186760" at bounding box center [775, 81] width 90 height 10
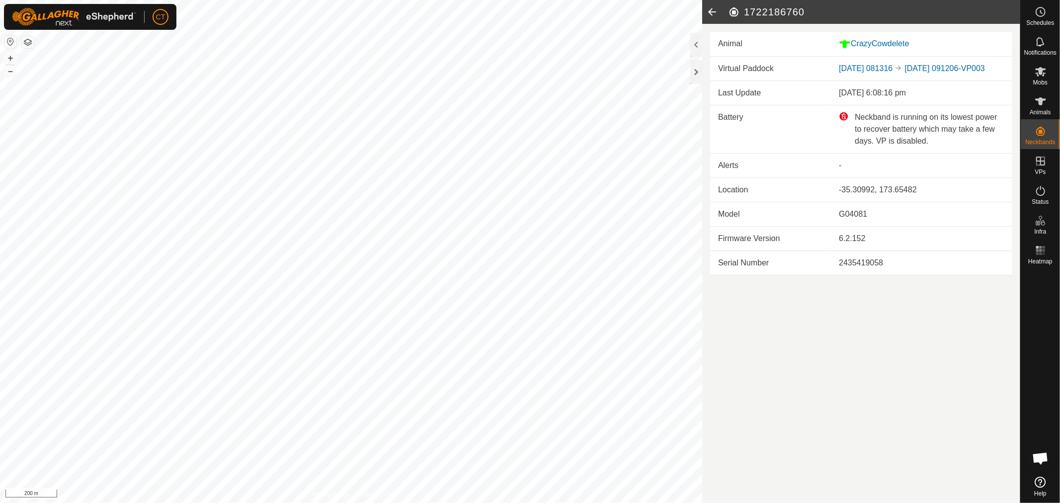
click at [709, 13] on icon at bounding box center [712, 12] width 20 height 24
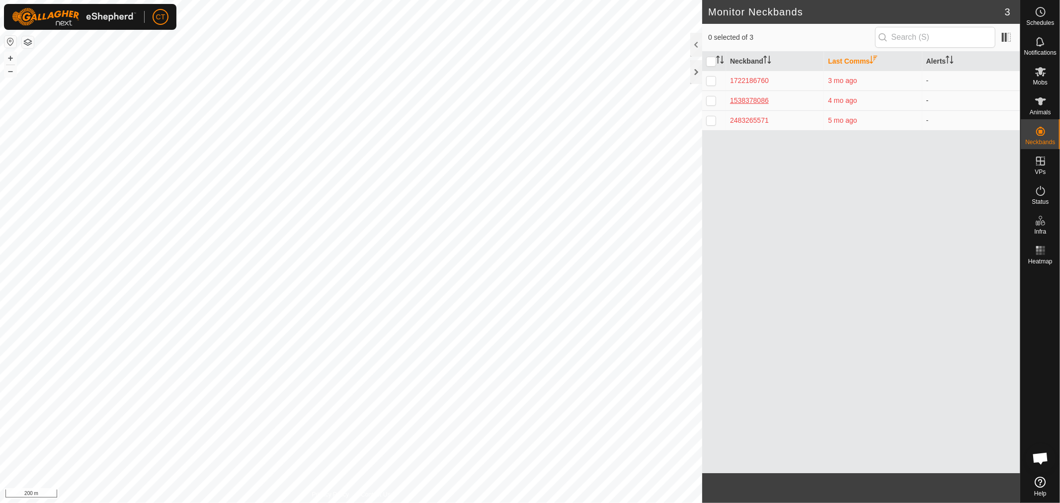
click at [760, 98] on div "1538378086" at bounding box center [775, 100] width 90 height 10
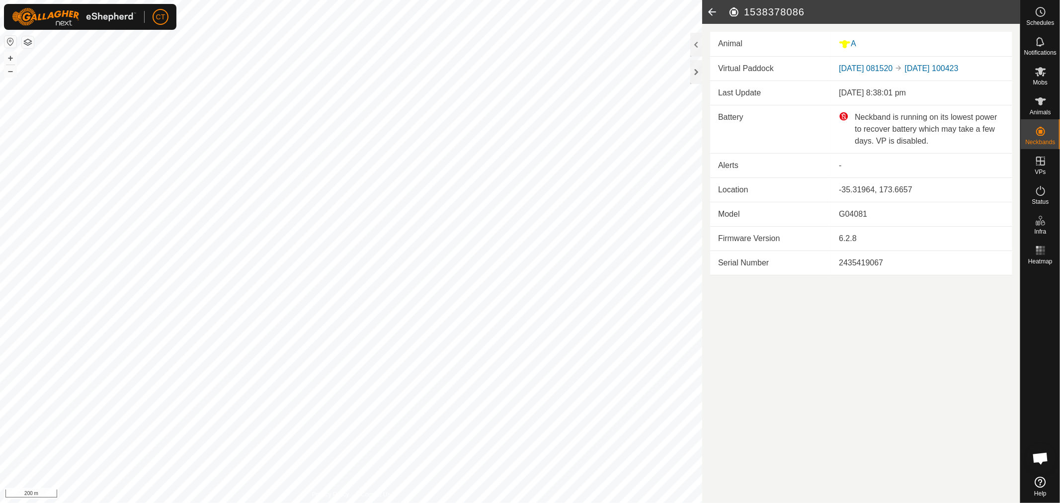
click at [711, 10] on icon at bounding box center [712, 12] width 20 height 24
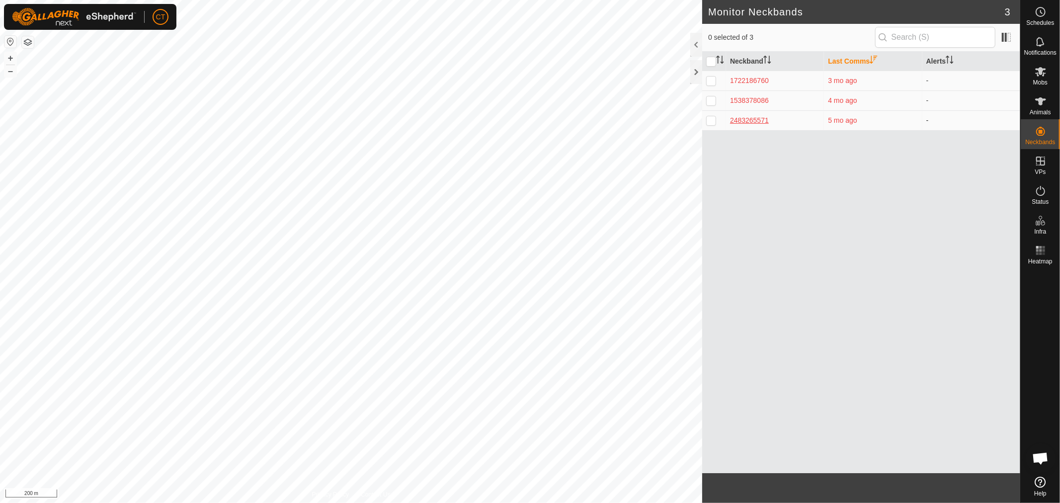
click at [751, 119] on div "2483265571" at bounding box center [775, 120] width 90 height 10
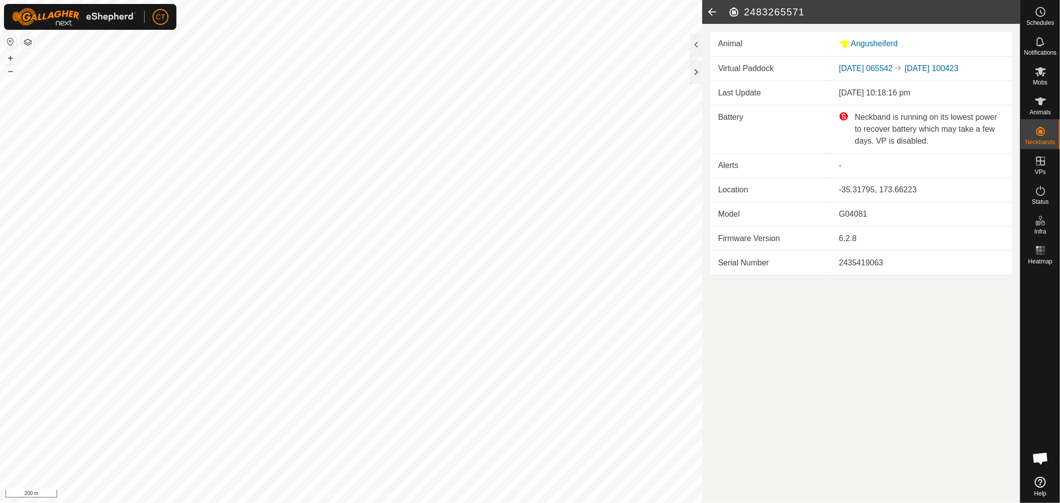
click at [713, 12] on icon at bounding box center [712, 12] width 20 height 24
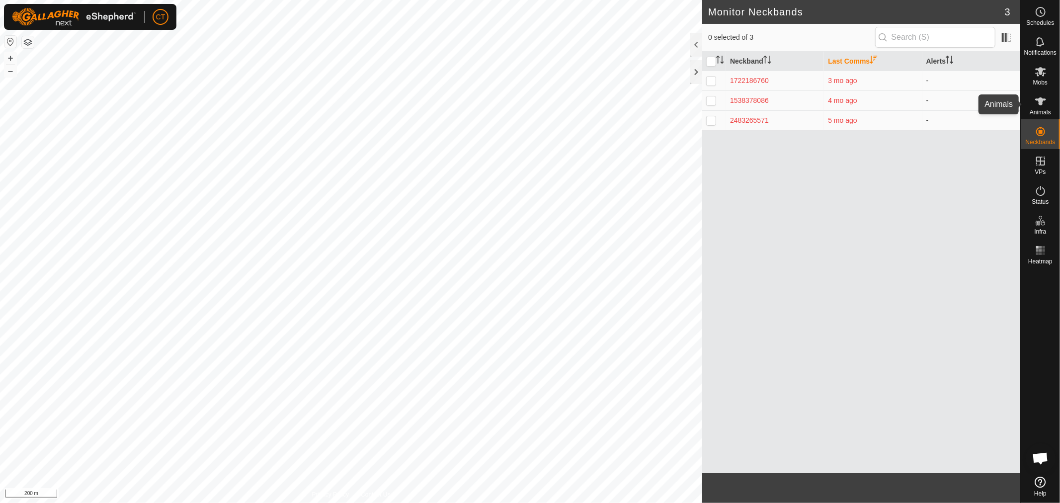
click at [1041, 103] on icon at bounding box center [1040, 101] width 11 height 8
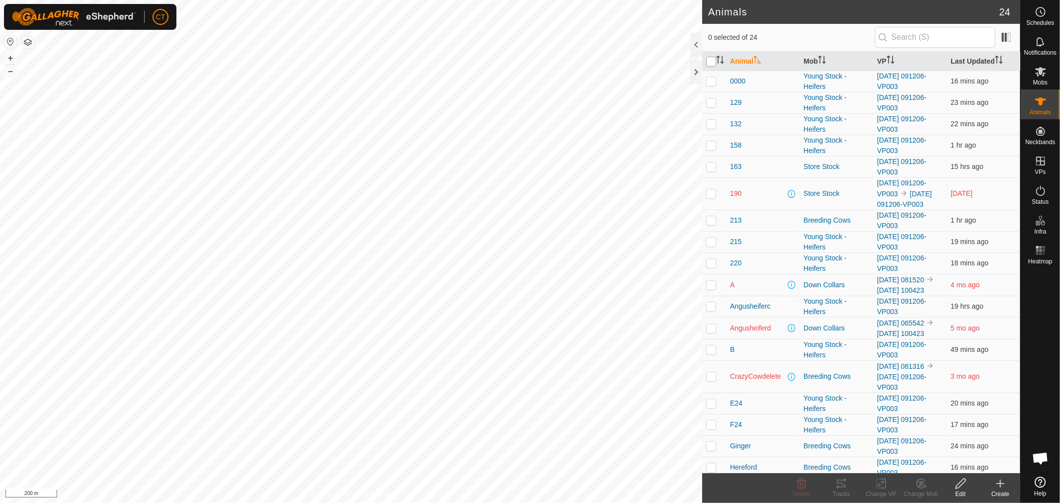
click at [713, 61] on input "checkbox" at bounding box center [711, 62] width 10 height 10
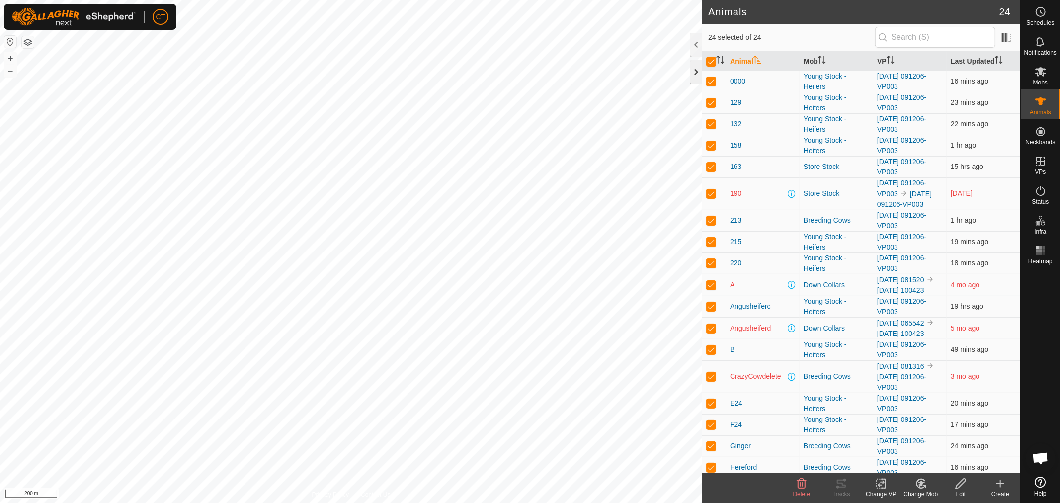
click at [697, 70] on div at bounding box center [696, 72] width 12 height 24
